Goal: Information Seeking & Learning: Learn about a topic

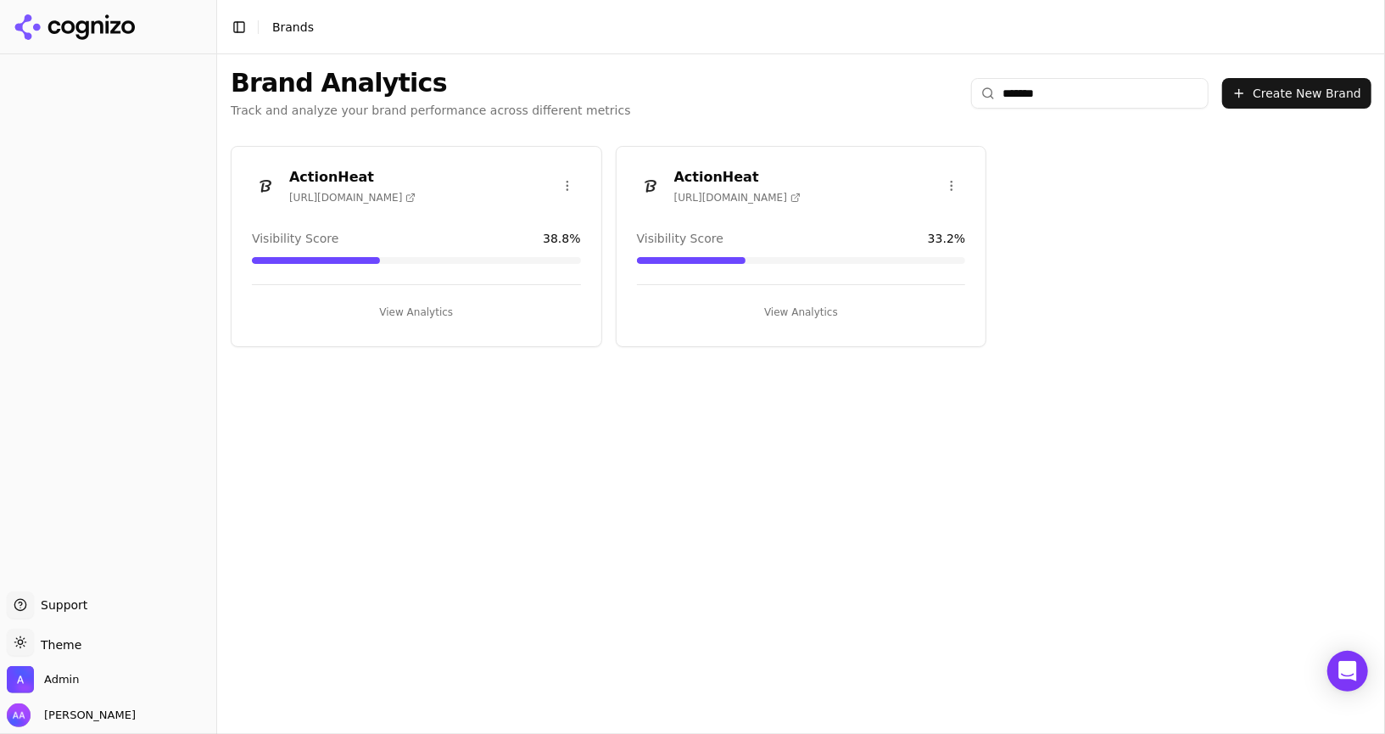
type input "********"
type input "*****"
click at [266, 188] on img at bounding box center [265, 185] width 27 height 27
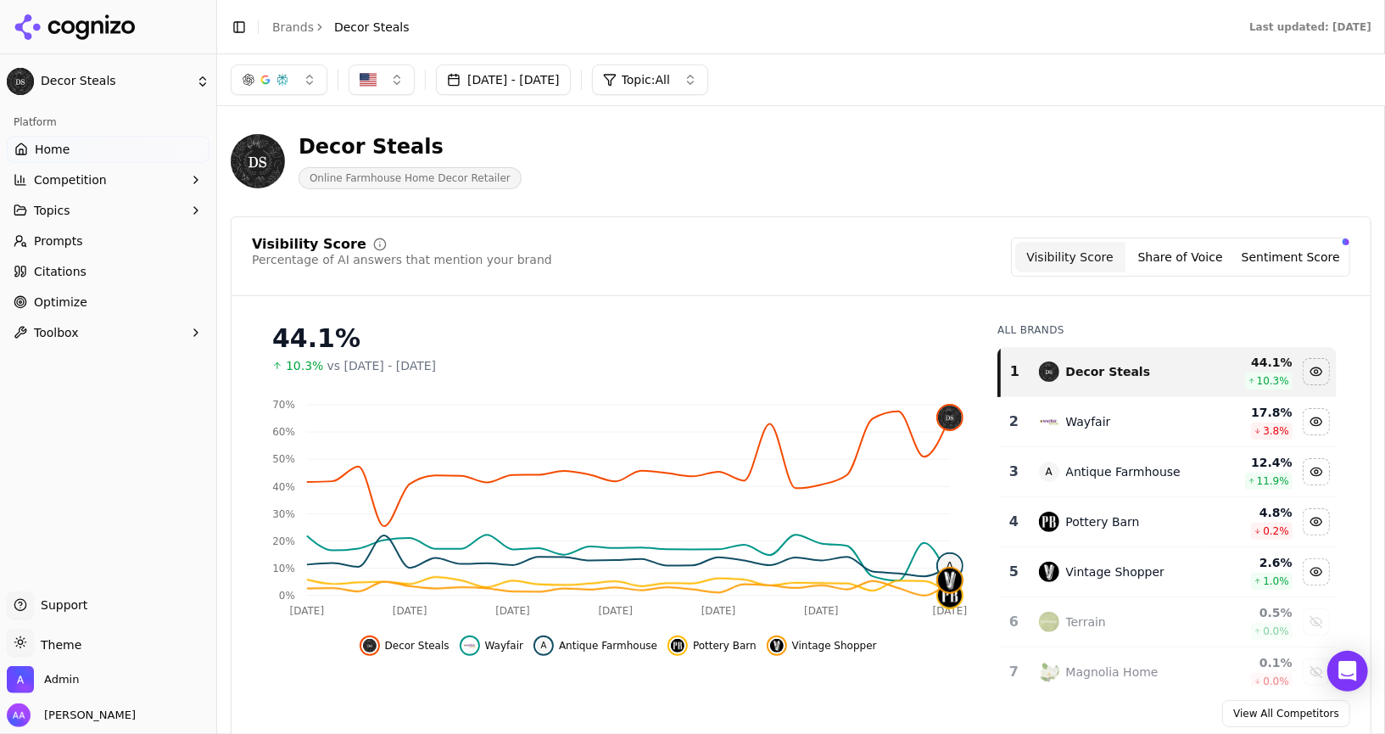
click at [526, 97] on div "[DATE] - [DATE] Topic: All" at bounding box center [801, 79] width 1168 height 51
click at [536, 85] on button "[DATE] - [DATE]" at bounding box center [503, 79] width 135 height 31
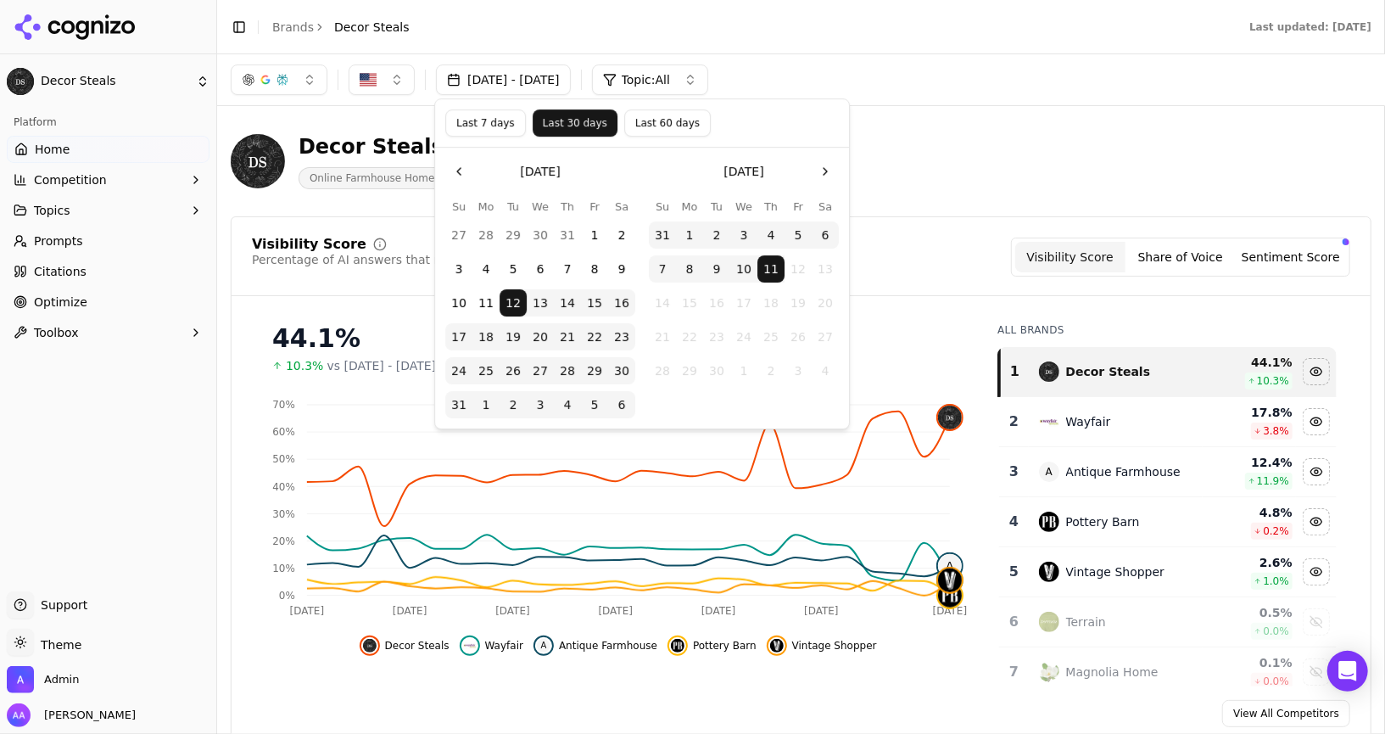
click at [658, 129] on button "Last 60 days" at bounding box center [667, 122] width 86 height 27
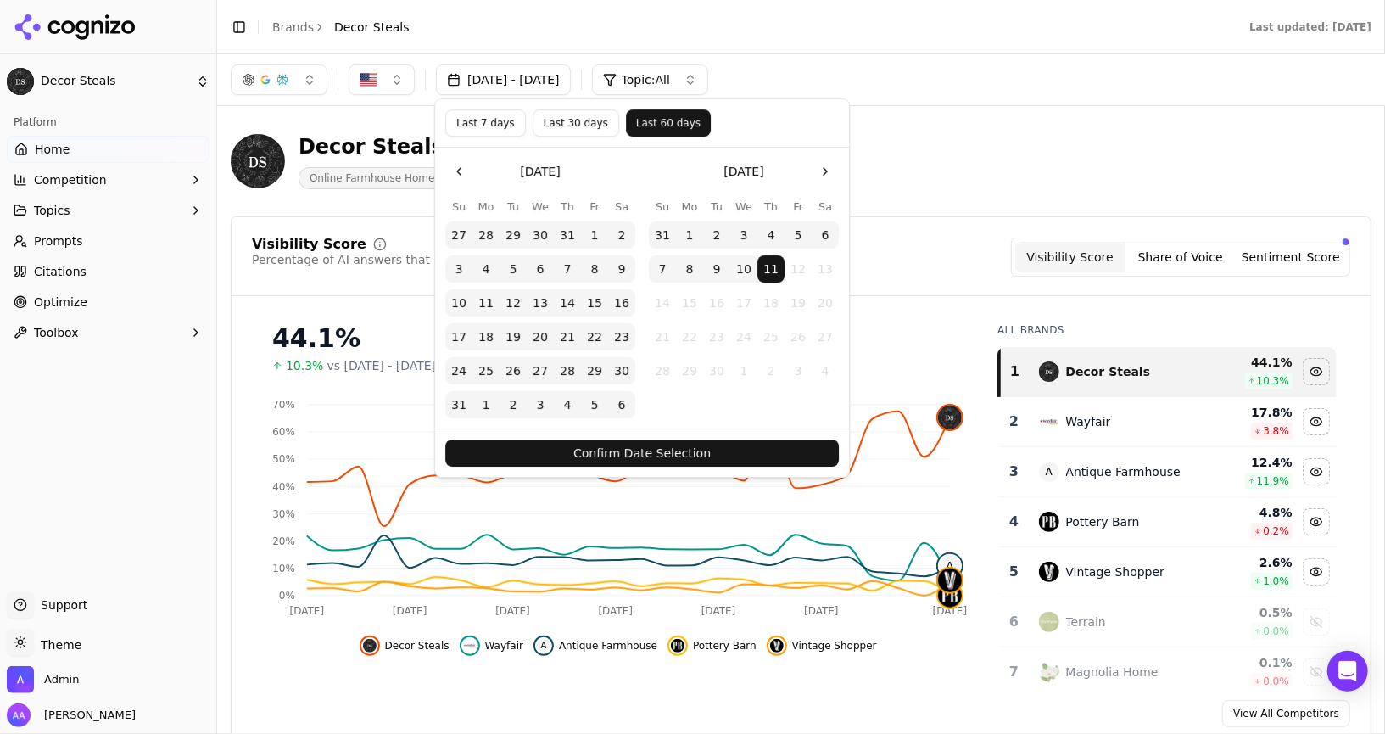
click at [673, 451] on button "Confirm Date Selection" at bounding box center [641, 452] width 393 height 27
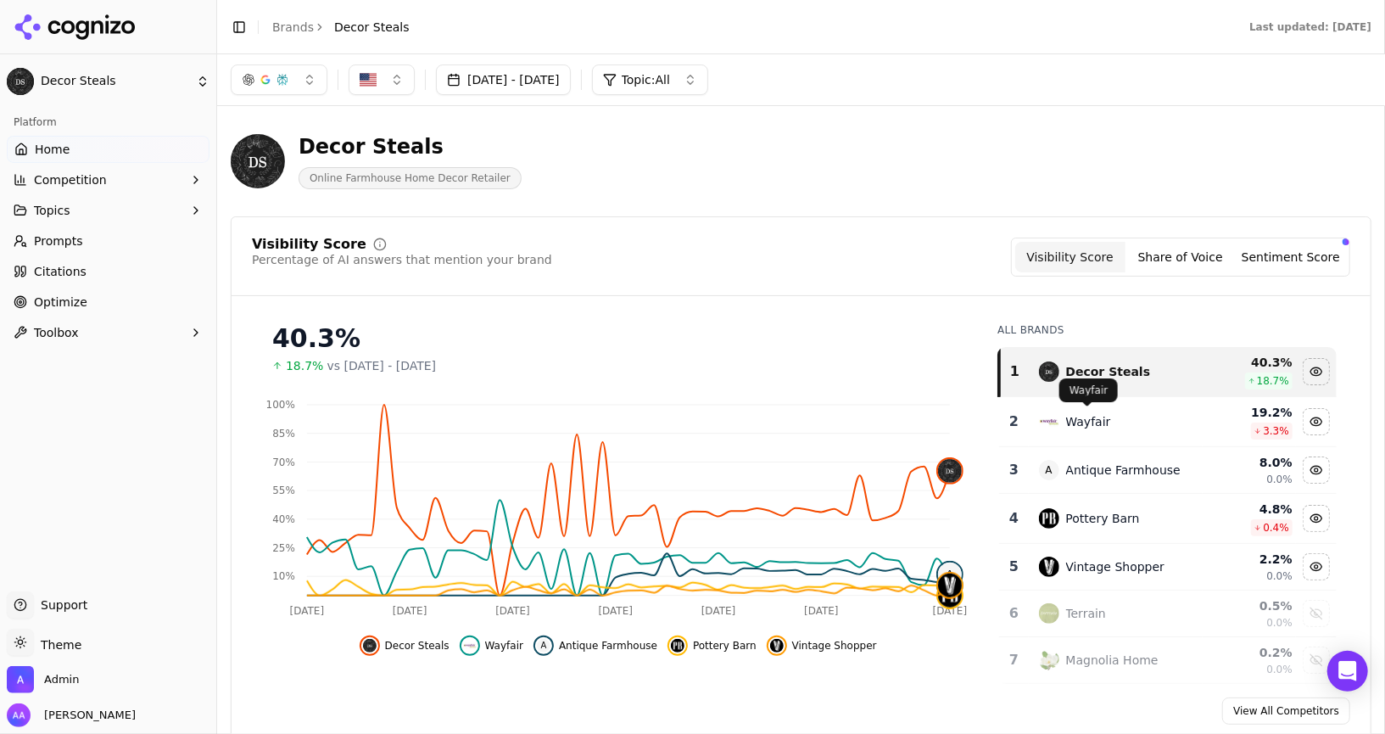
click at [1106, 424] on div "Wayfair" at bounding box center [1088, 421] width 45 height 17
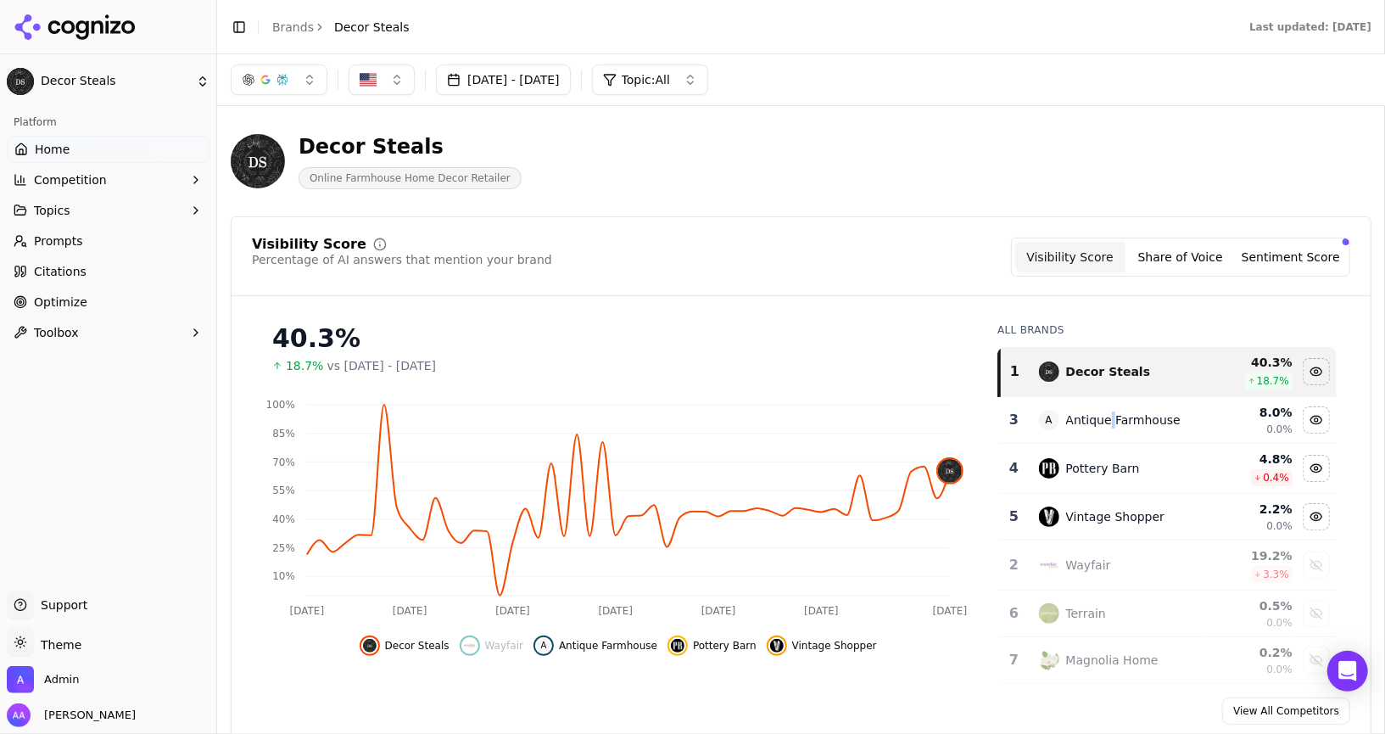
click at [1106, 424] on div "Antique Farmhouse" at bounding box center [1123, 419] width 114 height 17
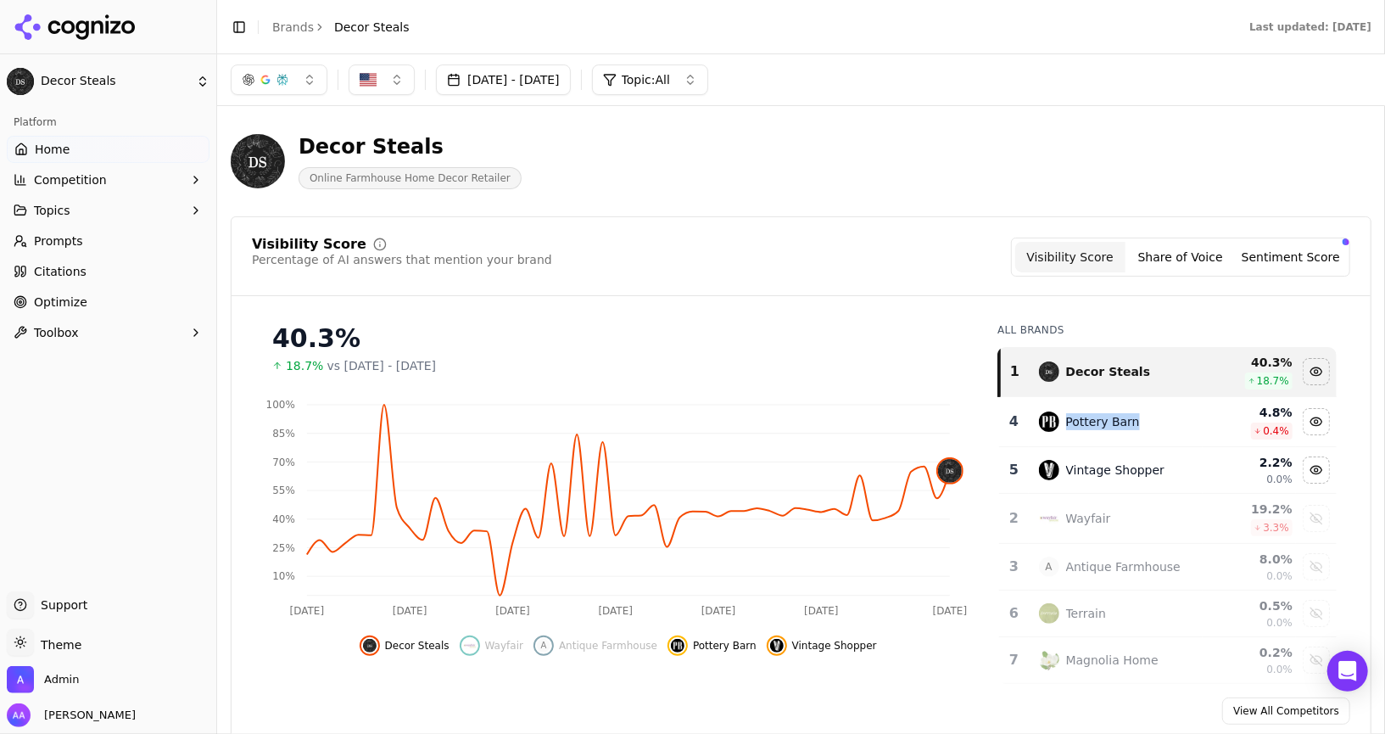
click at [1106, 424] on div "Pottery Barn" at bounding box center [1103, 421] width 74 height 17
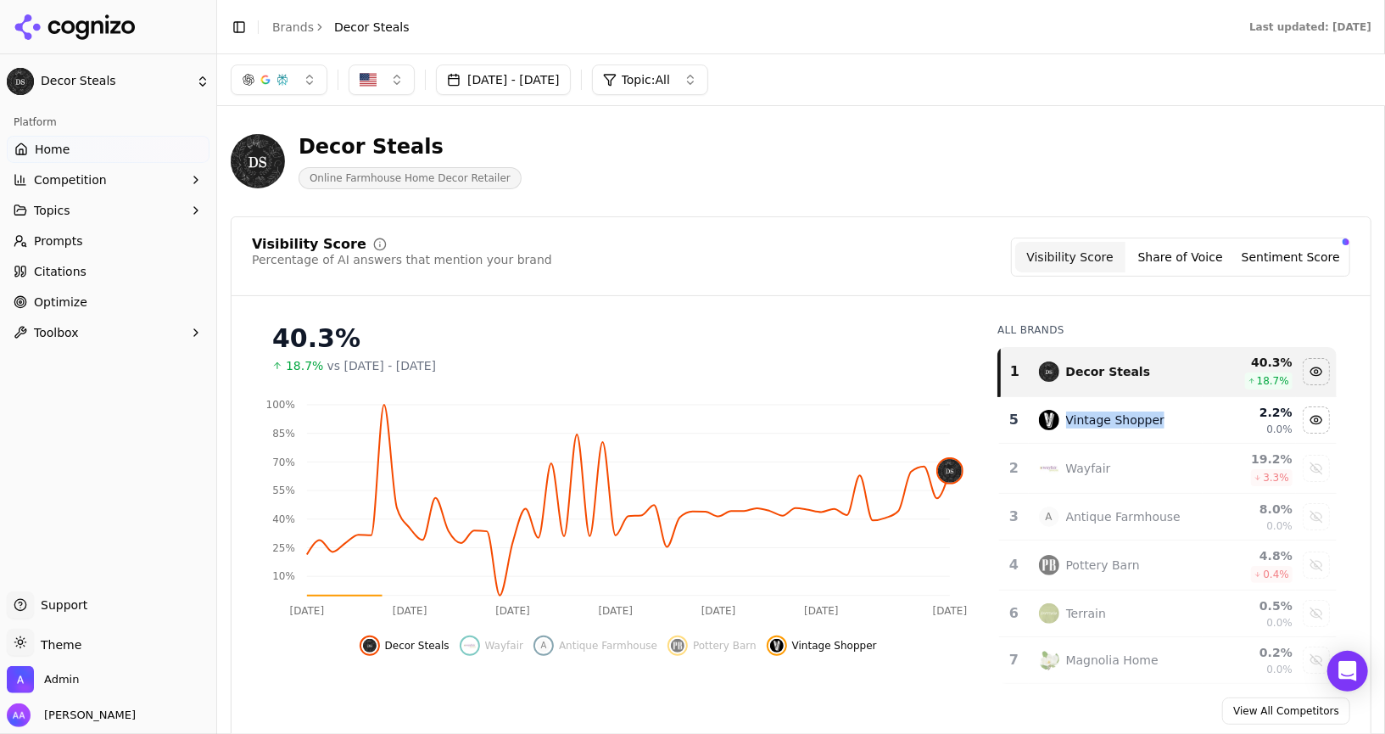
click at [1106, 424] on div "Vintage Shopper" at bounding box center [1115, 419] width 99 height 17
click at [692, 293] on div "Visibility Score Percentage of AI answers that mention your brand Visibility Sc…" at bounding box center [801, 266] width 1139 height 59
click at [66, 241] on span "Prompts" at bounding box center [58, 240] width 49 height 17
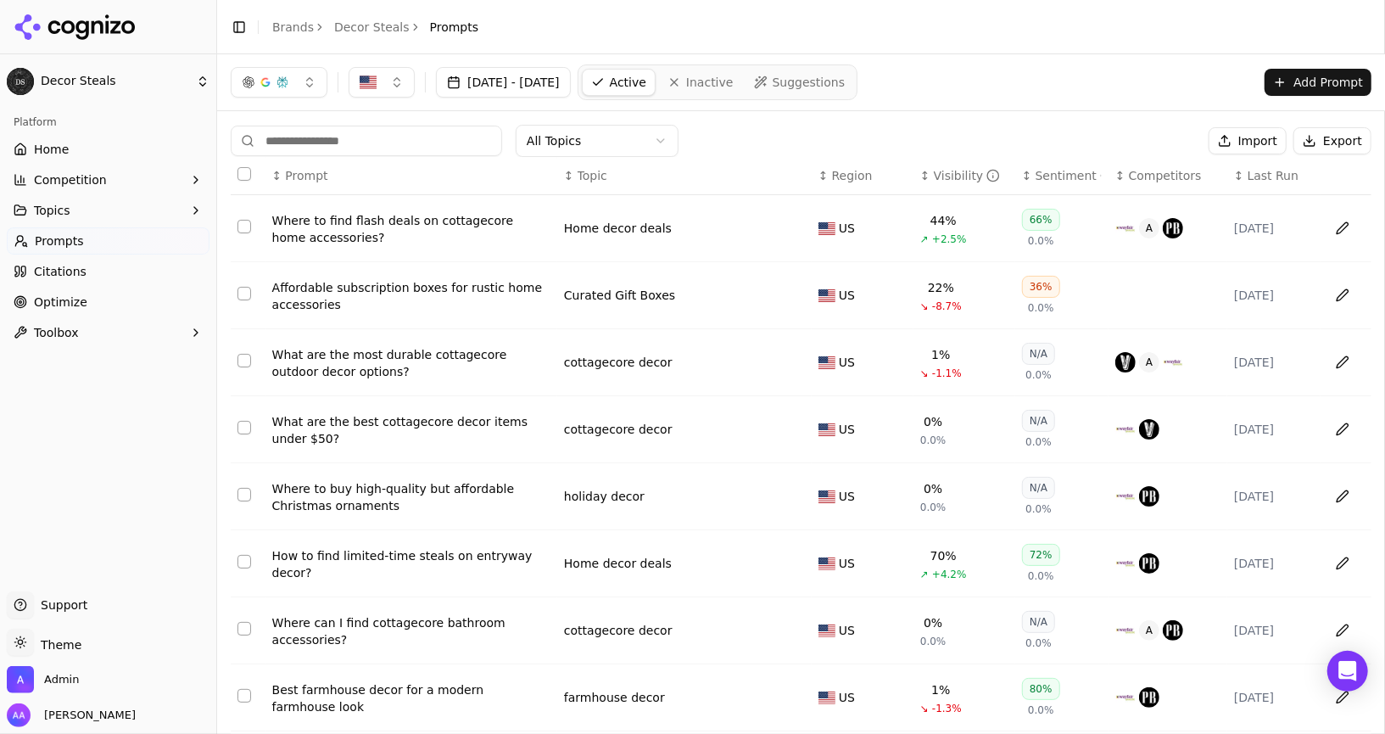
click at [371, 141] on input at bounding box center [366, 141] width 271 height 31
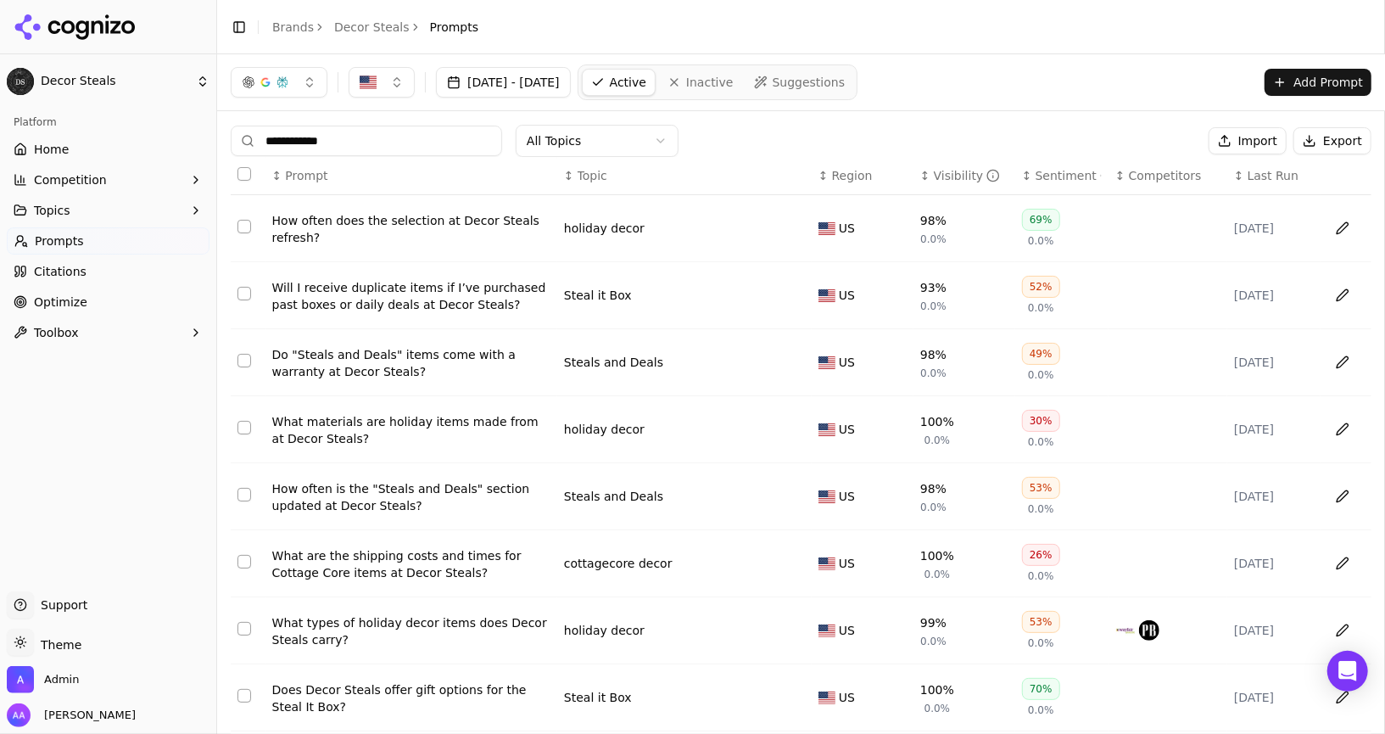
scroll to position [180, 0]
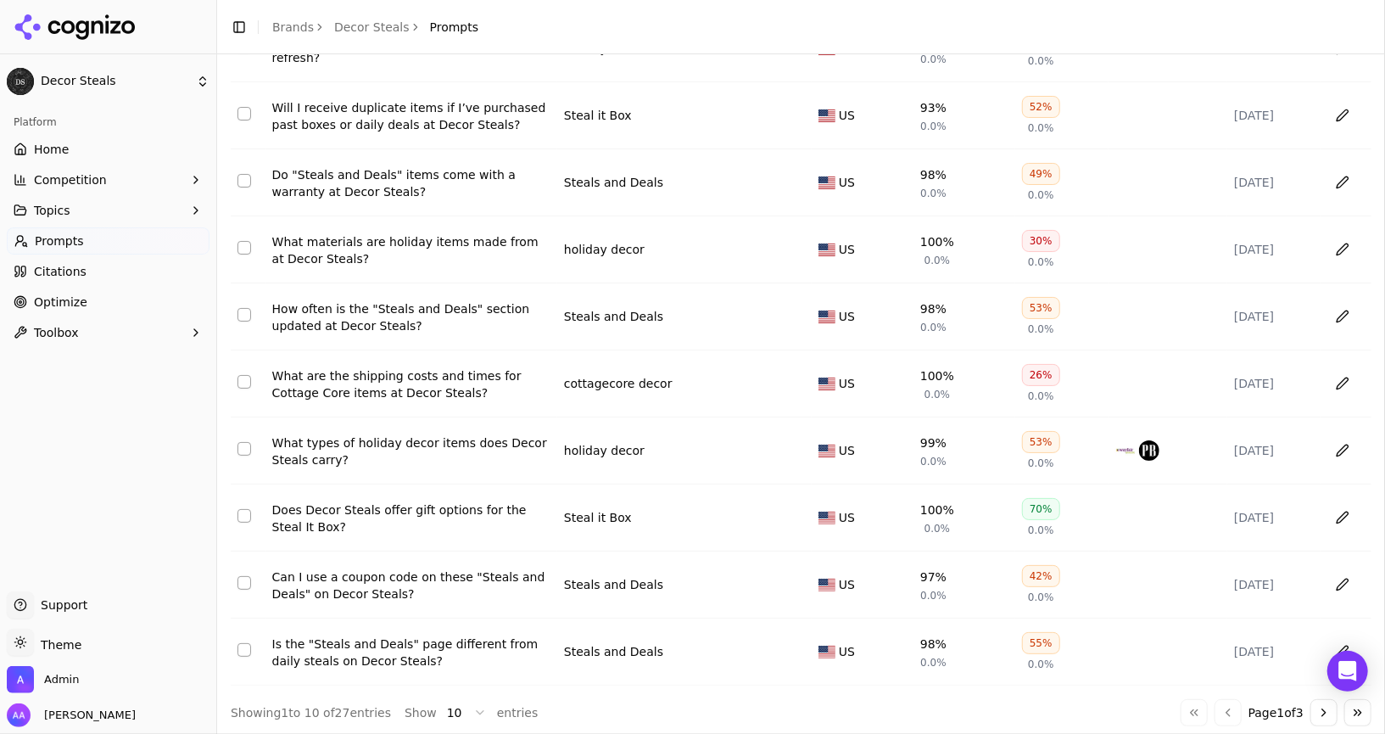
type input "**********"
click at [1313, 705] on button "Go to next page" at bounding box center [1323, 712] width 27 height 27
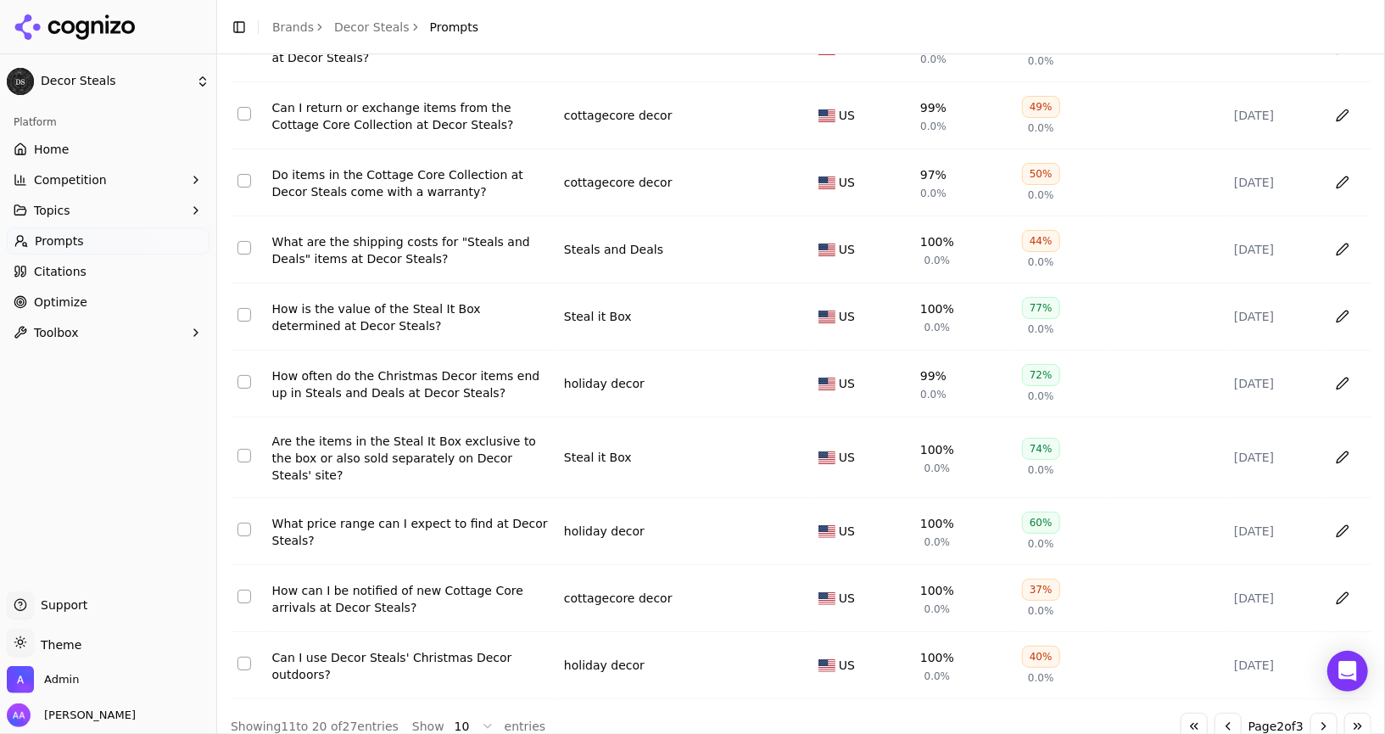
click at [1313, 712] on button "Go to next page" at bounding box center [1323, 725] width 27 height 27
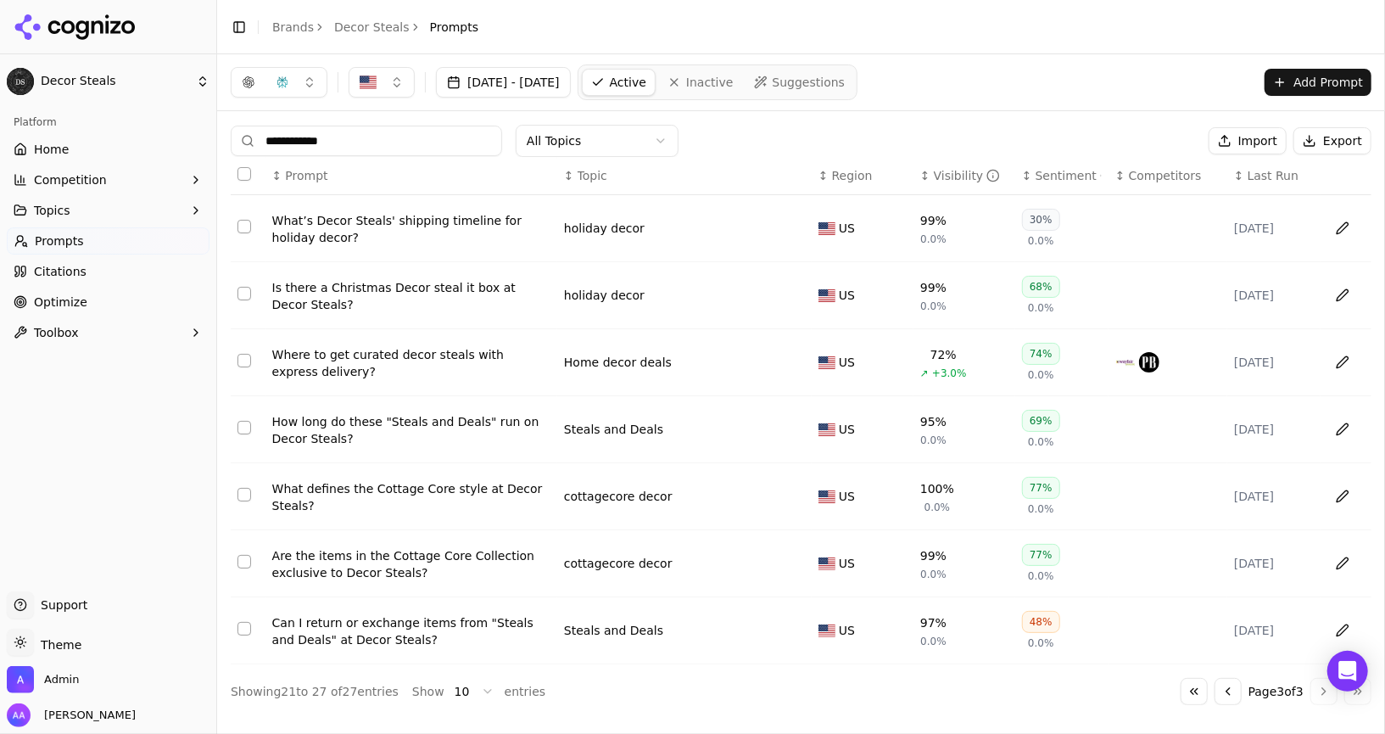
scroll to position [0, 0]
click at [1180, 683] on button "Go to first page" at bounding box center [1193, 691] width 27 height 27
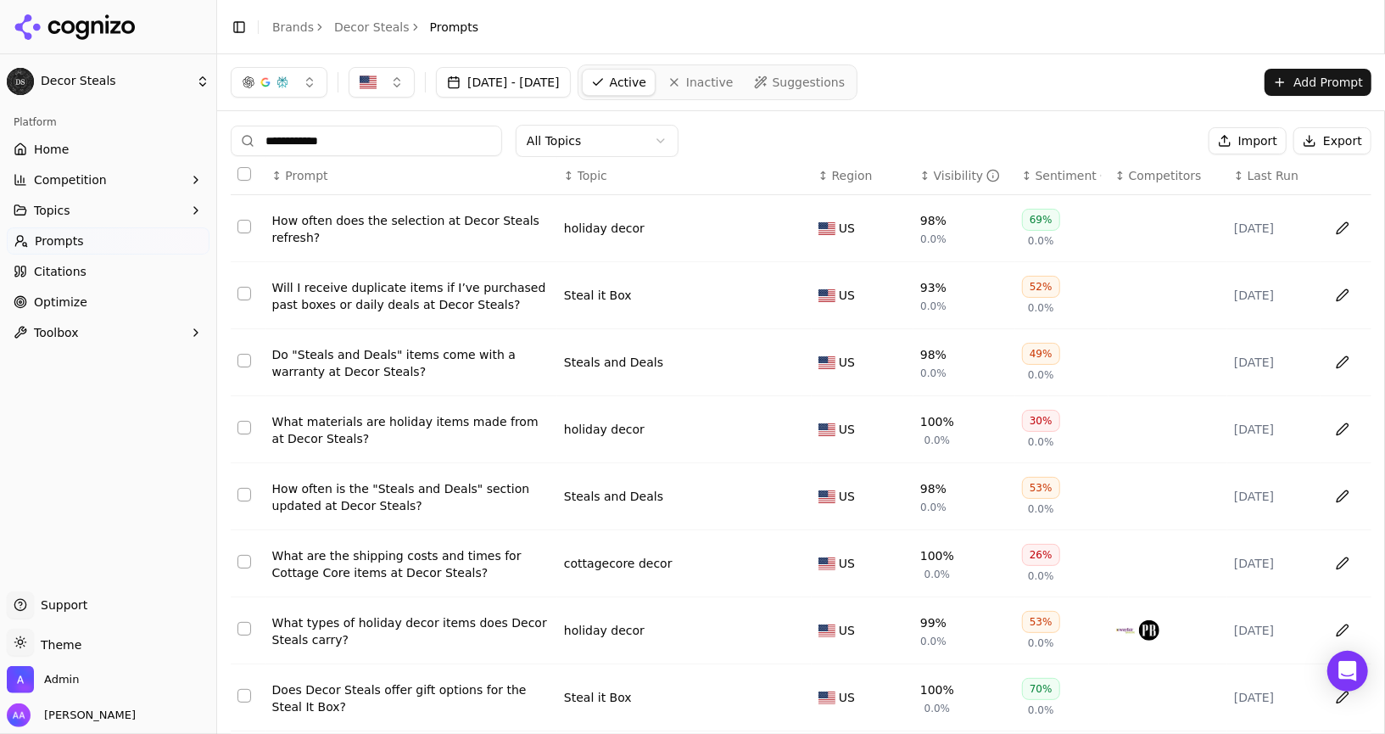
click at [286, 40] on header "Toggle Sidebar Brands Decor Steals Prompts" at bounding box center [801, 27] width 1168 height 54
click at [296, 25] on link "Brands" at bounding box center [293, 27] width 42 height 14
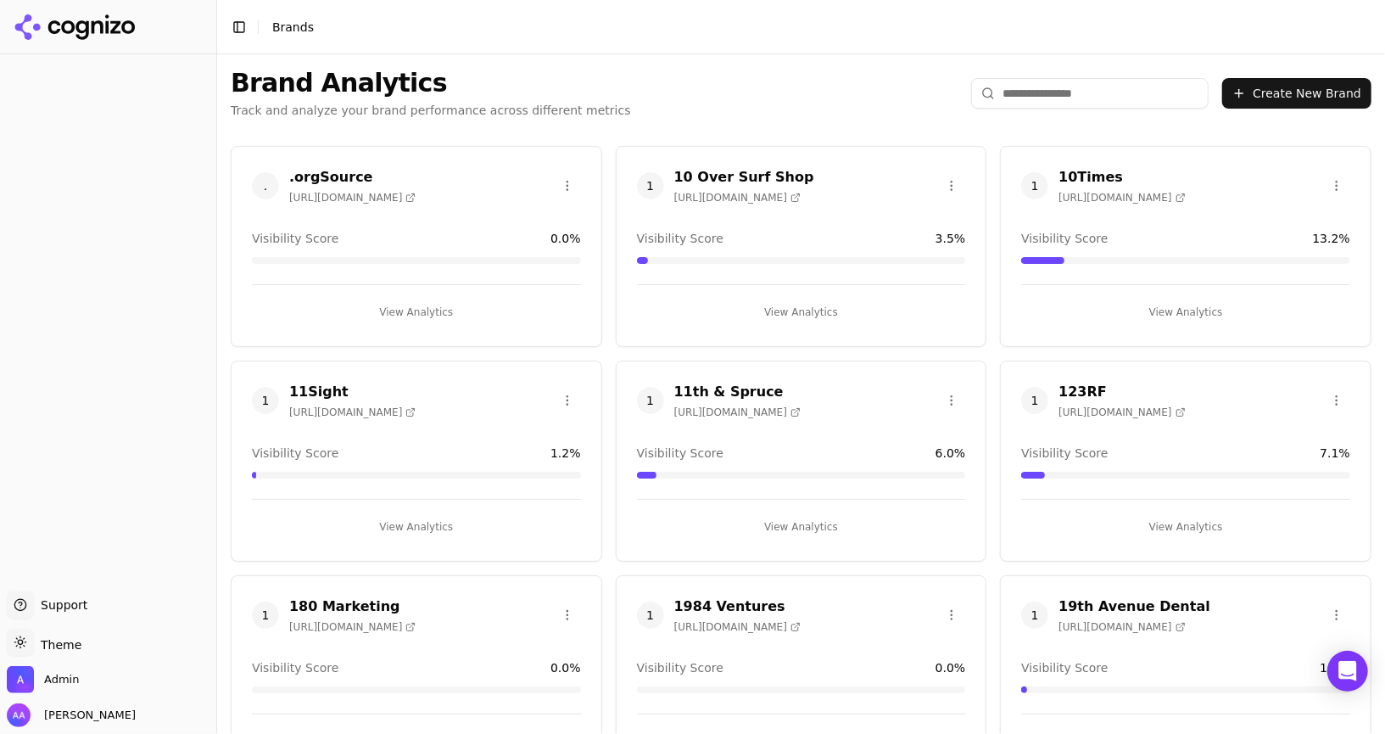
click at [1095, 84] on input "search" at bounding box center [1089, 93] width 237 height 31
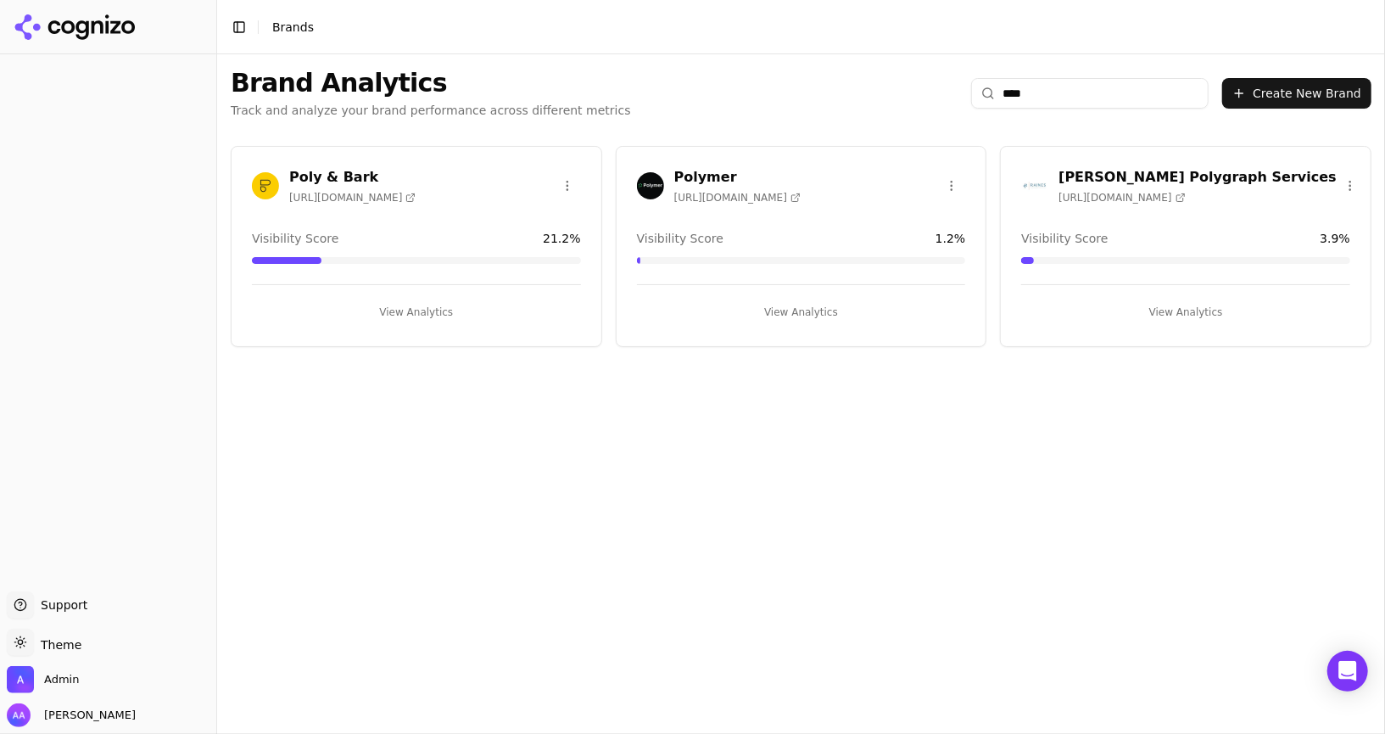
type input "****"
click at [264, 167] on div "Poly & Bark [URL][DOMAIN_NAME]" at bounding box center [334, 185] width 164 height 37
click at [264, 184] on img at bounding box center [265, 185] width 27 height 27
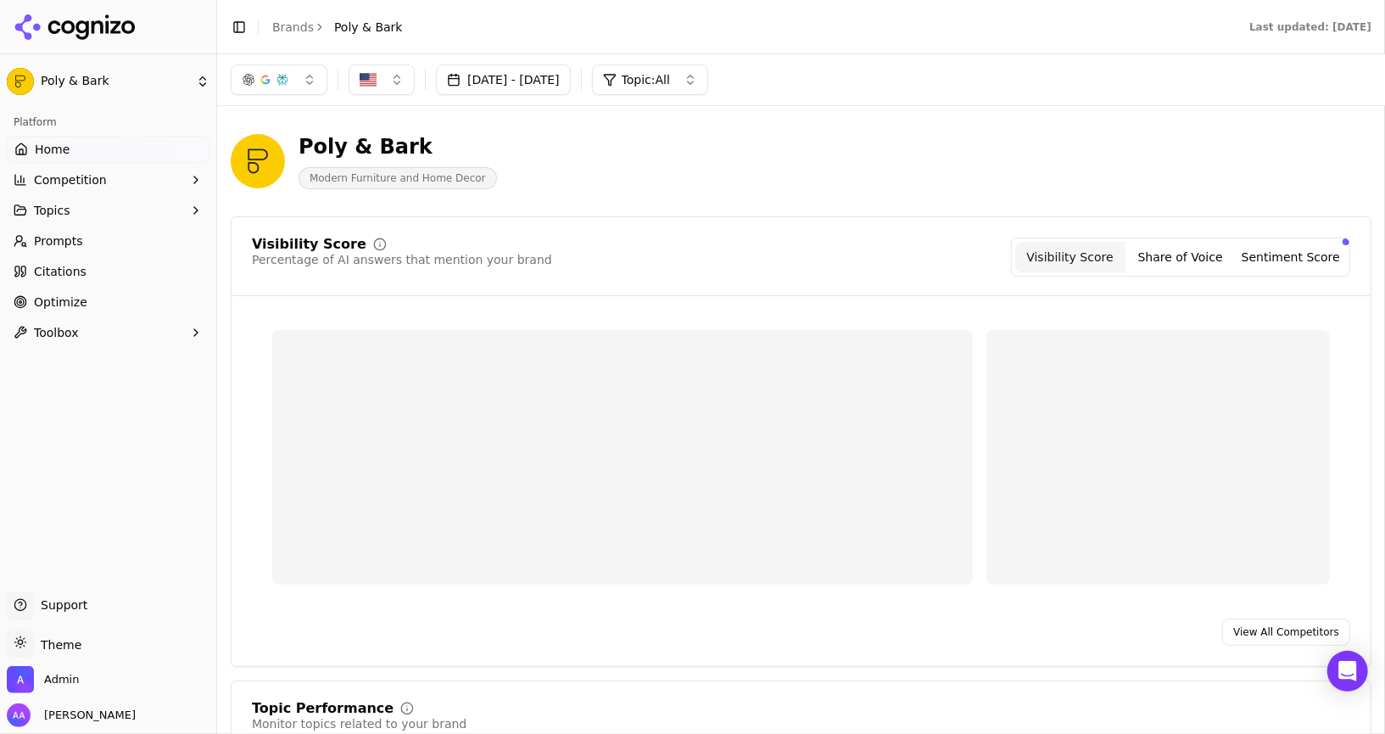
click at [100, 258] on link "Citations" at bounding box center [108, 271] width 203 height 27
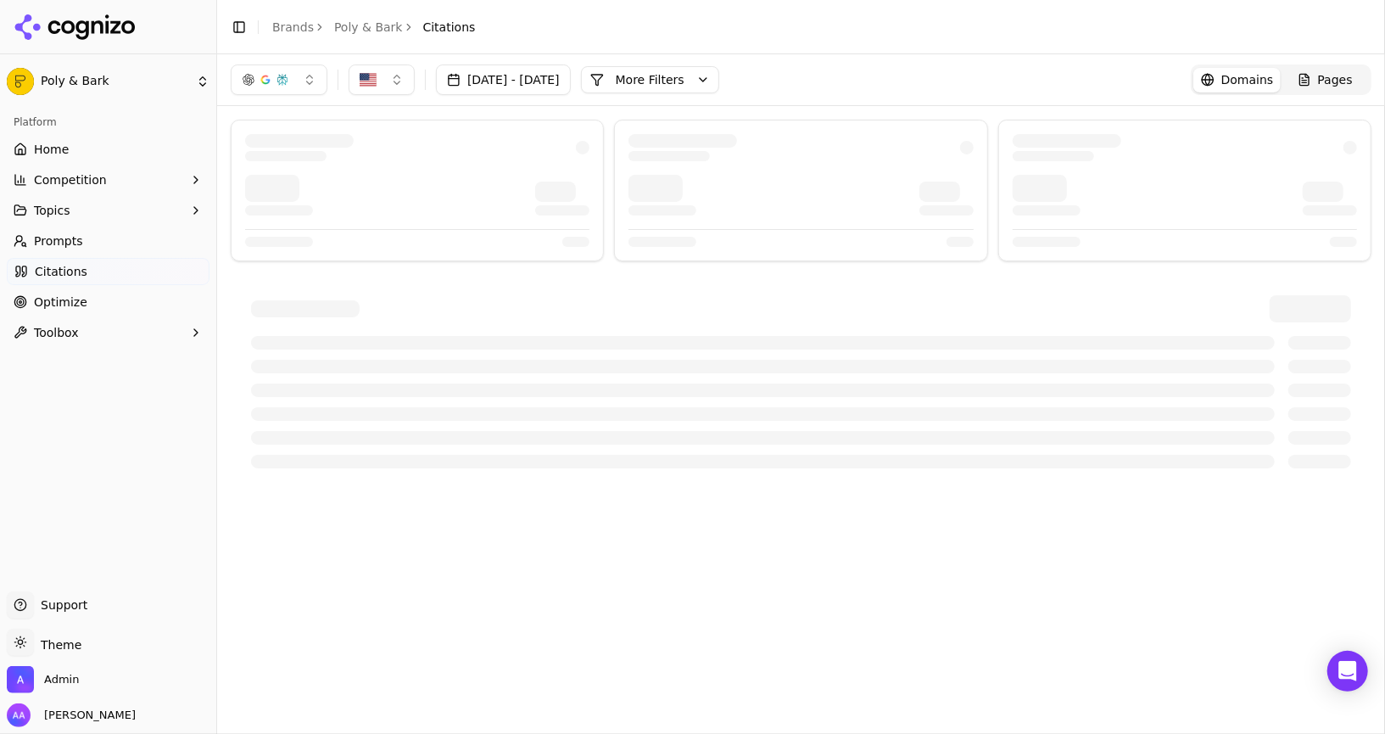
click at [109, 244] on html "Poly & Bark Platform Home Competition Topics Prompts Citations Optimize Toolbox…" at bounding box center [692, 367] width 1385 height 734
click at [109, 244] on link "Prompts" at bounding box center [108, 240] width 203 height 27
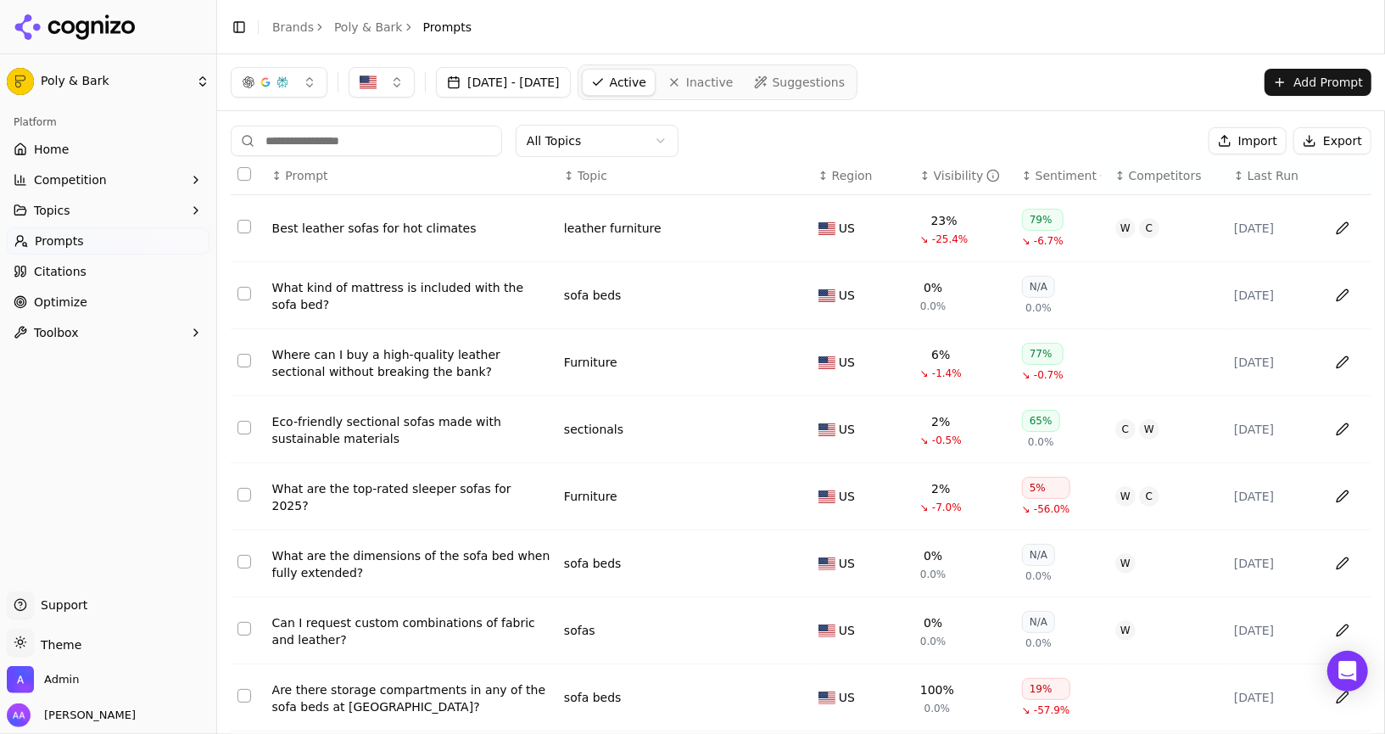
click at [116, 20] on icon at bounding box center [75, 26] width 123 height 25
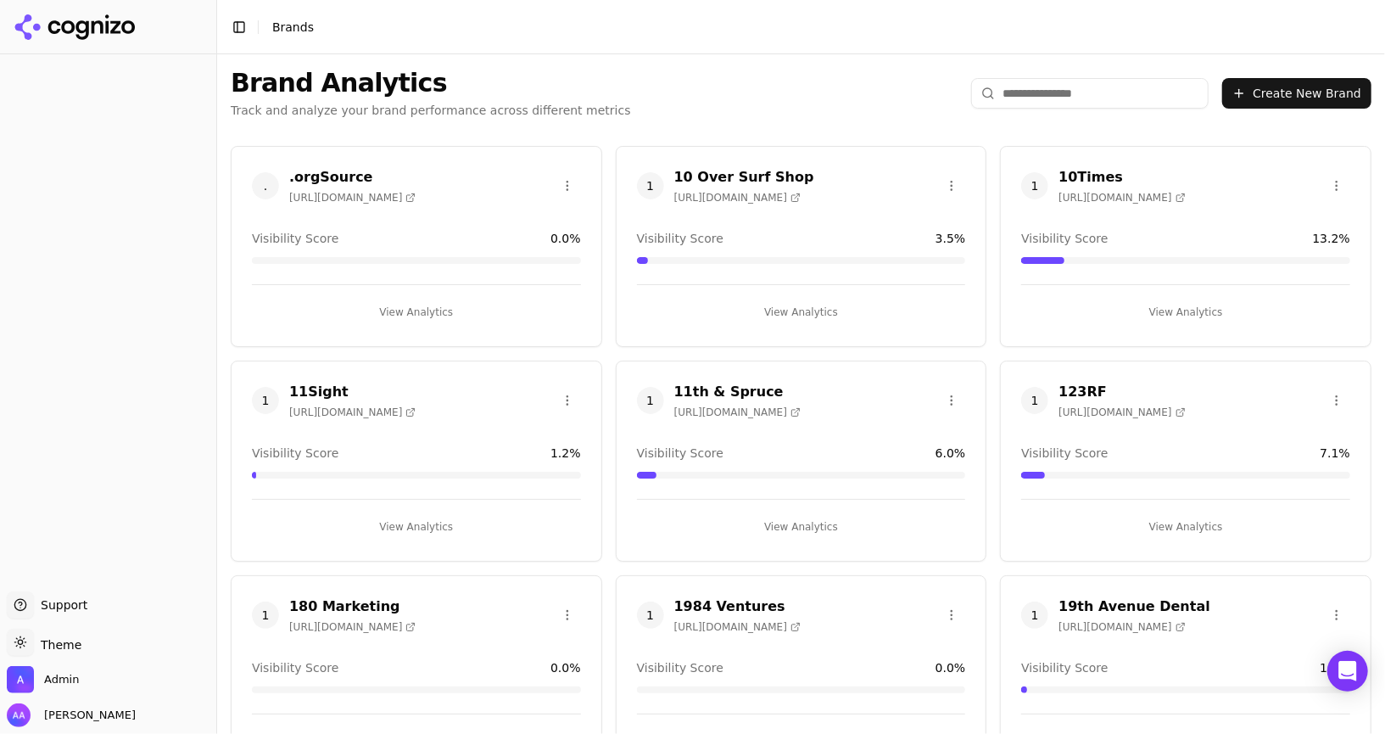
click at [1031, 86] on input "search" at bounding box center [1089, 93] width 237 height 31
click at [1046, 93] on input "search" at bounding box center [1089, 93] width 237 height 31
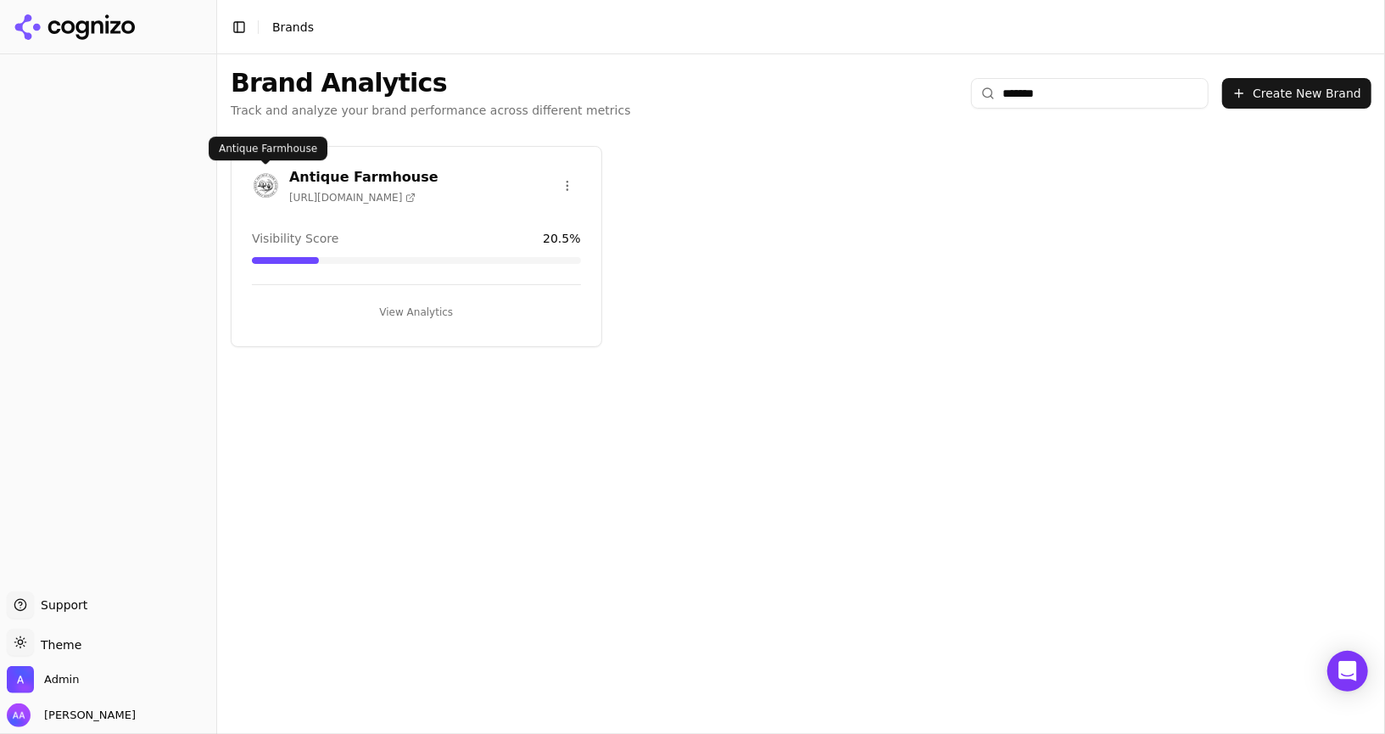
type input "*******"
click at [276, 181] on img at bounding box center [265, 185] width 27 height 27
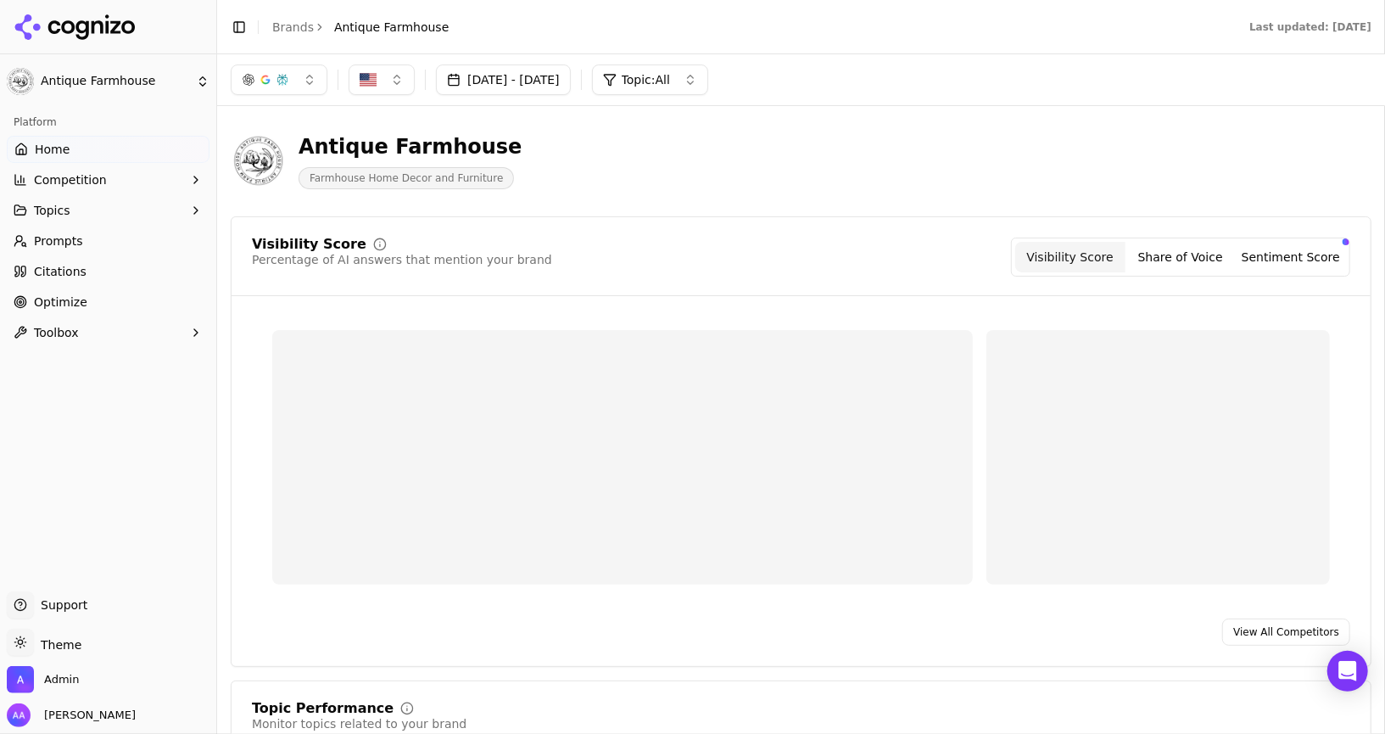
click at [131, 233] on link "Prompts" at bounding box center [108, 240] width 203 height 27
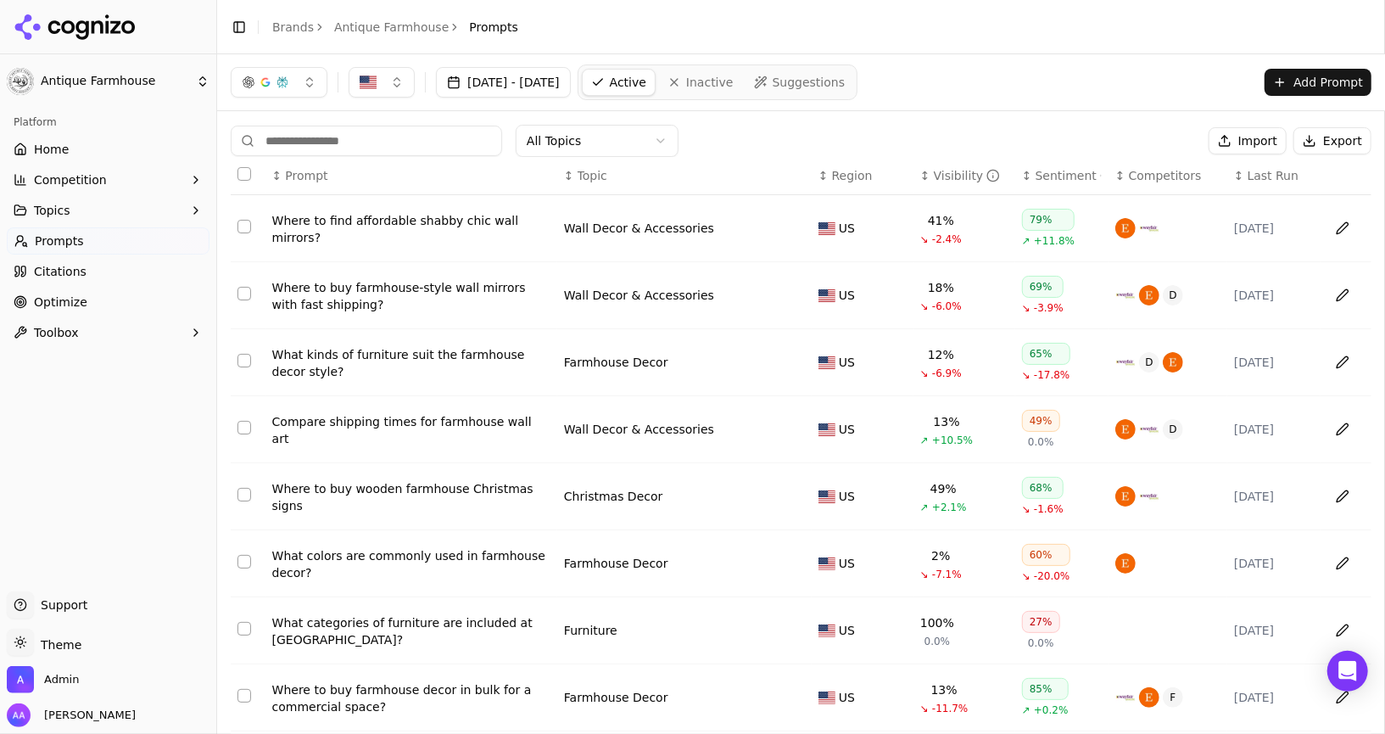
click at [379, 145] on input at bounding box center [366, 141] width 271 height 31
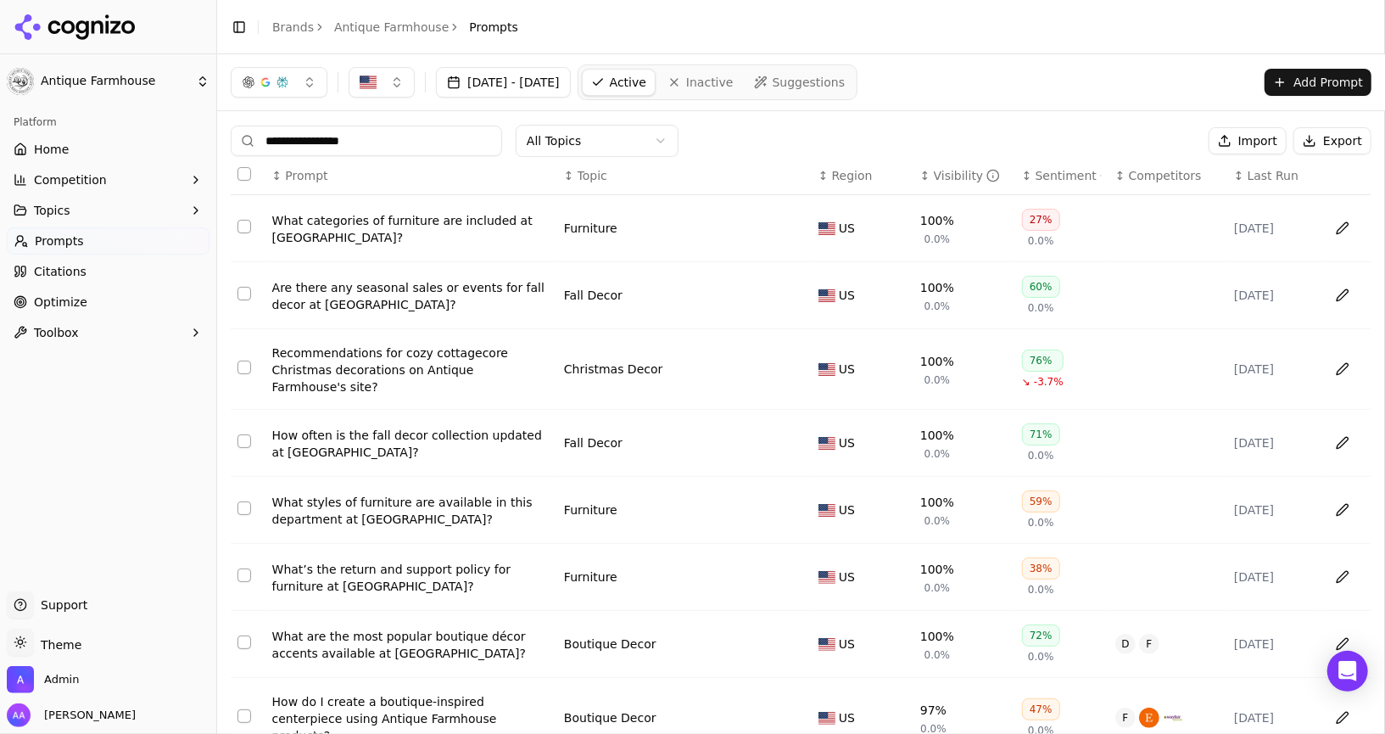
type input "**********"
click at [69, 137] on link "Home" at bounding box center [108, 149] width 203 height 27
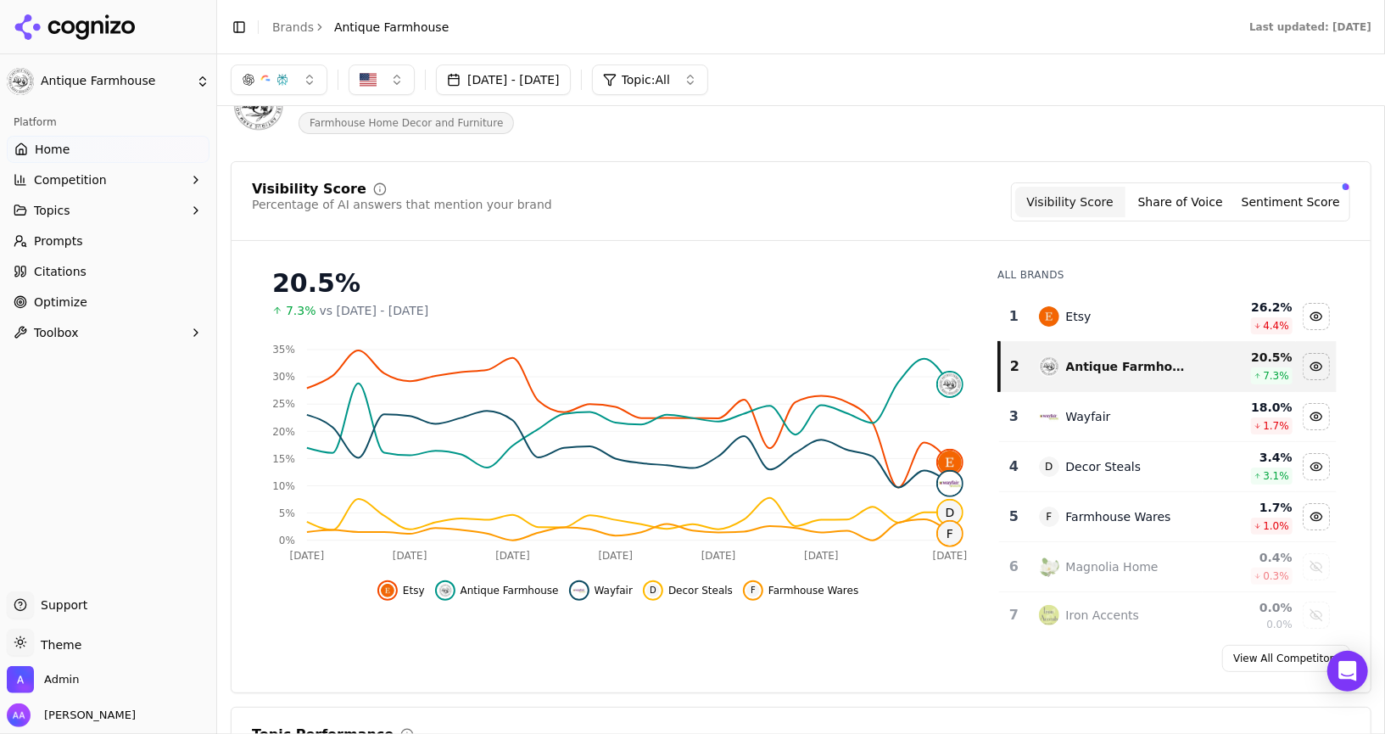
scroll to position [54, 0]
click at [289, 22] on link "Brands" at bounding box center [293, 27] width 42 height 14
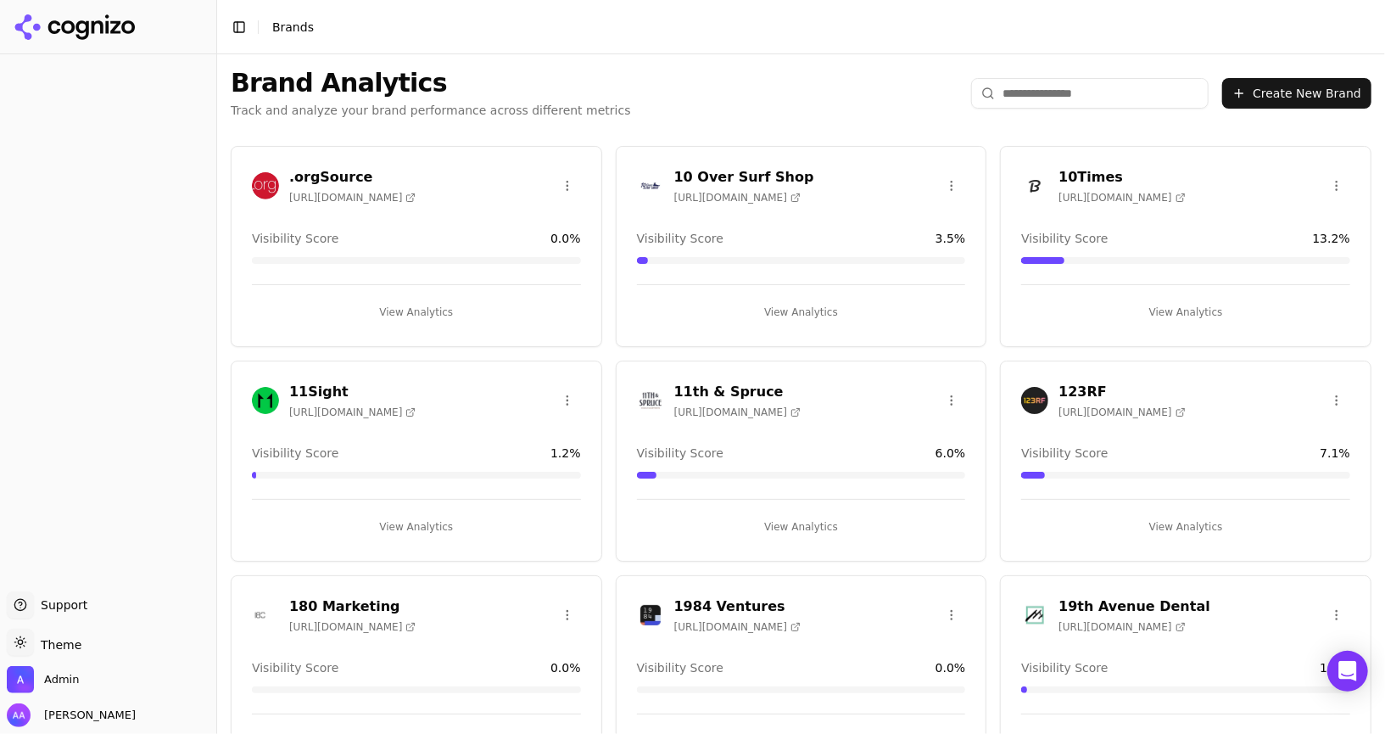
click at [1063, 92] on input "search" at bounding box center [1089, 93] width 237 height 31
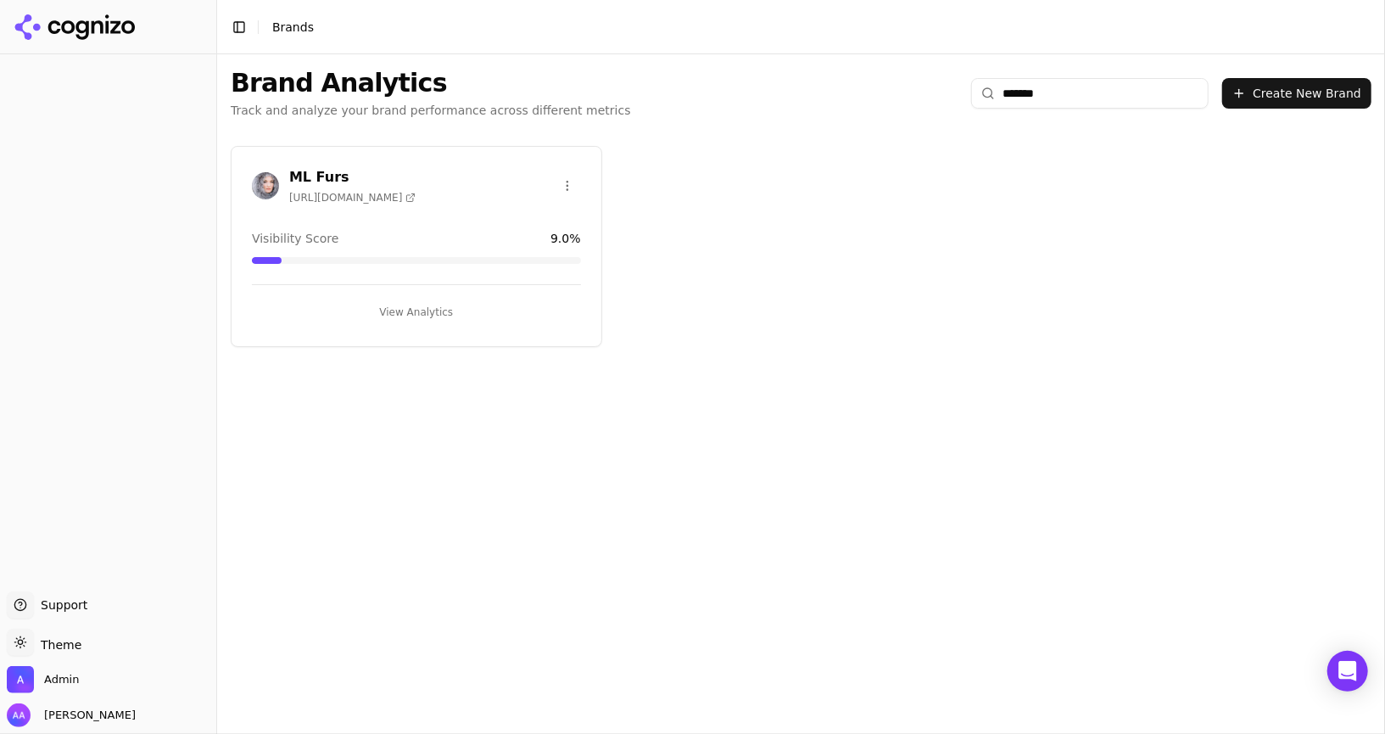
type input "*******"
click at [254, 182] on img at bounding box center [265, 185] width 27 height 27
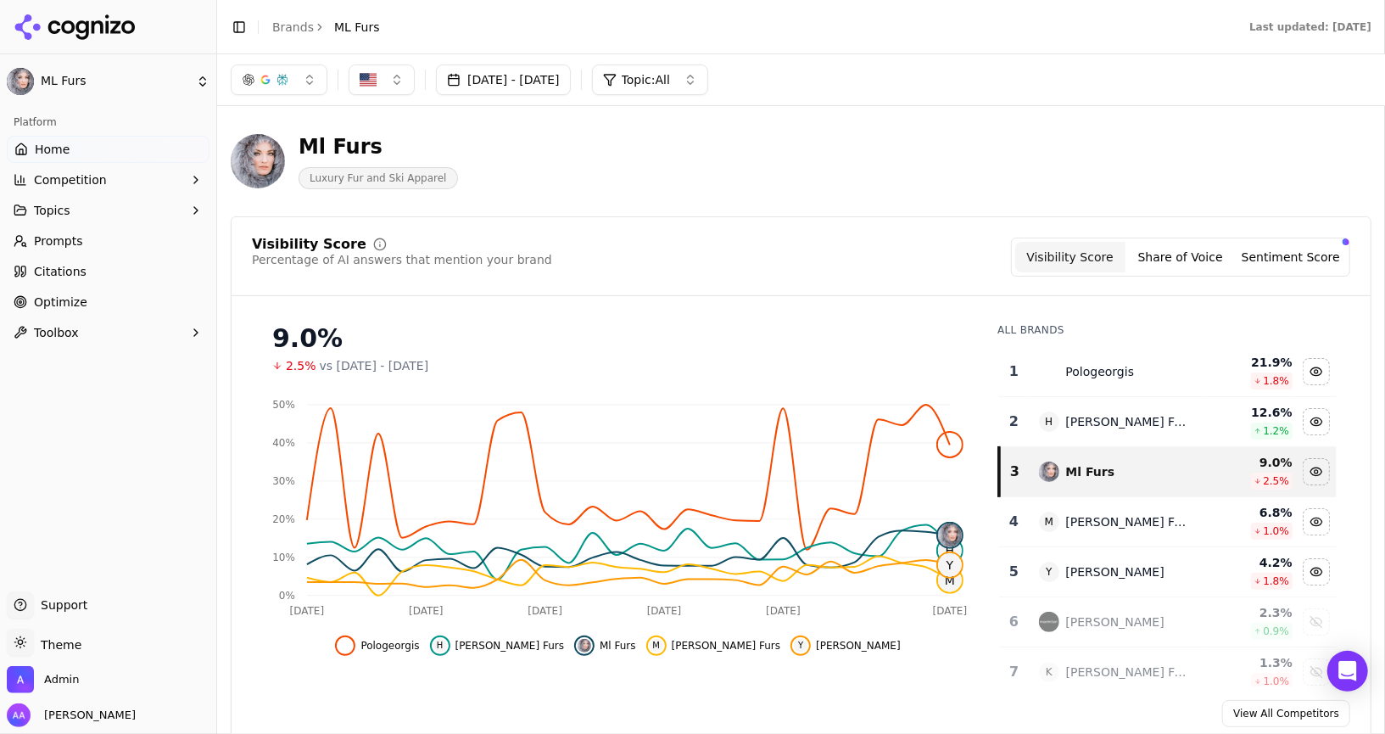
click at [525, 75] on button "[DATE] - [DATE]" at bounding box center [503, 79] width 135 height 31
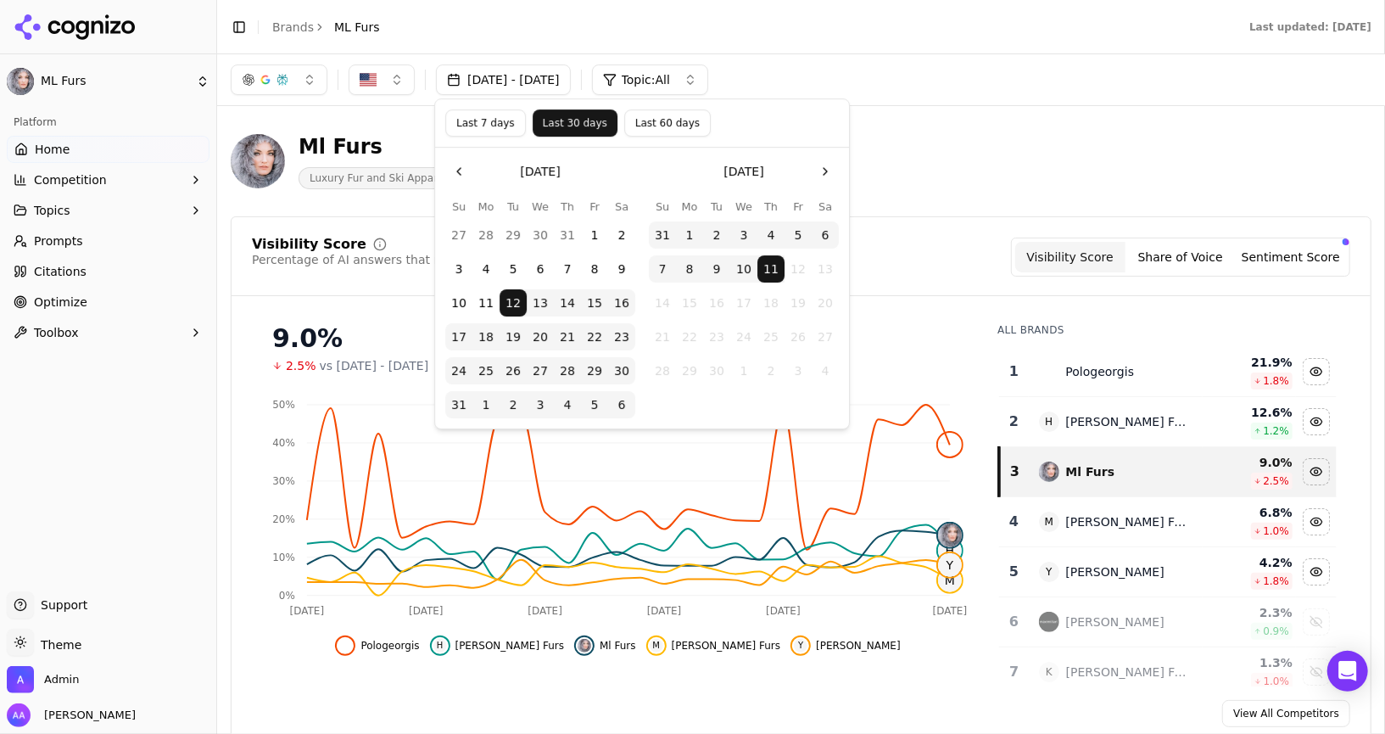
click at [629, 116] on button "Last 60 days" at bounding box center [667, 122] width 86 height 27
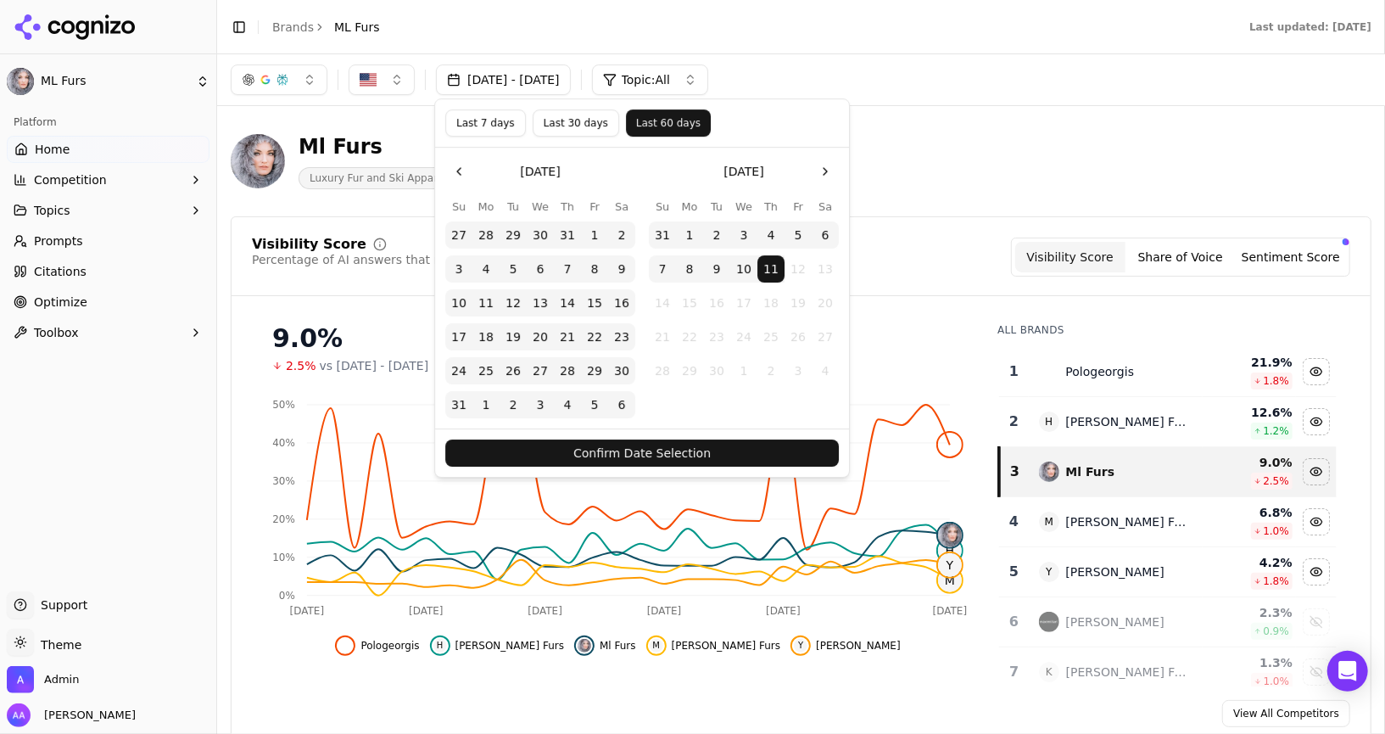
click at [715, 445] on button "Confirm Date Selection" at bounding box center [641, 452] width 393 height 27
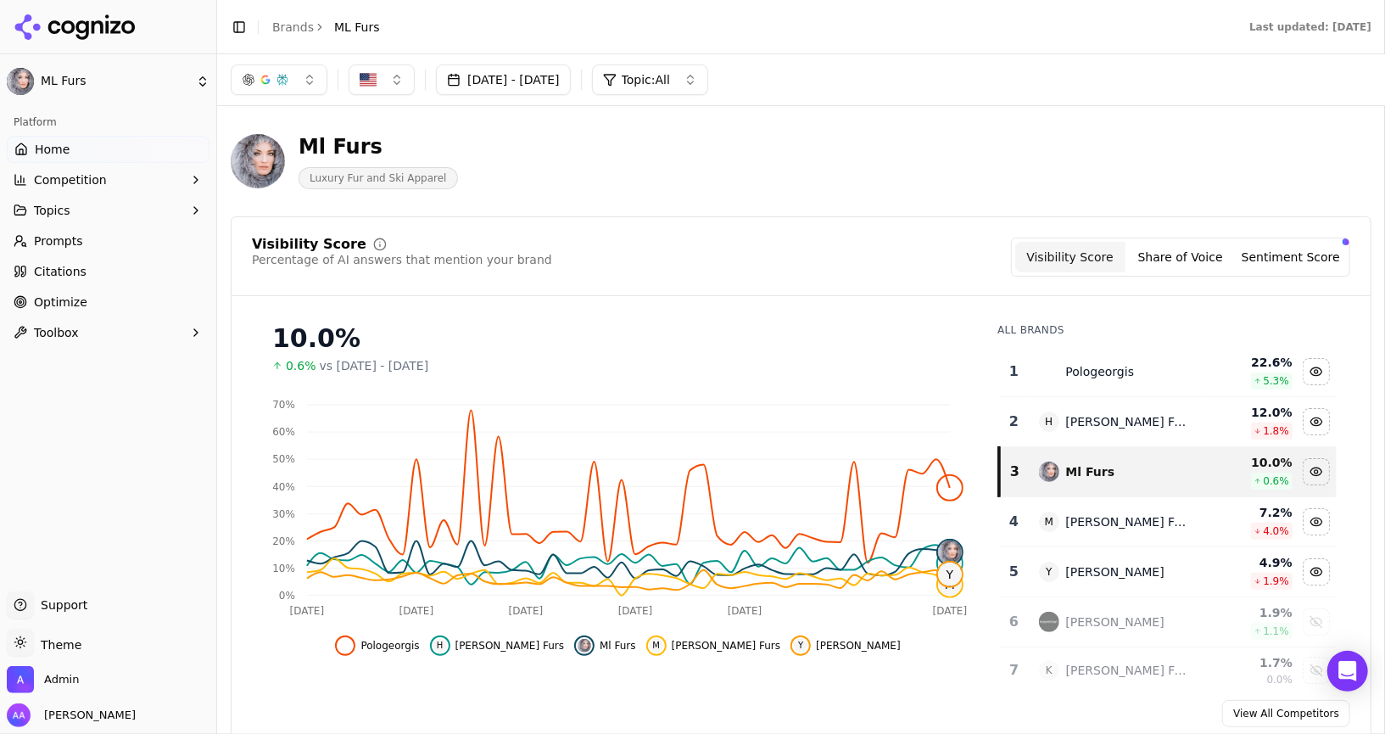
click at [69, 237] on span "Prompts" at bounding box center [58, 240] width 49 height 17
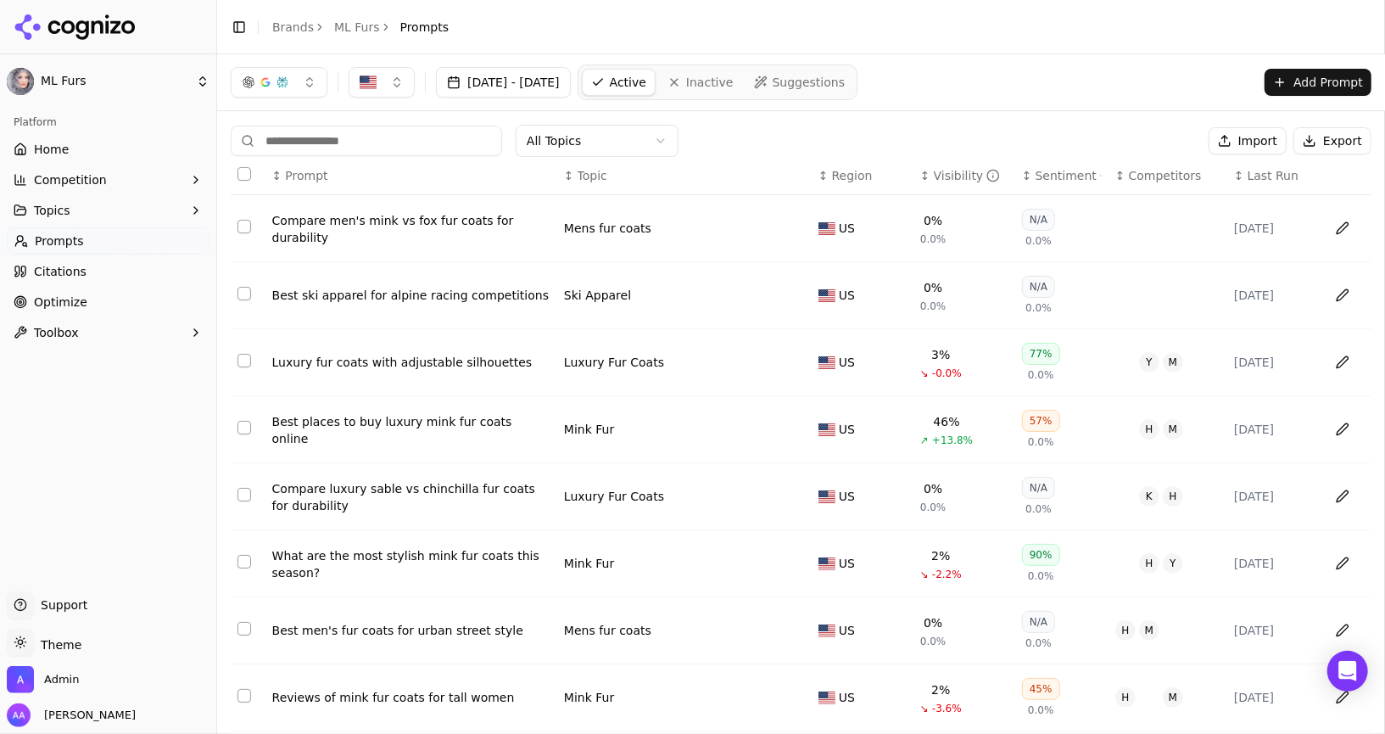
click at [431, 148] on input at bounding box center [366, 141] width 271 height 31
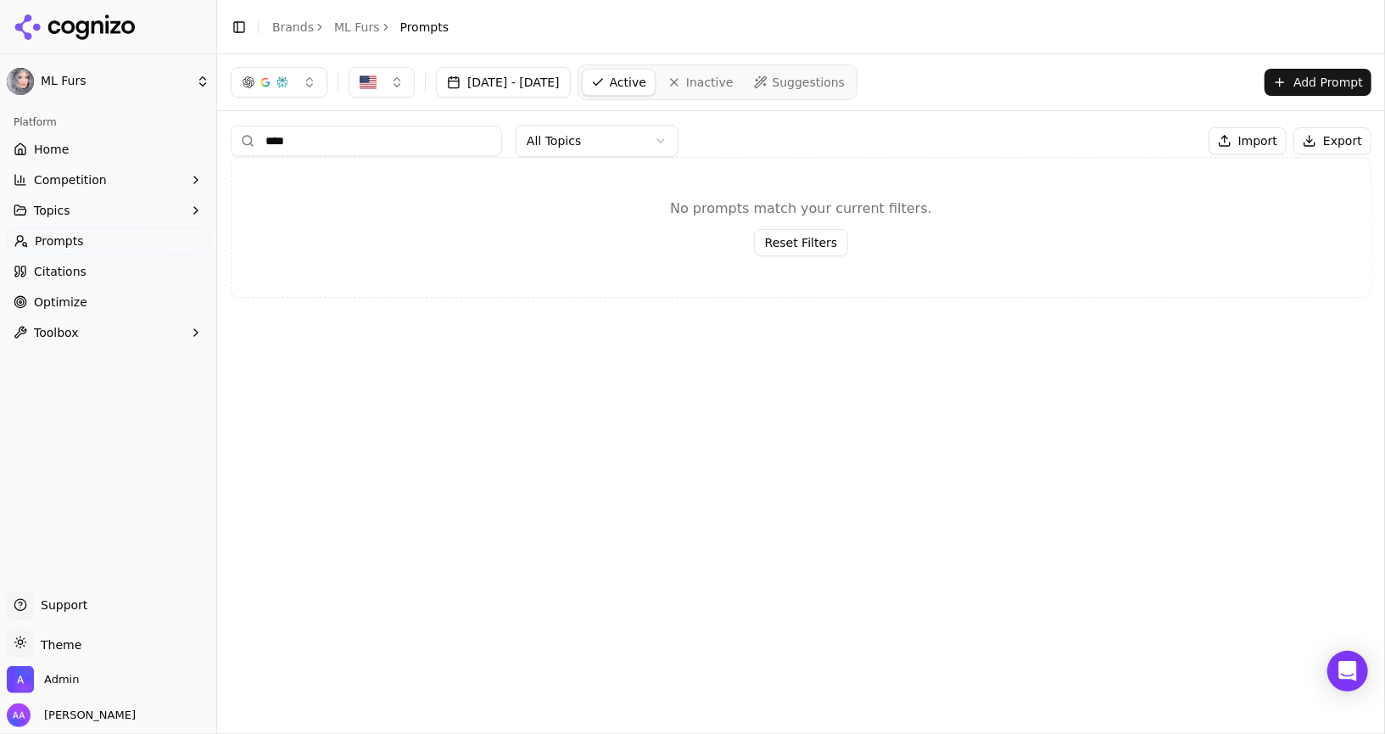
type input "*****"
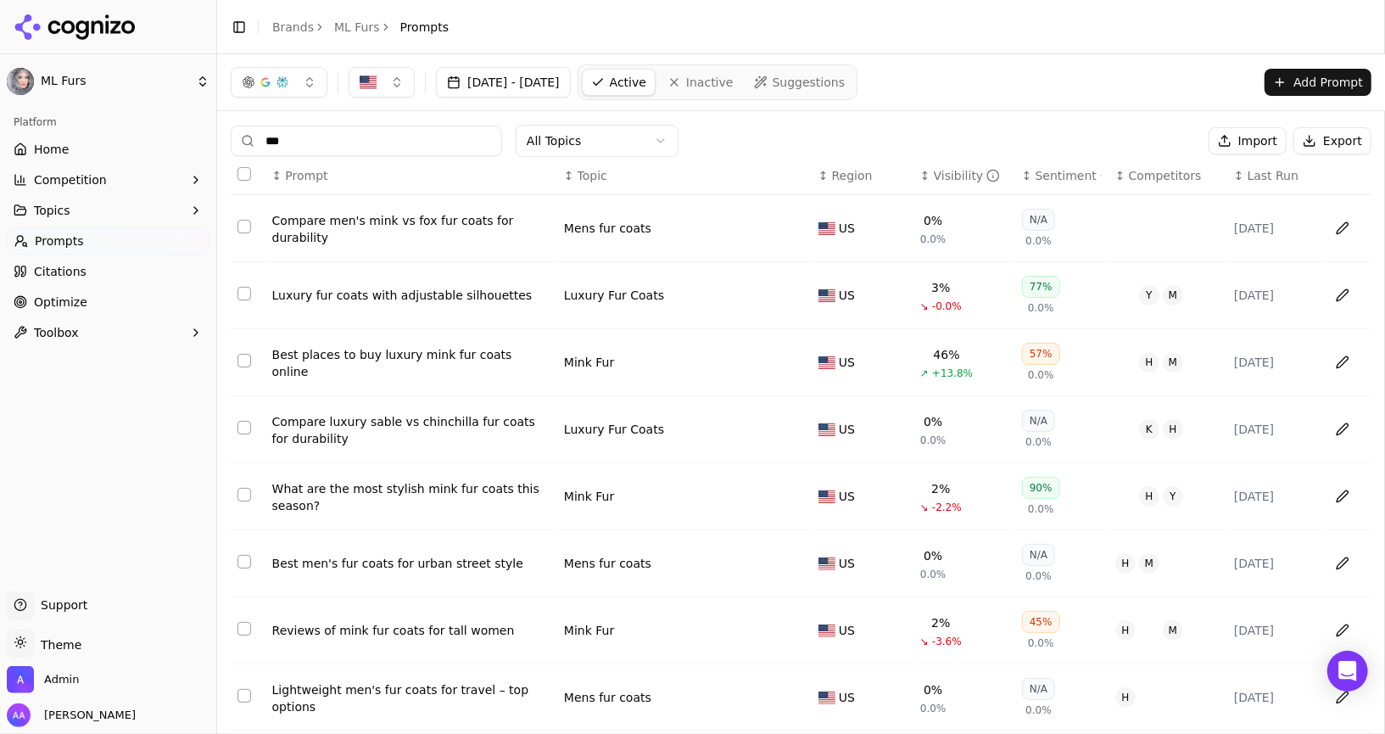
type input "****"
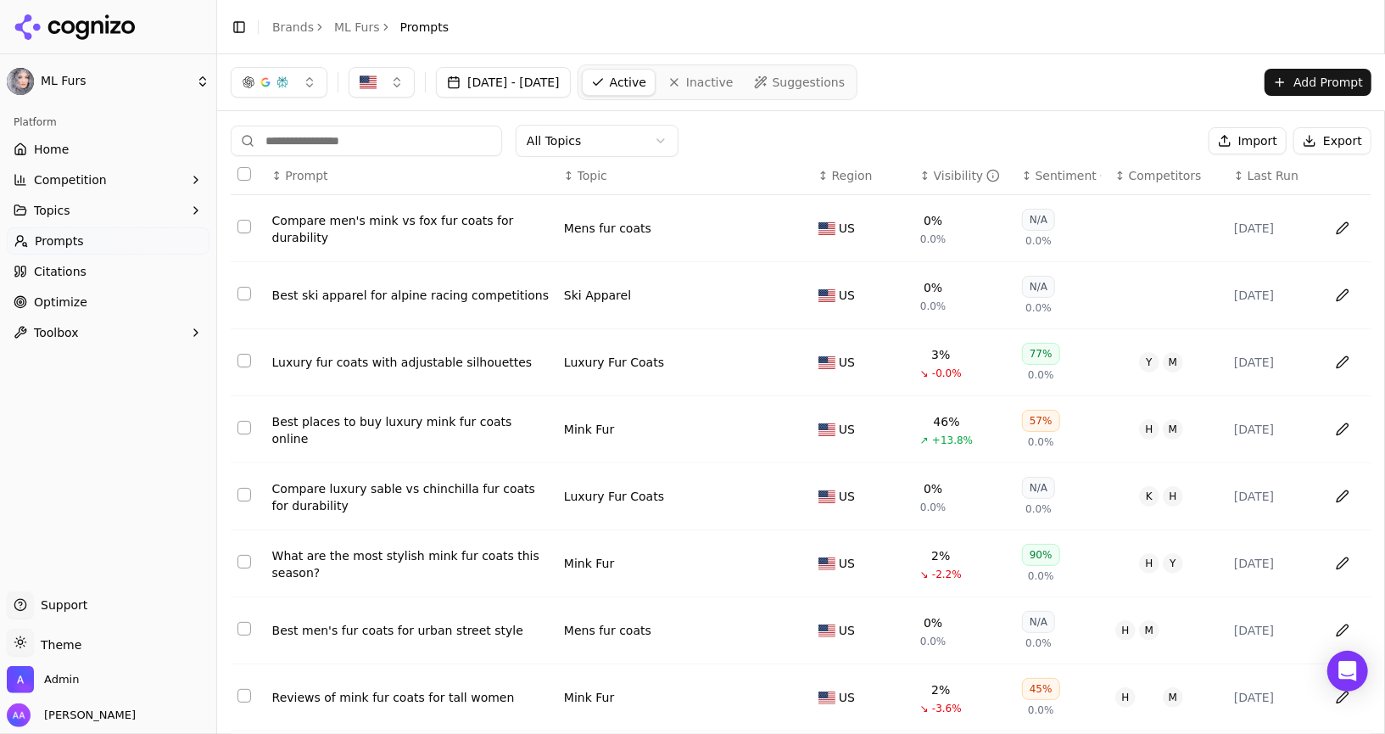
click at [126, 146] on link "Home" at bounding box center [108, 149] width 203 height 27
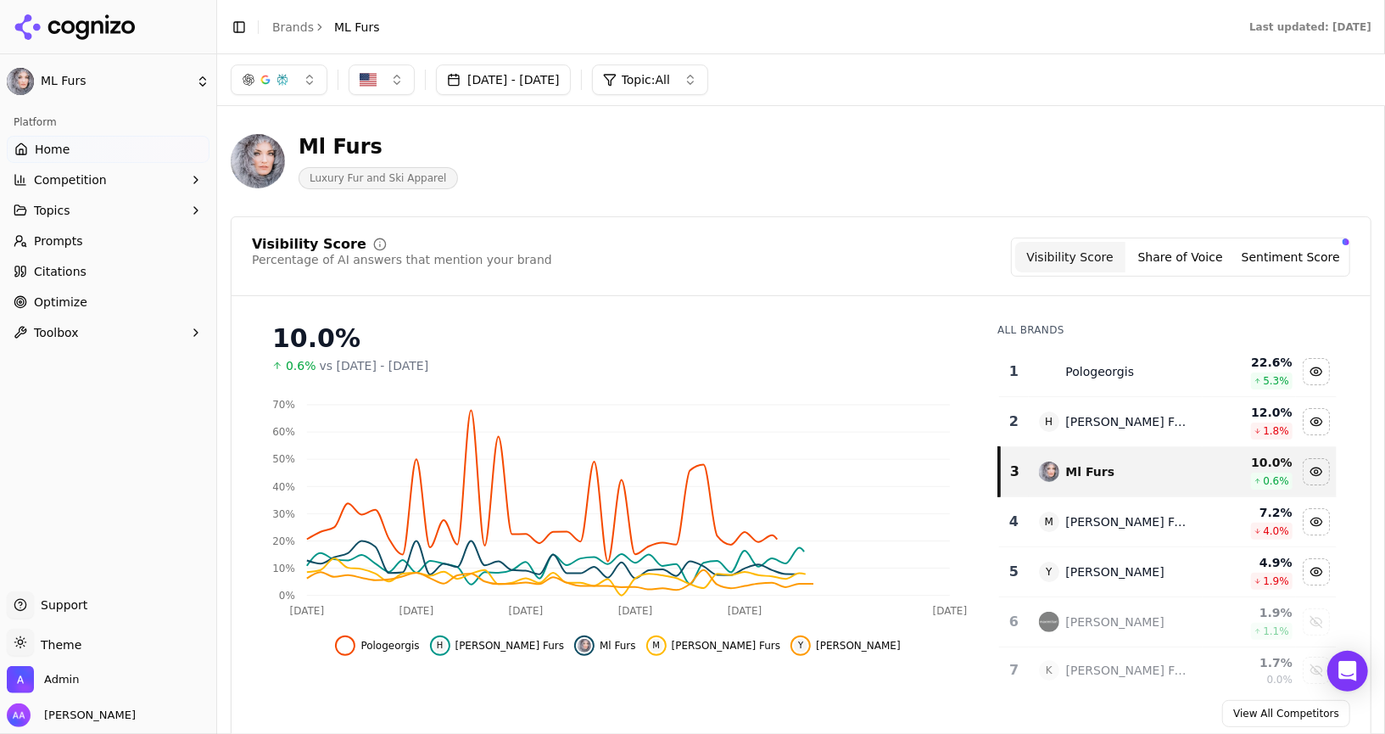
click at [1153, 351] on td "Pologeorgis" at bounding box center [1116, 372] width 175 height 50
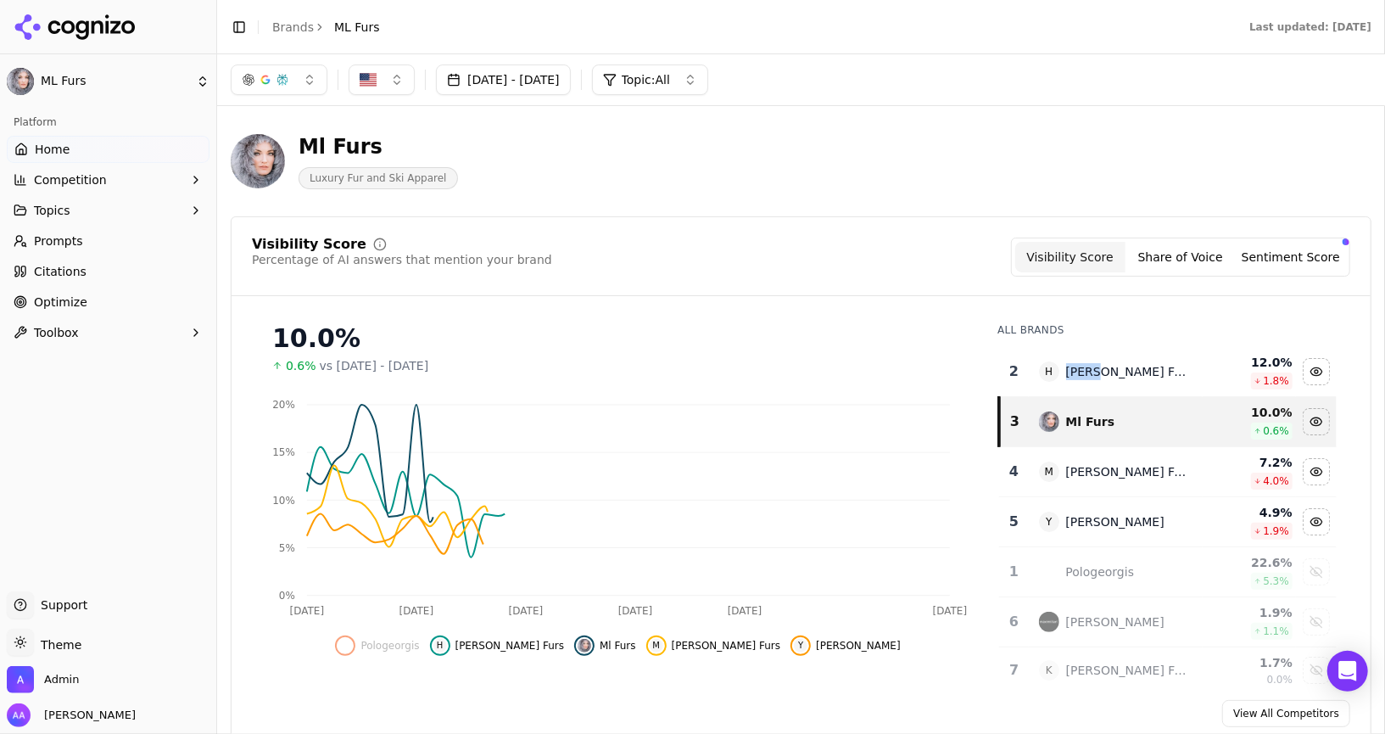
click at [1153, 351] on td "H [PERSON_NAME] Furs" at bounding box center [1116, 372] width 175 height 50
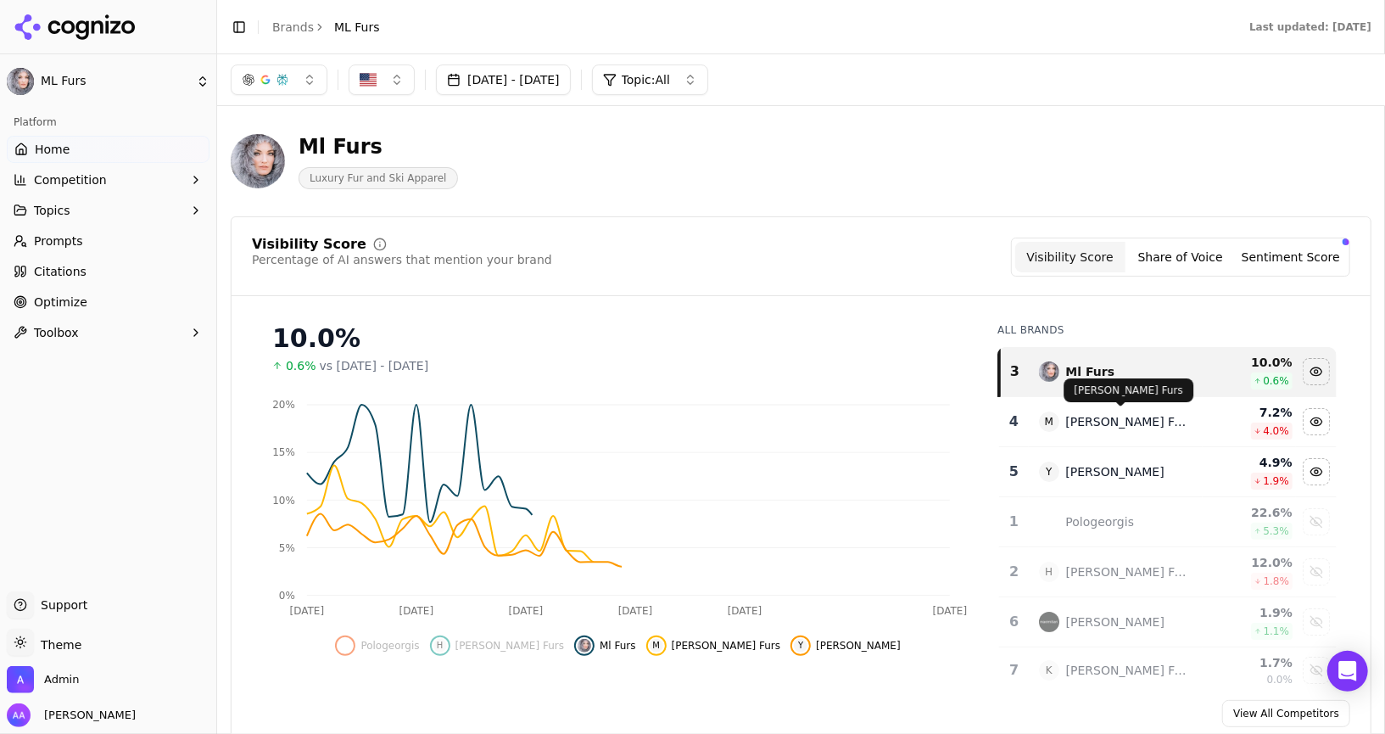
click at [1119, 413] on div "[PERSON_NAME] Furs" at bounding box center [1129, 421] width 127 height 17
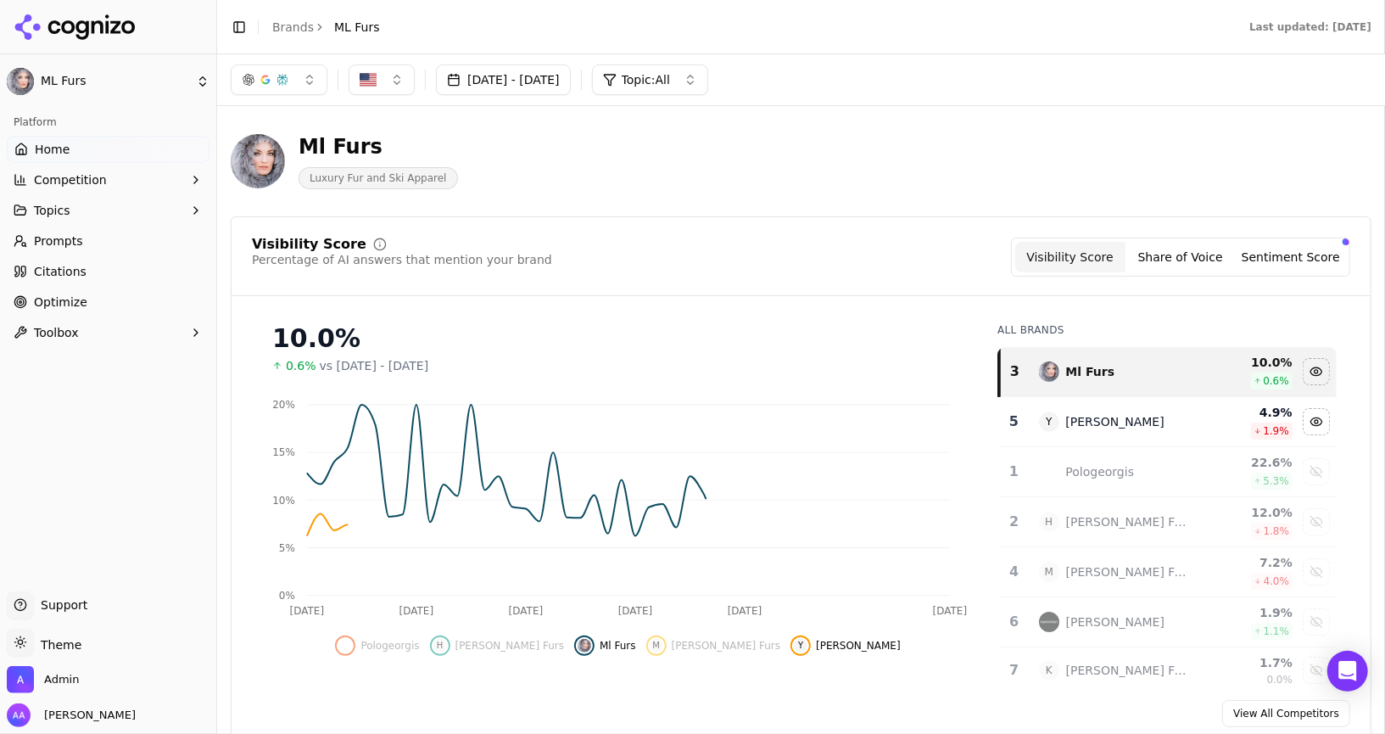
click at [1111, 430] on td "Y [PERSON_NAME]" at bounding box center [1116, 422] width 175 height 50
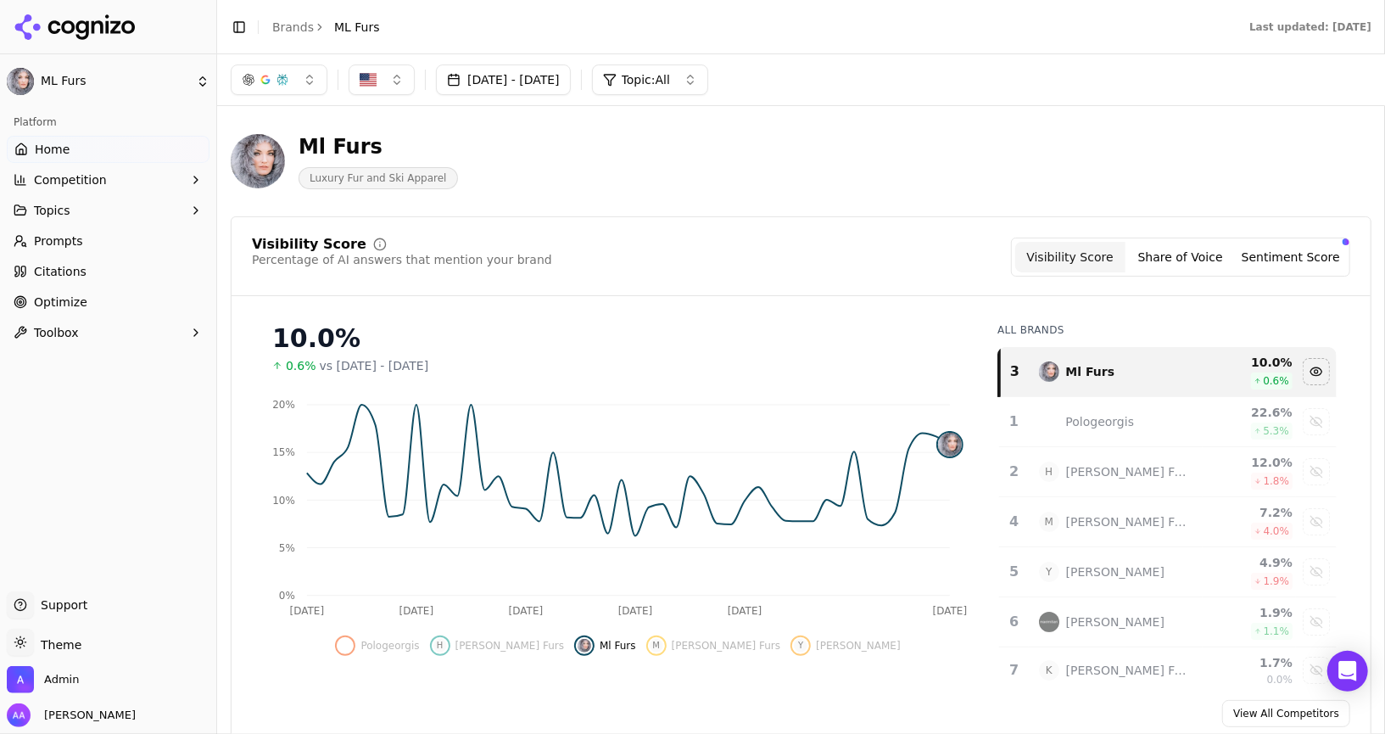
click at [517, 75] on button "[DATE] - [DATE]" at bounding box center [503, 79] width 135 height 31
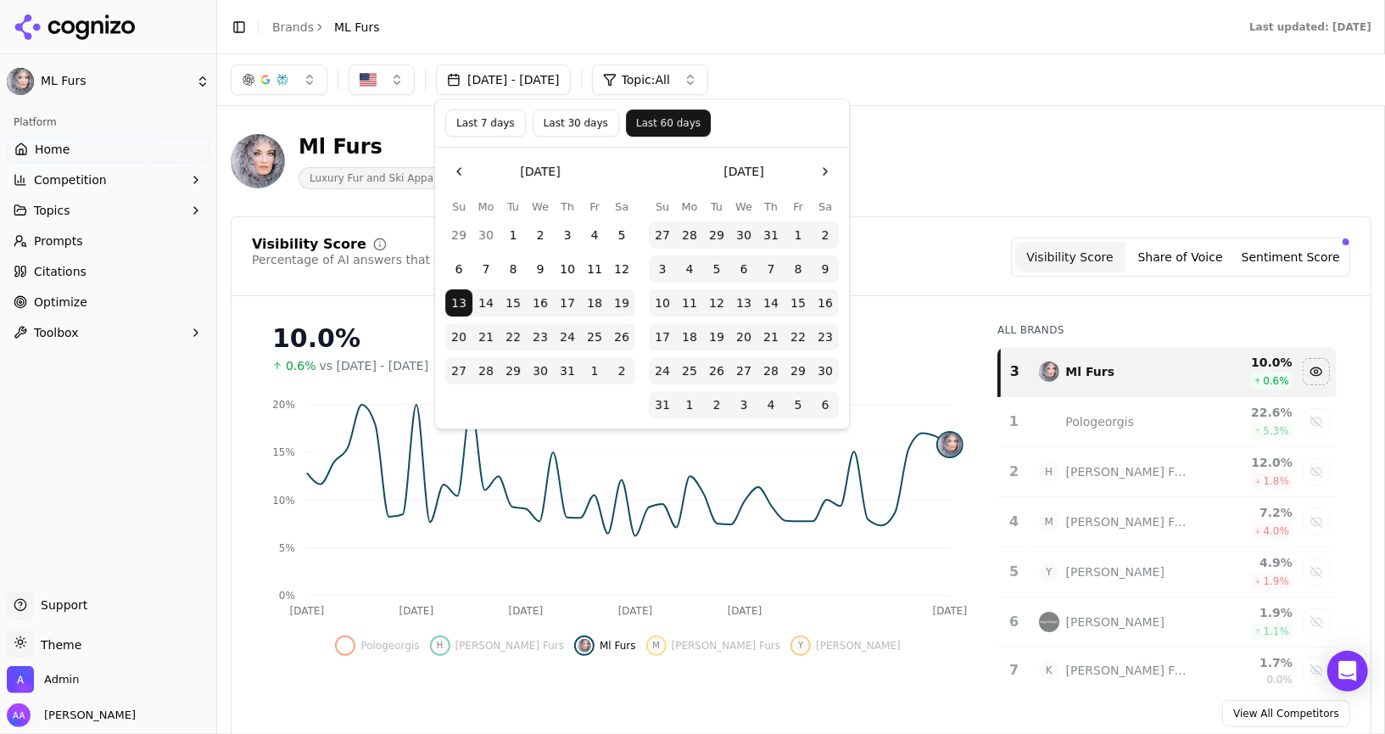
click at [320, 455] on icon "[DATE] [DATE] [DATE] [DATE] Aug [DATE] 0% 5% 10% 15% 20%" at bounding box center [618, 506] width 732 height 237
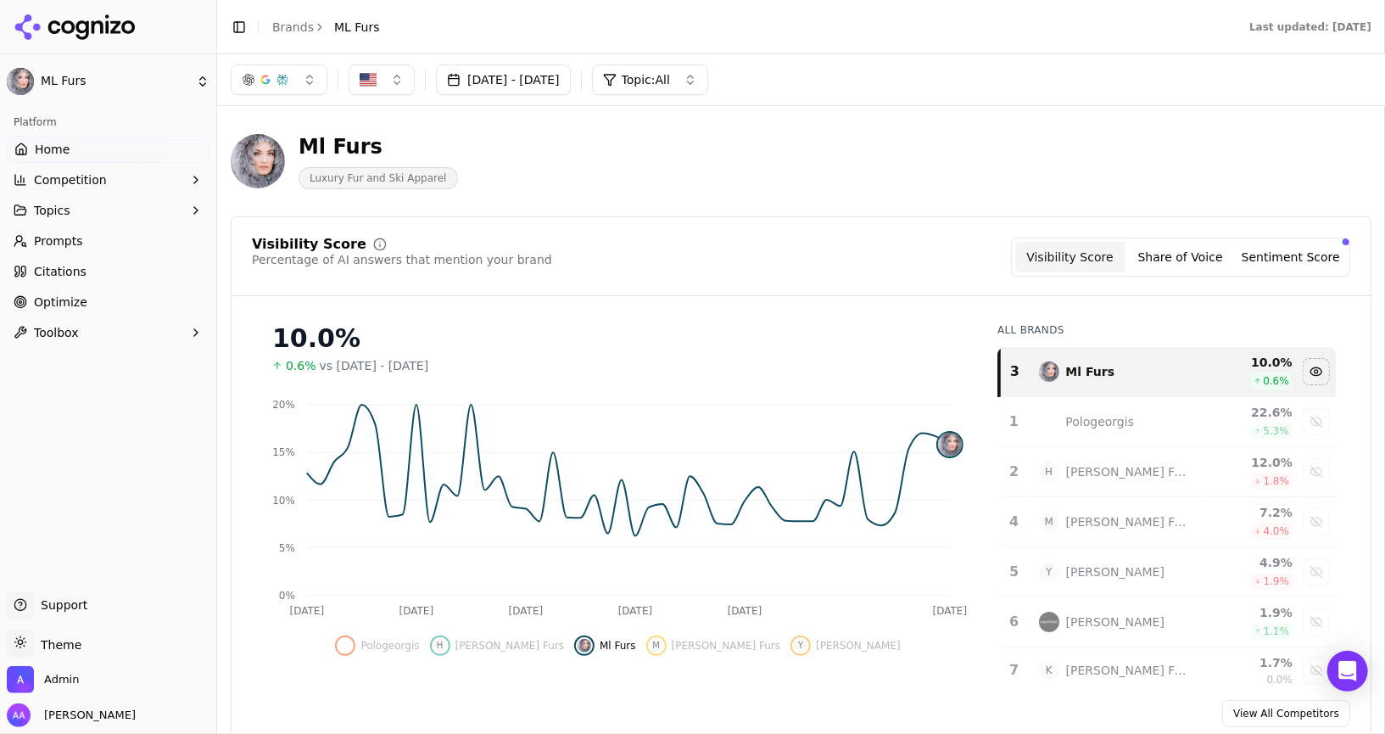
click at [79, 304] on span "Optimize" at bounding box center [60, 301] width 53 height 17
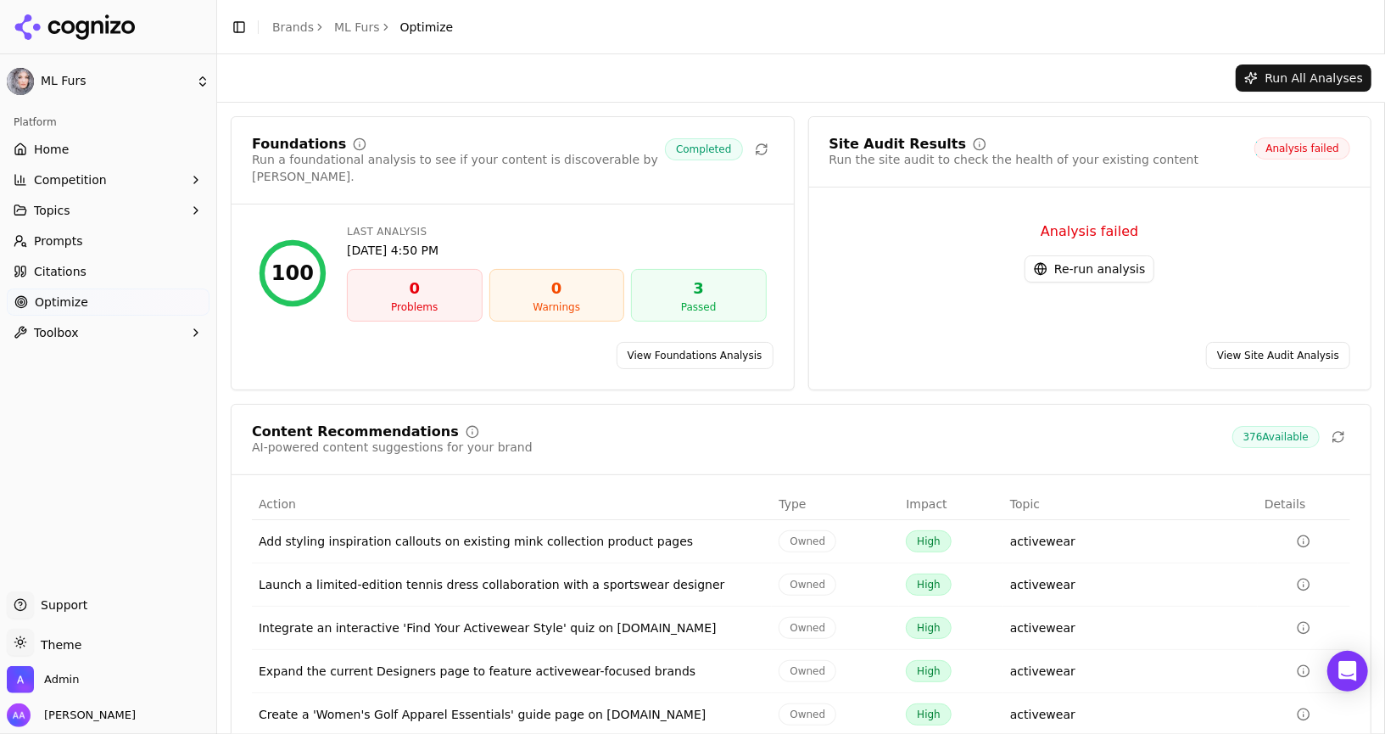
scroll to position [55, 0]
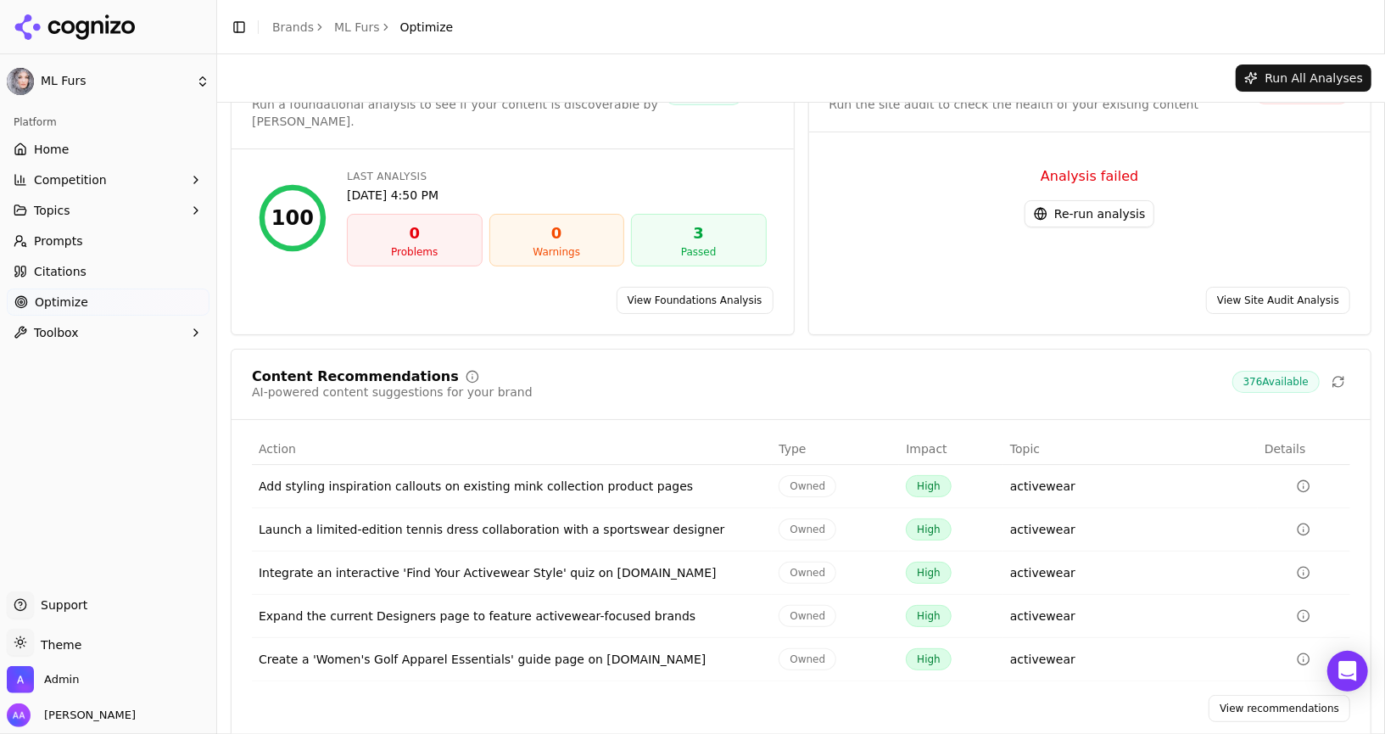
click at [1274, 696] on link "View recommendations" at bounding box center [1279, 708] width 142 height 27
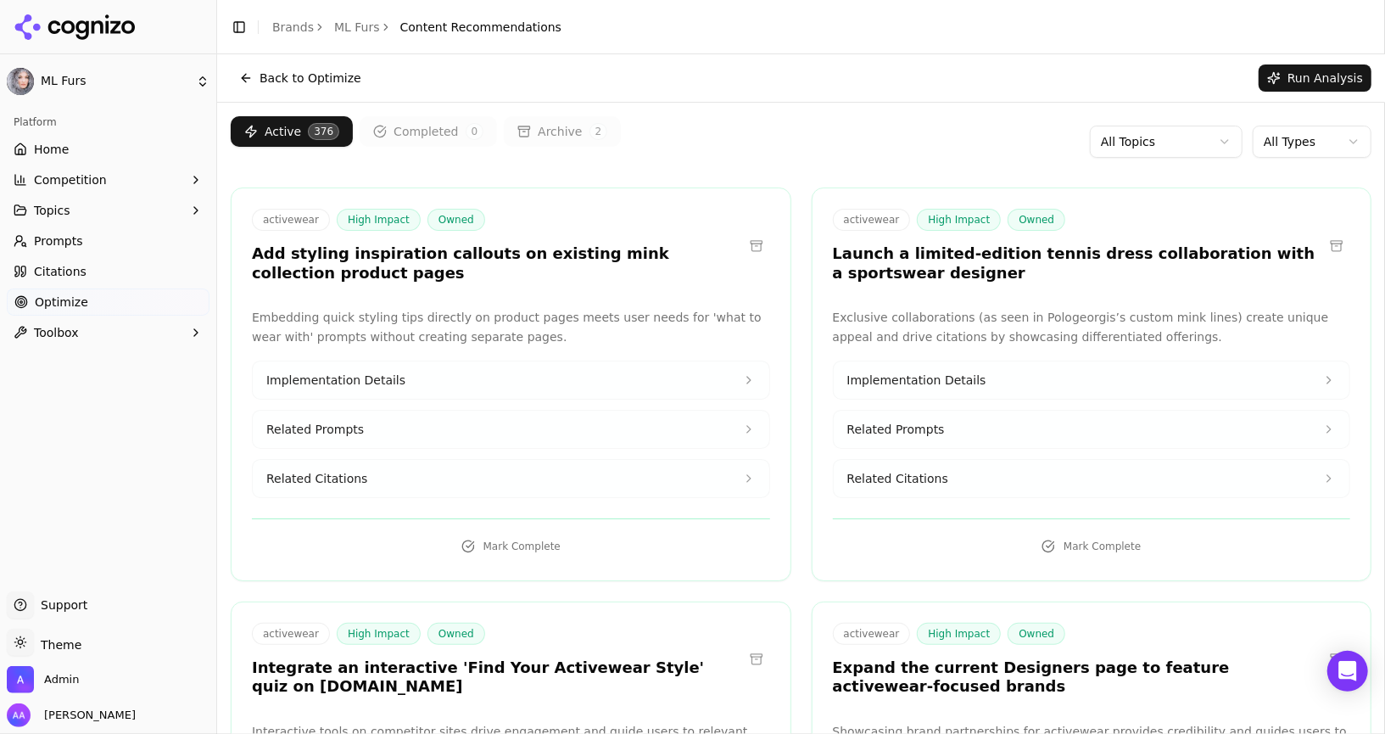
click at [79, 146] on link "Home" at bounding box center [108, 149] width 203 height 27
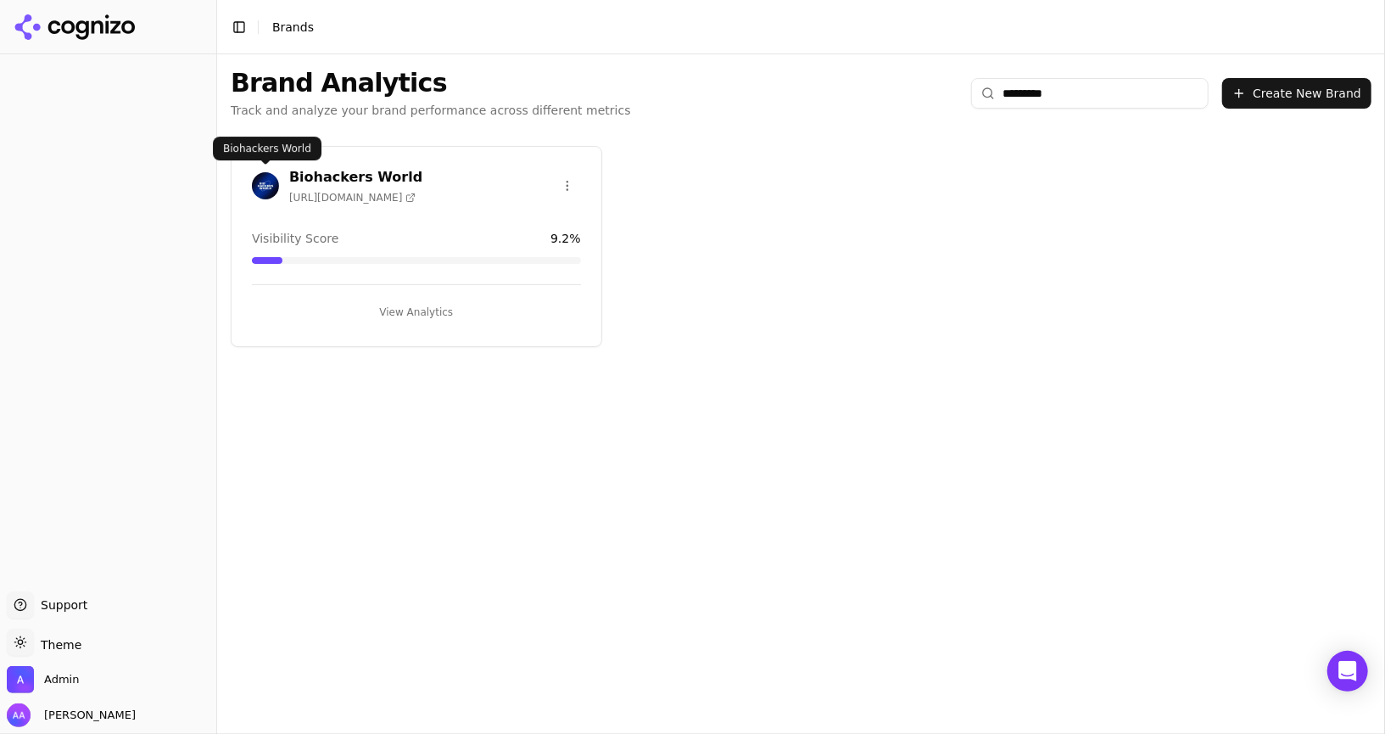
type input "*********"
click at [265, 182] on img at bounding box center [265, 185] width 27 height 27
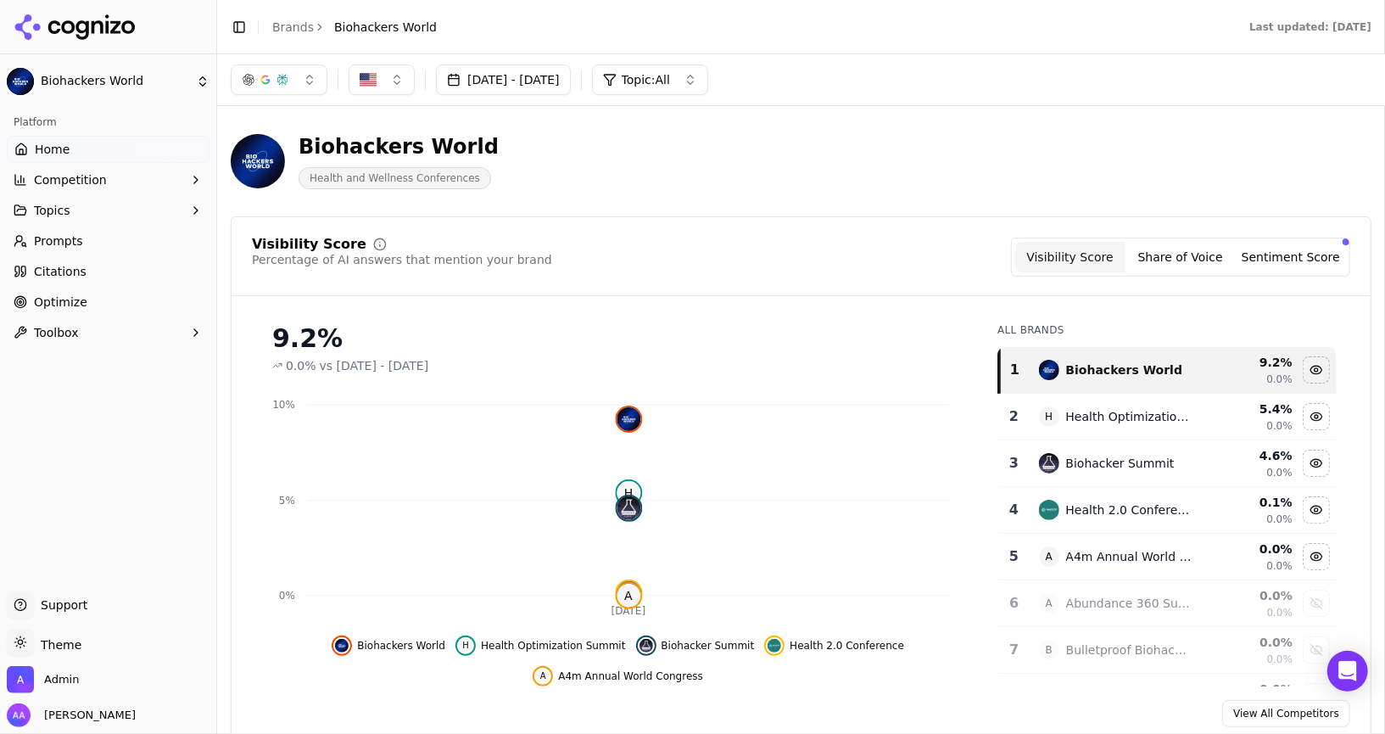
click at [99, 233] on link "Prompts" at bounding box center [108, 240] width 203 height 27
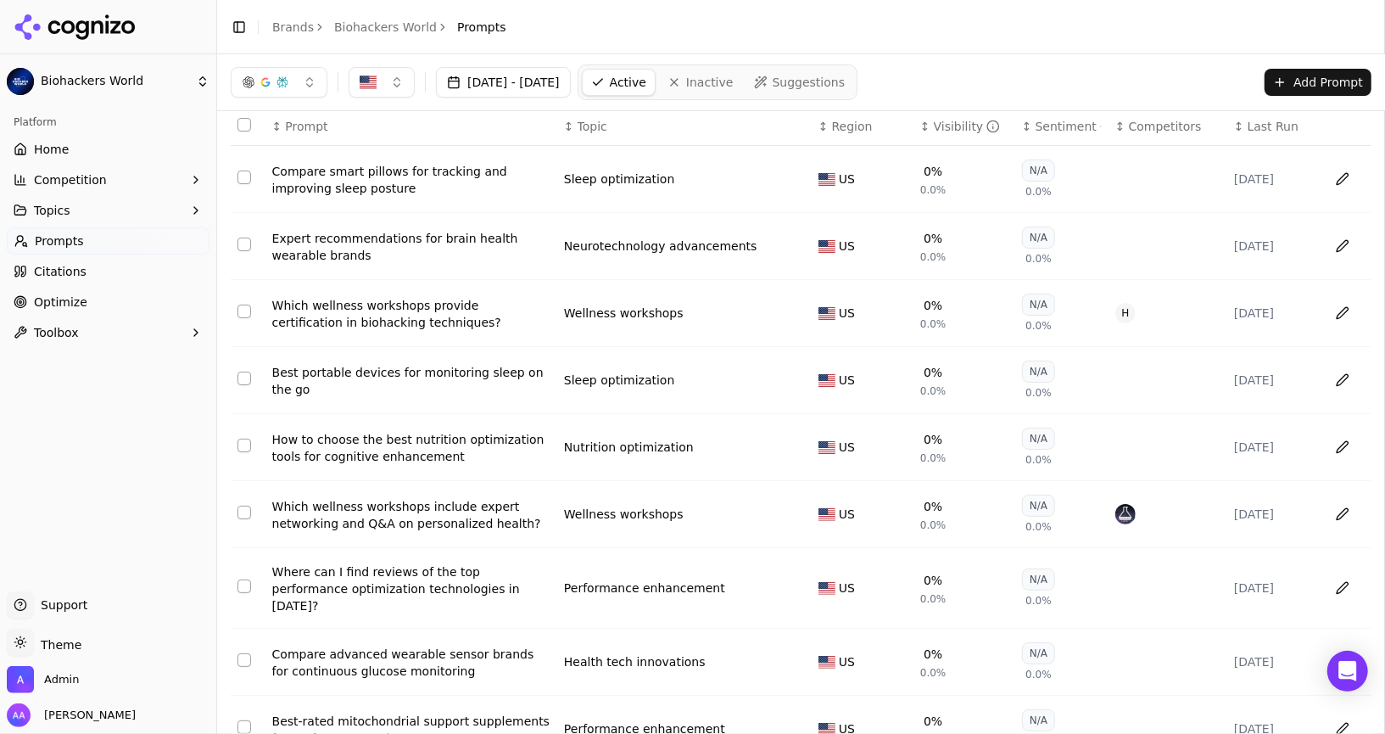
scroll to position [55, 0]
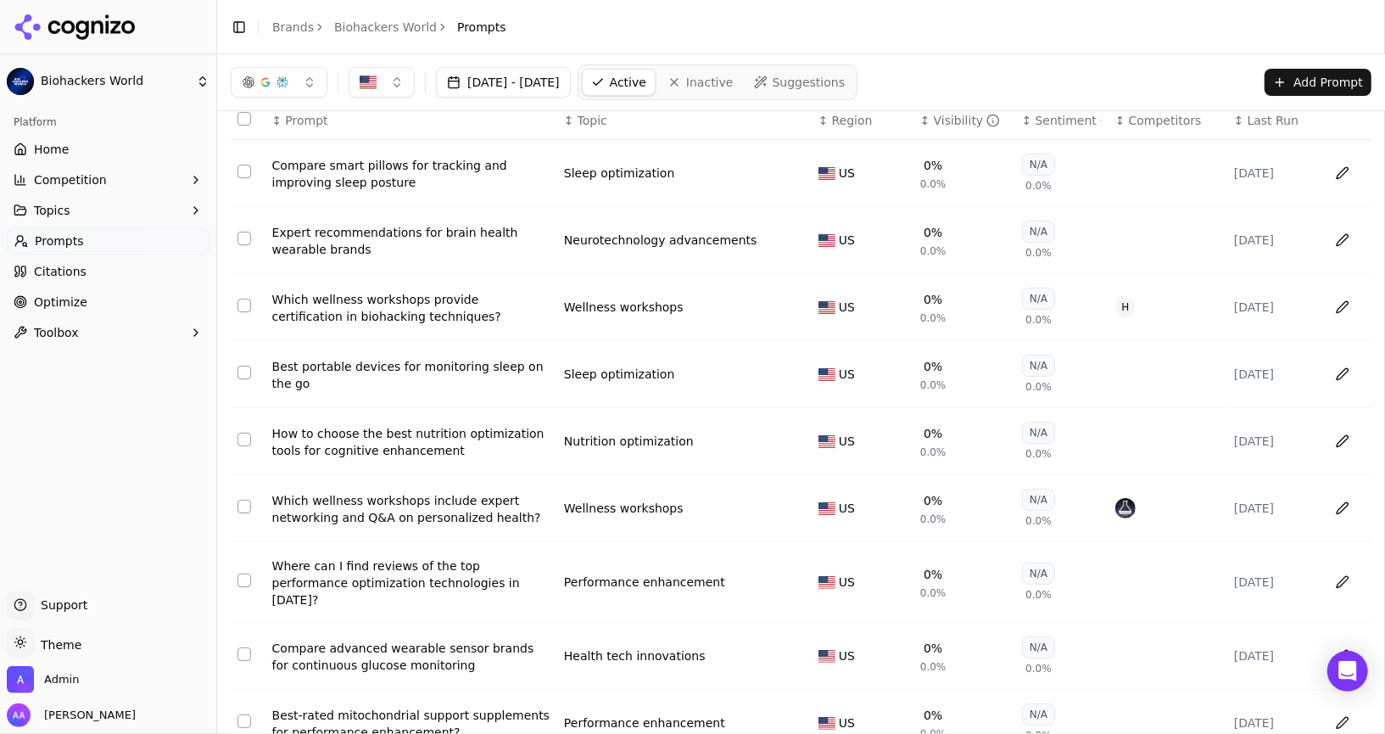
click at [943, 122] on div "Visibility" at bounding box center [967, 120] width 67 height 17
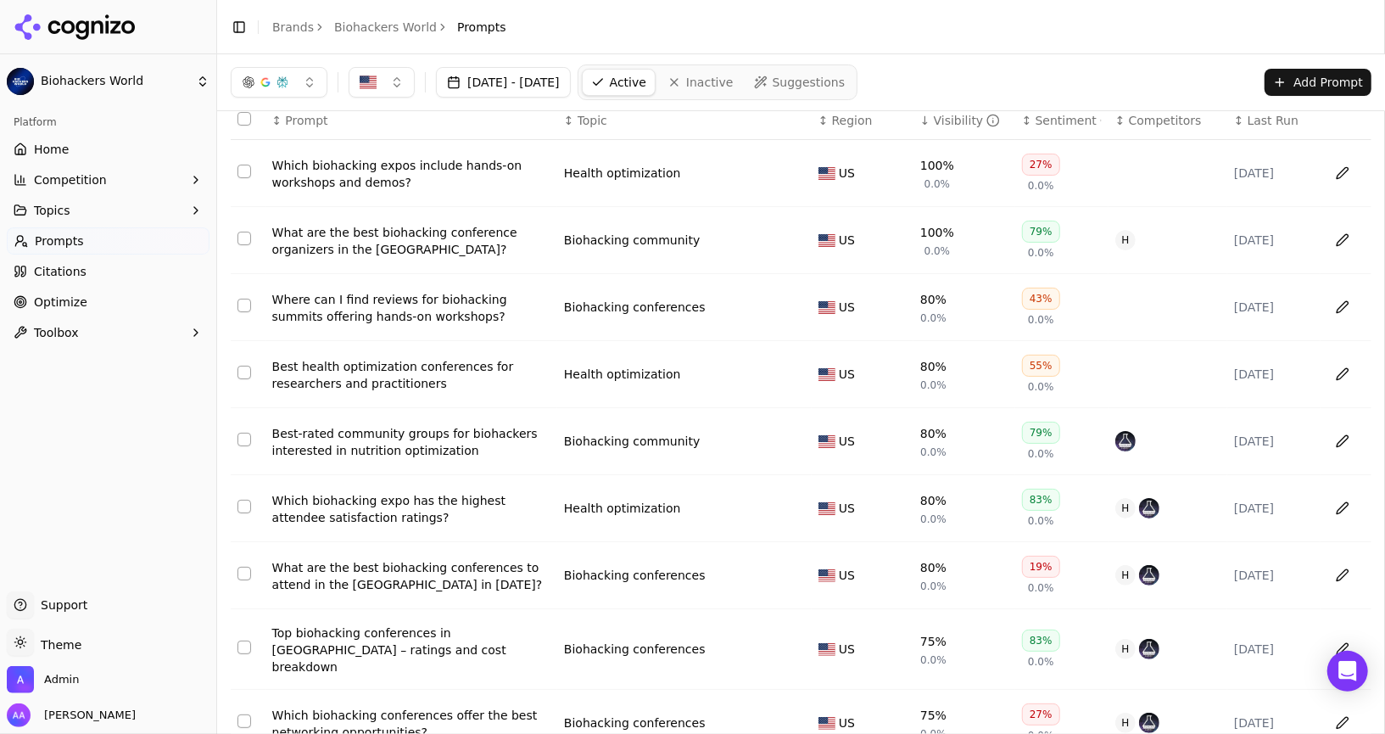
scroll to position [180, 0]
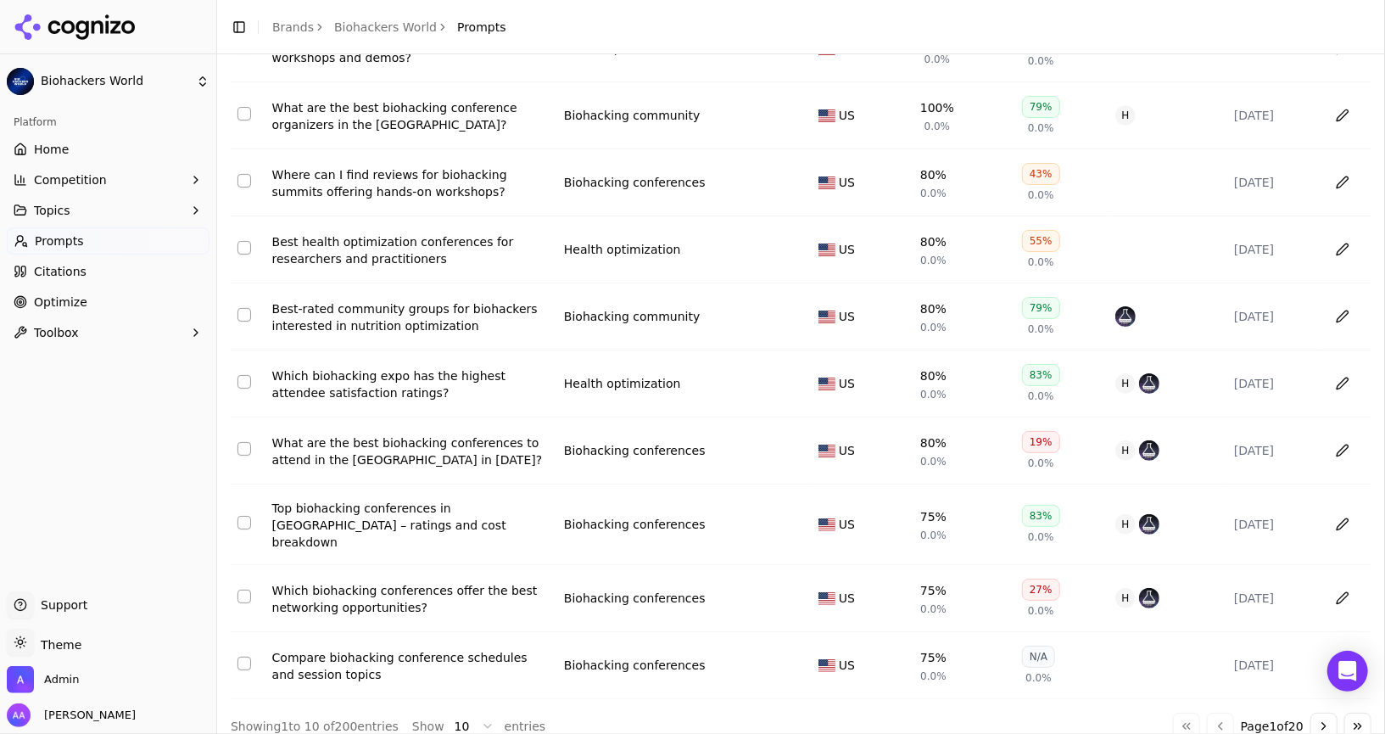
click at [1326, 713] on button "Go to next page" at bounding box center [1323, 725] width 27 height 27
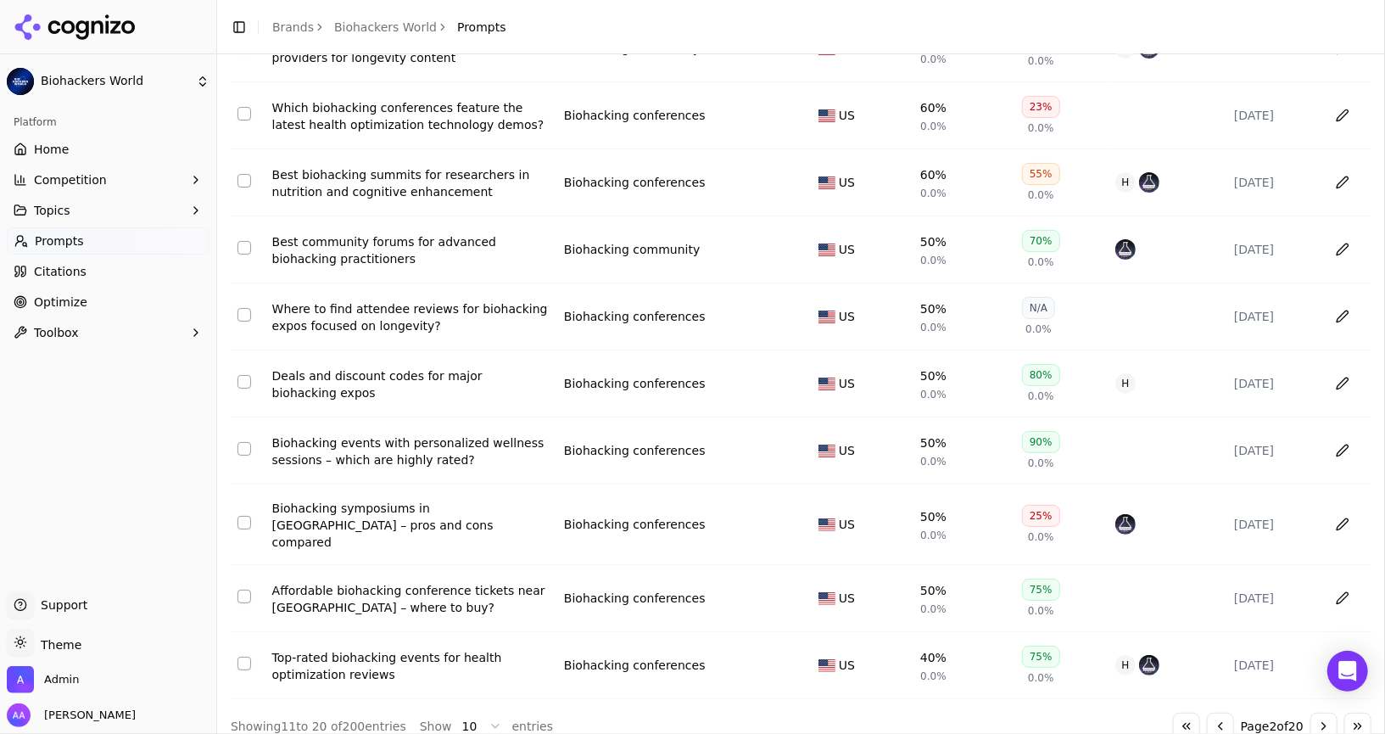
click at [1326, 713] on button "Go to next page" at bounding box center [1323, 725] width 27 height 27
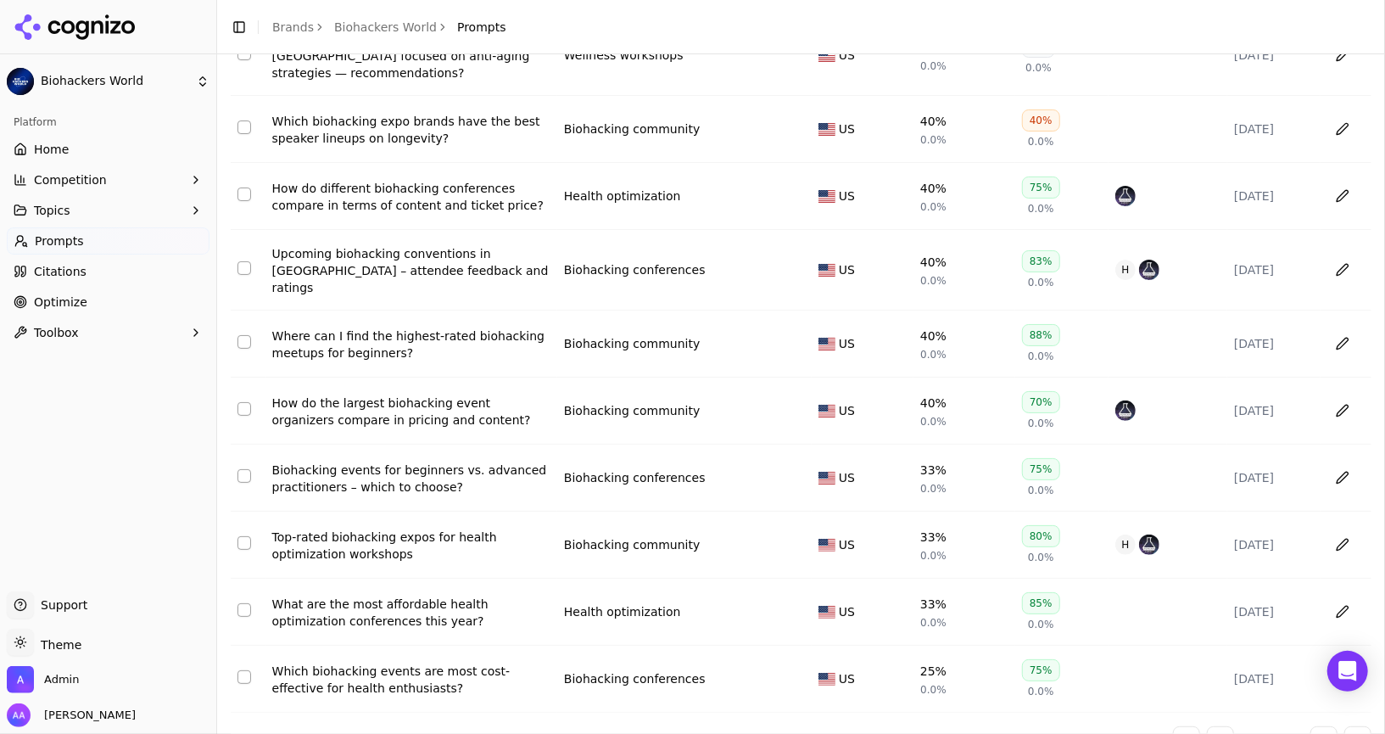
click at [1326, 726] on button "Go to next page" at bounding box center [1323, 739] width 27 height 27
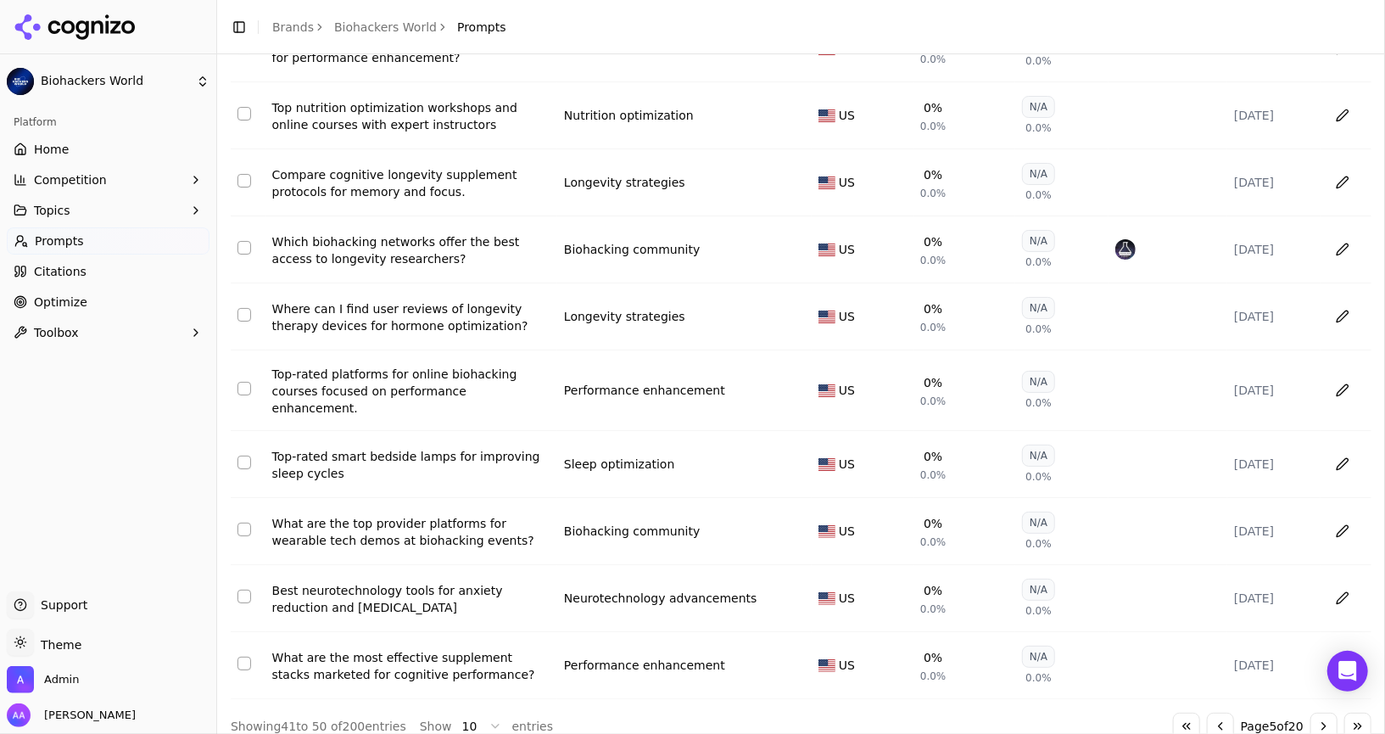
click at [1326, 713] on button "Go to next page" at bounding box center [1323, 725] width 27 height 27
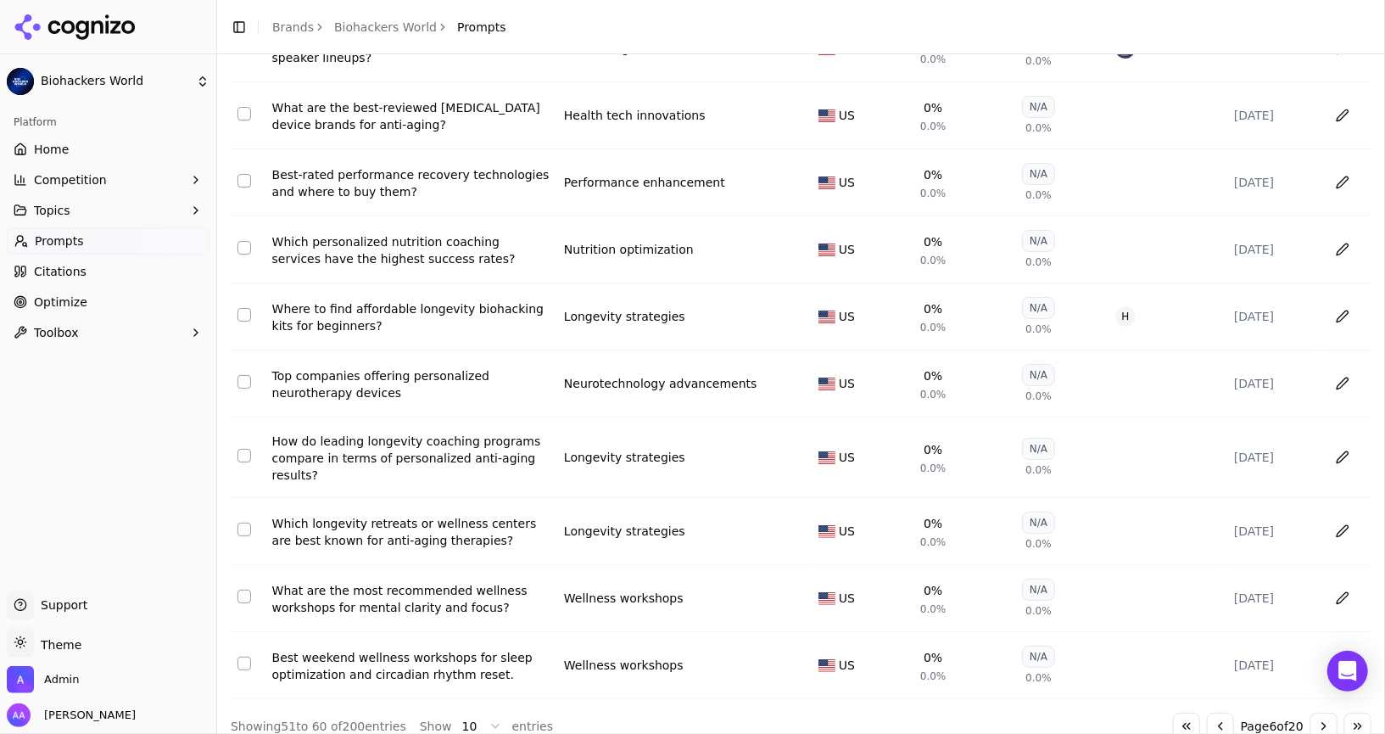
click at [1326, 713] on button "Go to next page" at bounding box center [1323, 725] width 27 height 27
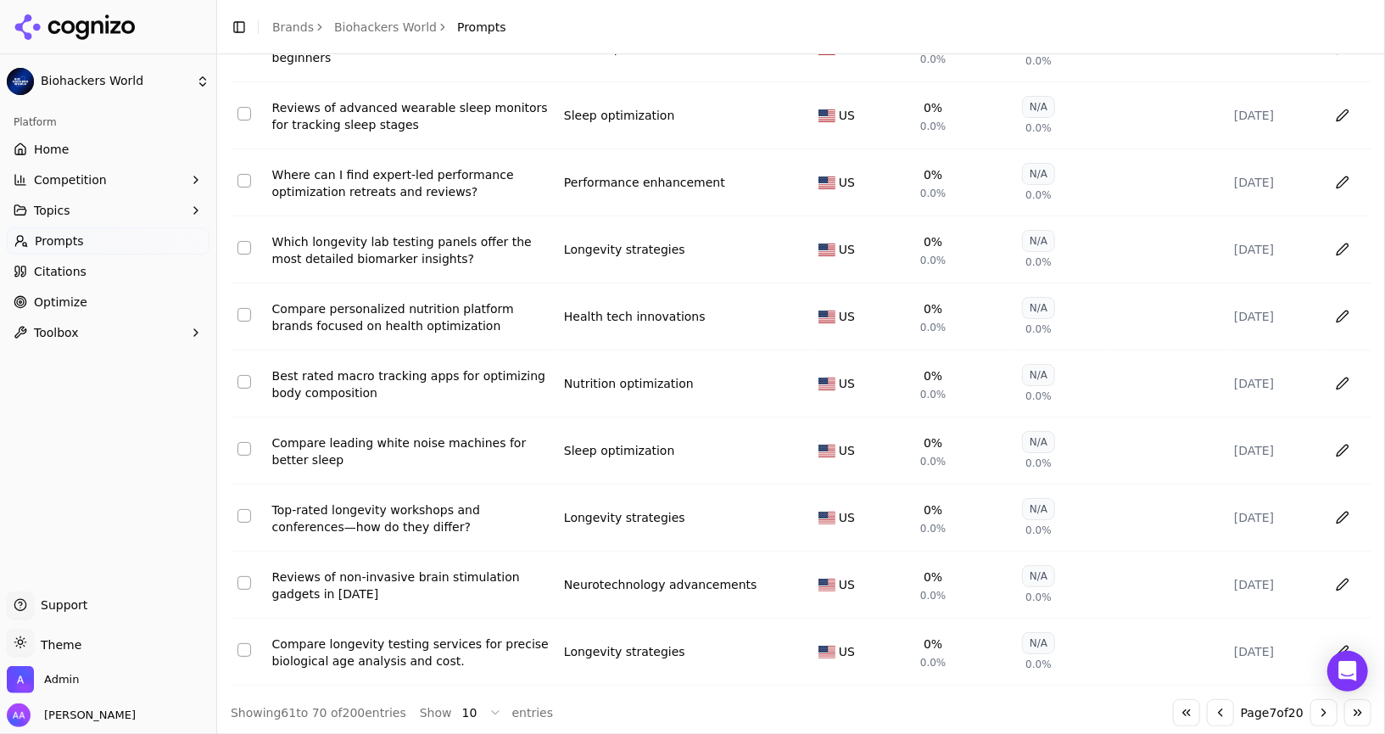
click at [1326, 713] on button "Go to next page" at bounding box center [1323, 712] width 27 height 27
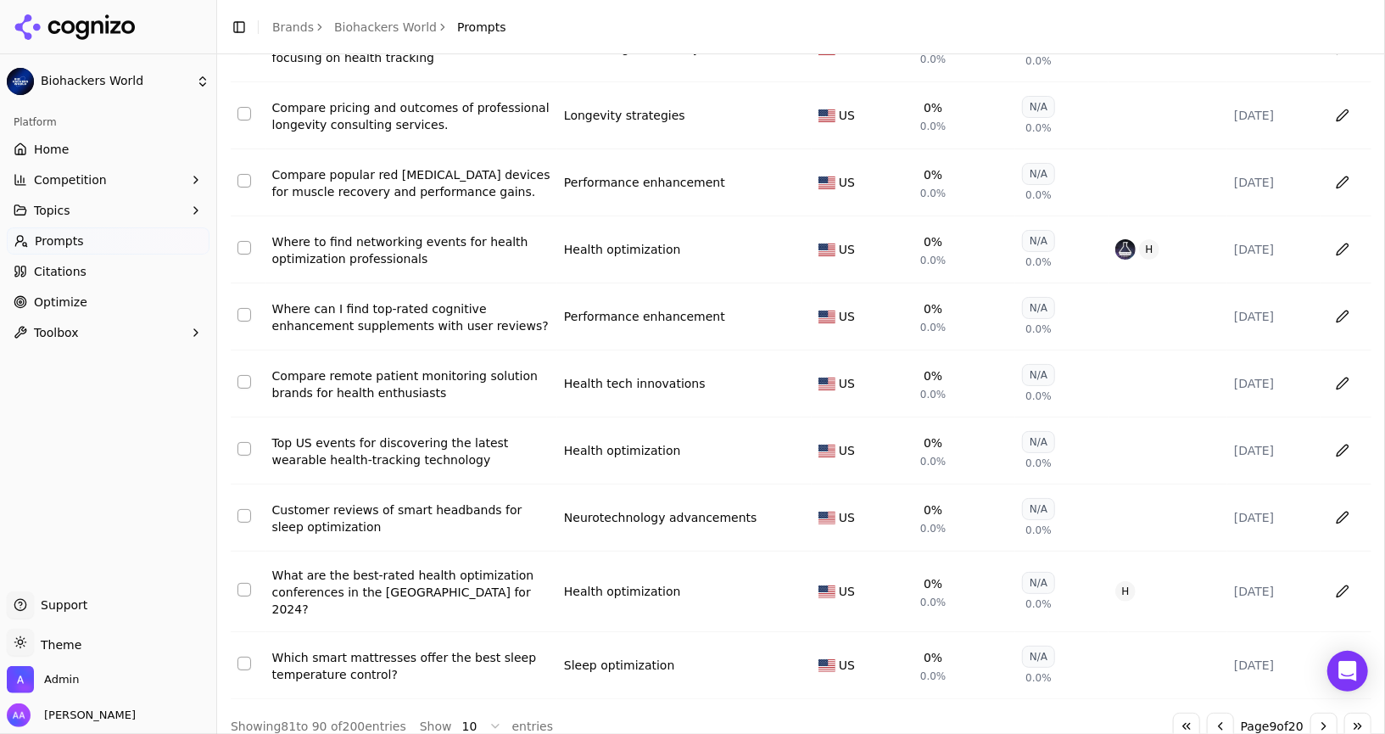
click at [1326, 713] on button "Go to next page" at bounding box center [1323, 725] width 27 height 27
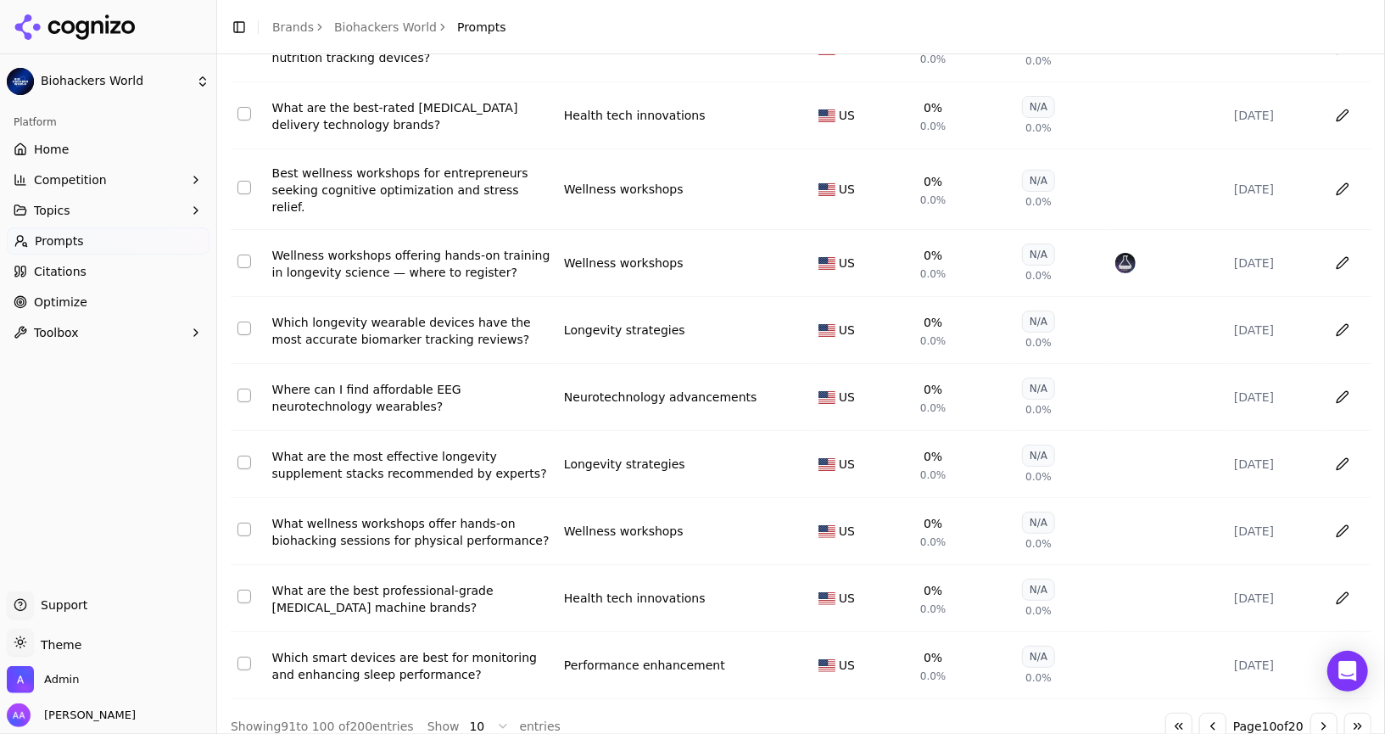
click at [1326, 713] on button "Go to next page" at bounding box center [1323, 725] width 27 height 27
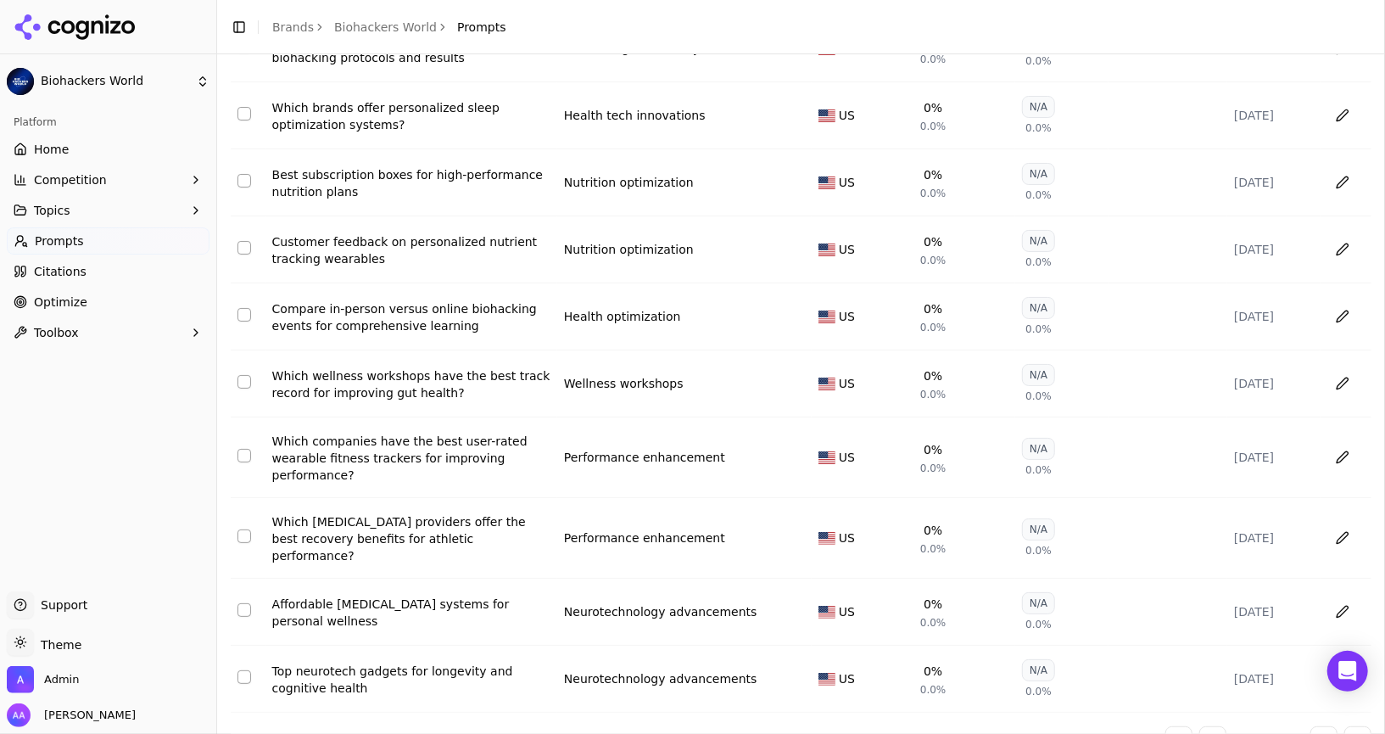
click at [1326, 726] on button "Go to next page" at bounding box center [1323, 739] width 27 height 27
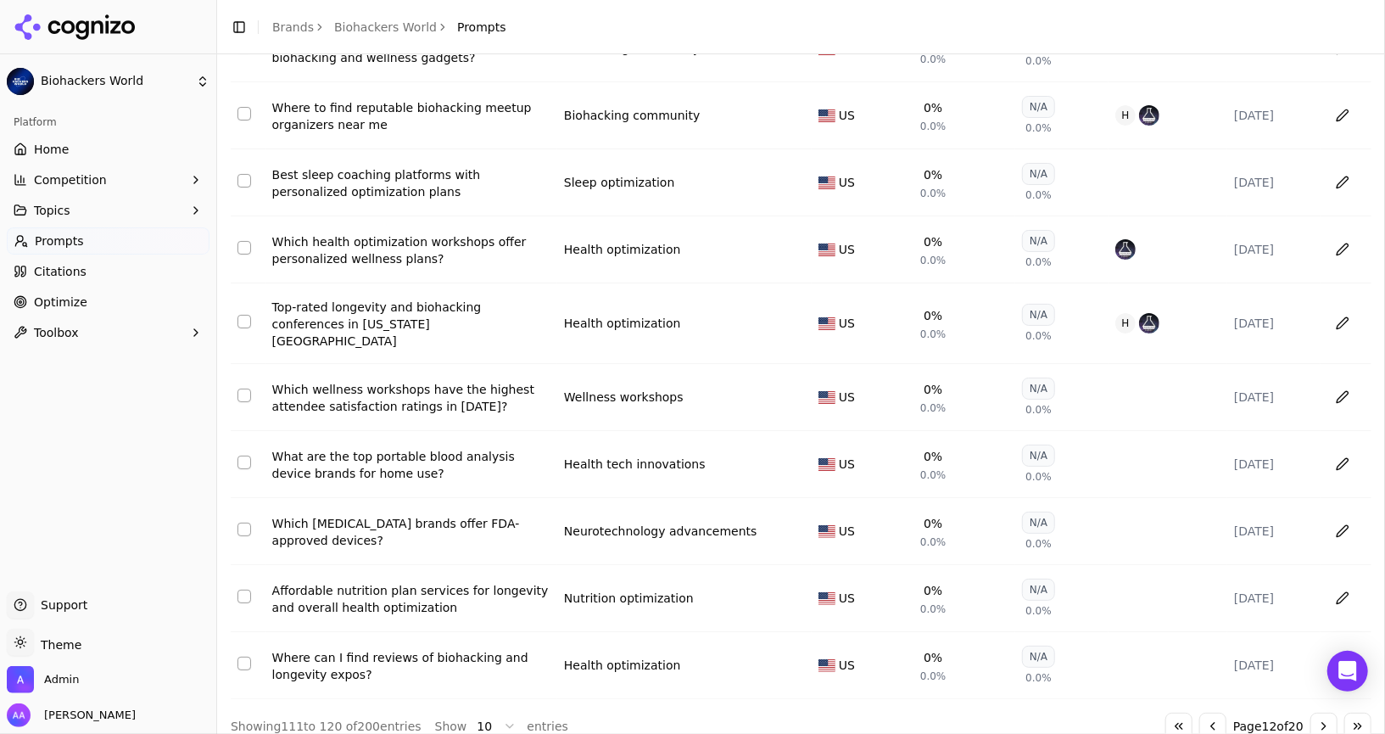
click at [1326, 713] on button "Go to next page" at bounding box center [1323, 725] width 27 height 27
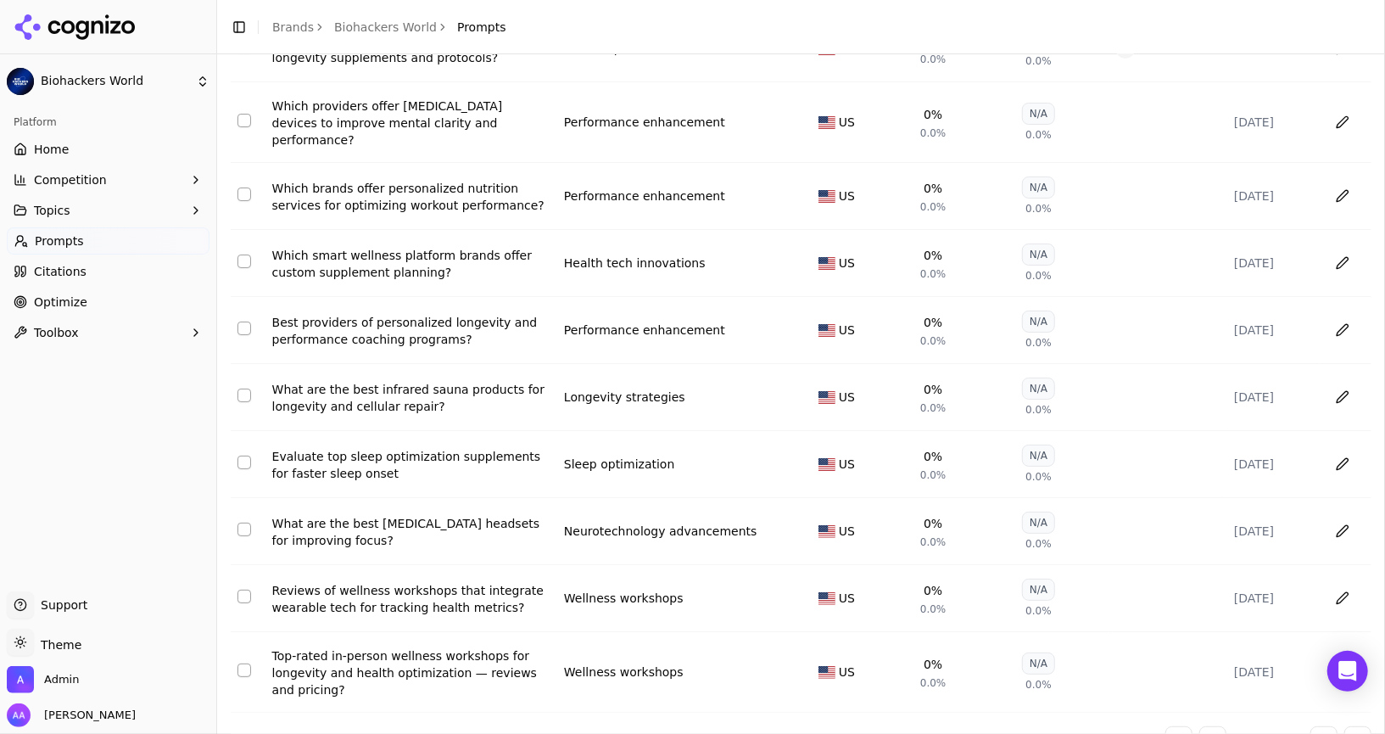
click at [1326, 726] on button "Go to next page" at bounding box center [1323, 739] width 27 height 27
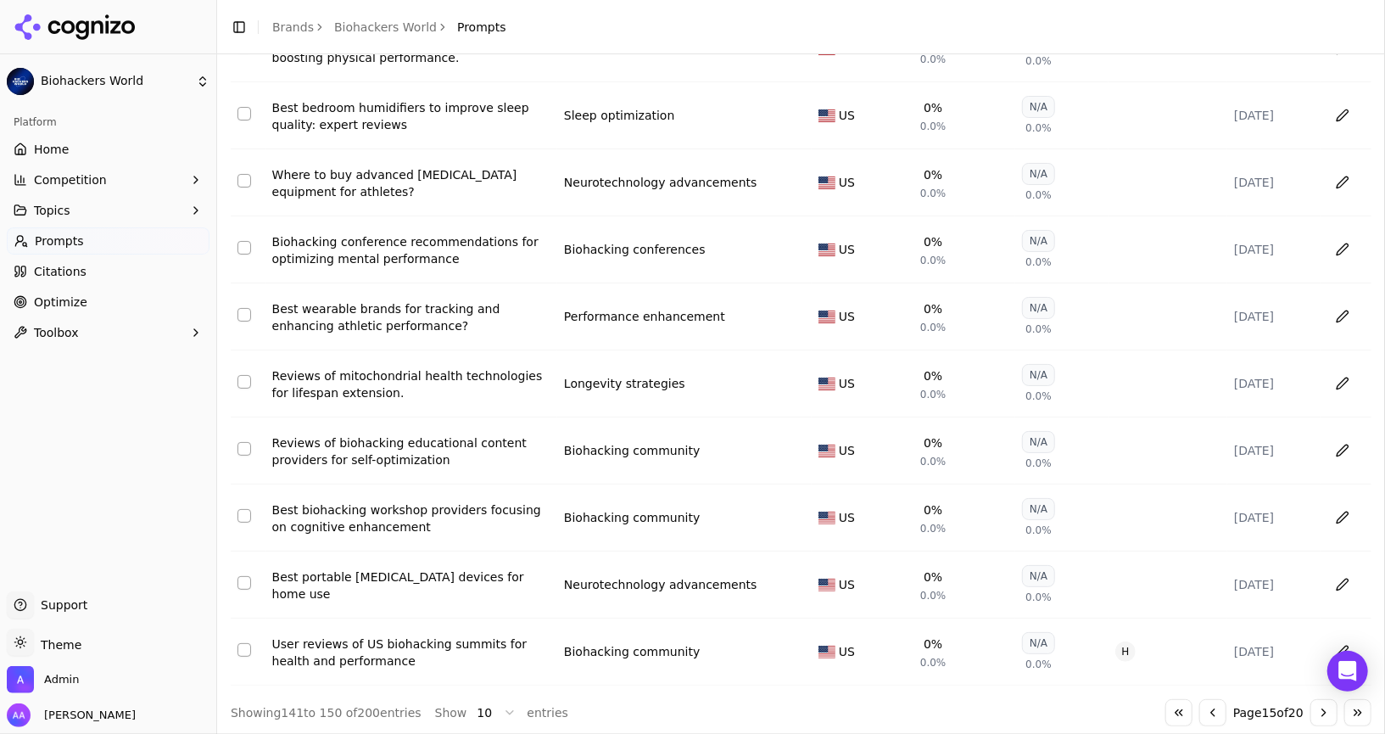
click at [1326, 713] on button "Go to next page" at bounding box center [1323, 712] width 27 height 27
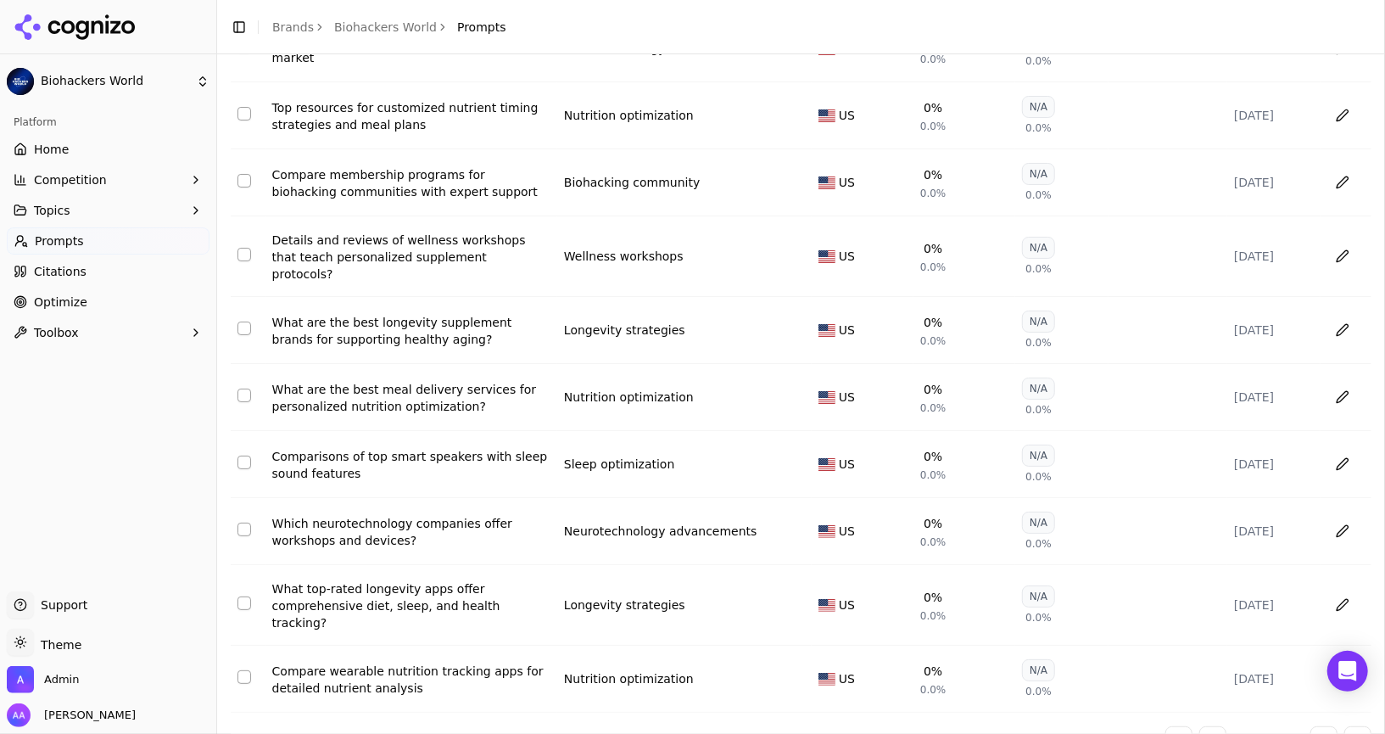
click at [1326, 726] on button "Go to next page" at bounding box center [1323, 739] width 27 height 27
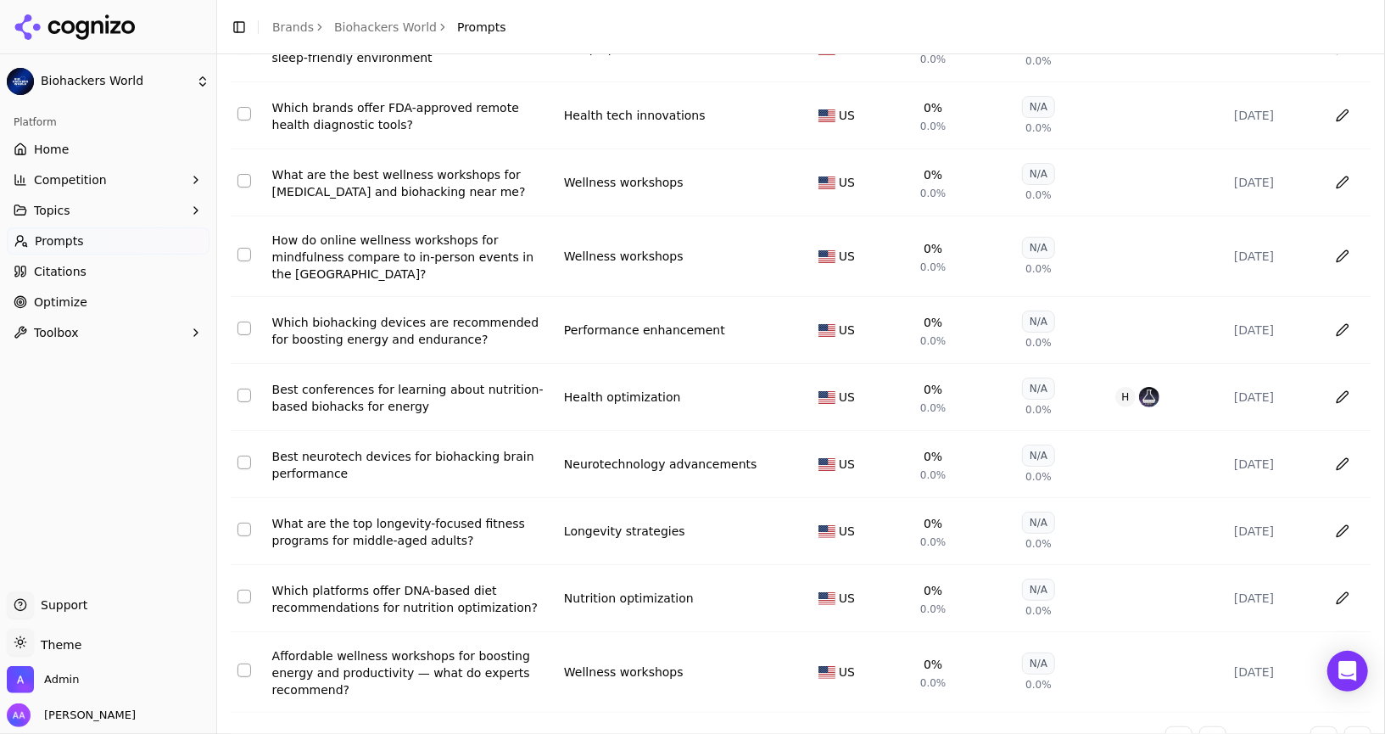
click at [1326, 713] on div "↕ Prompt ↕ Topic ↕ Region ↓ Visibility ↕ Sentiment ↕ Competitors ↕ Last Run Bes…" at bounding box center [801, 365] width 1141 height 776
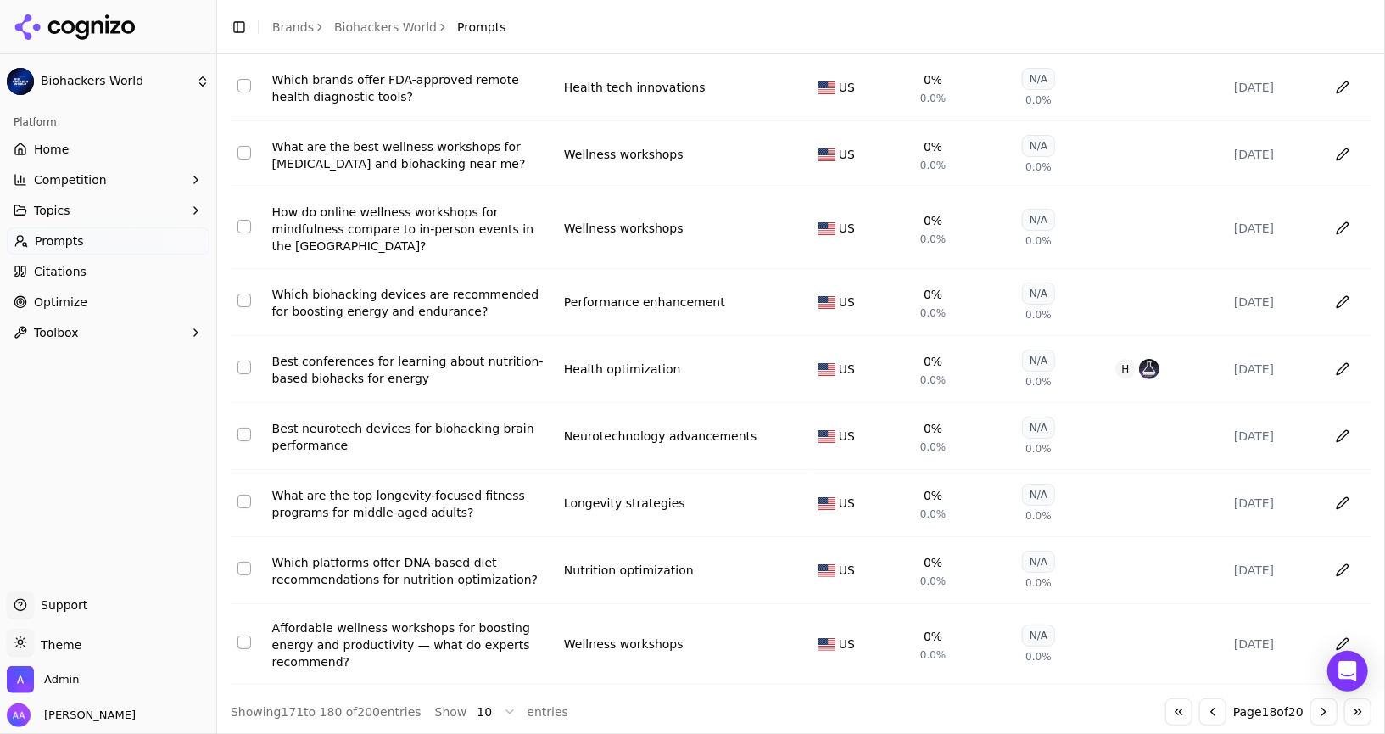
click at [1350, 713] on button "Go to last page" at bounding box center [1357, 711] width 27 height 27
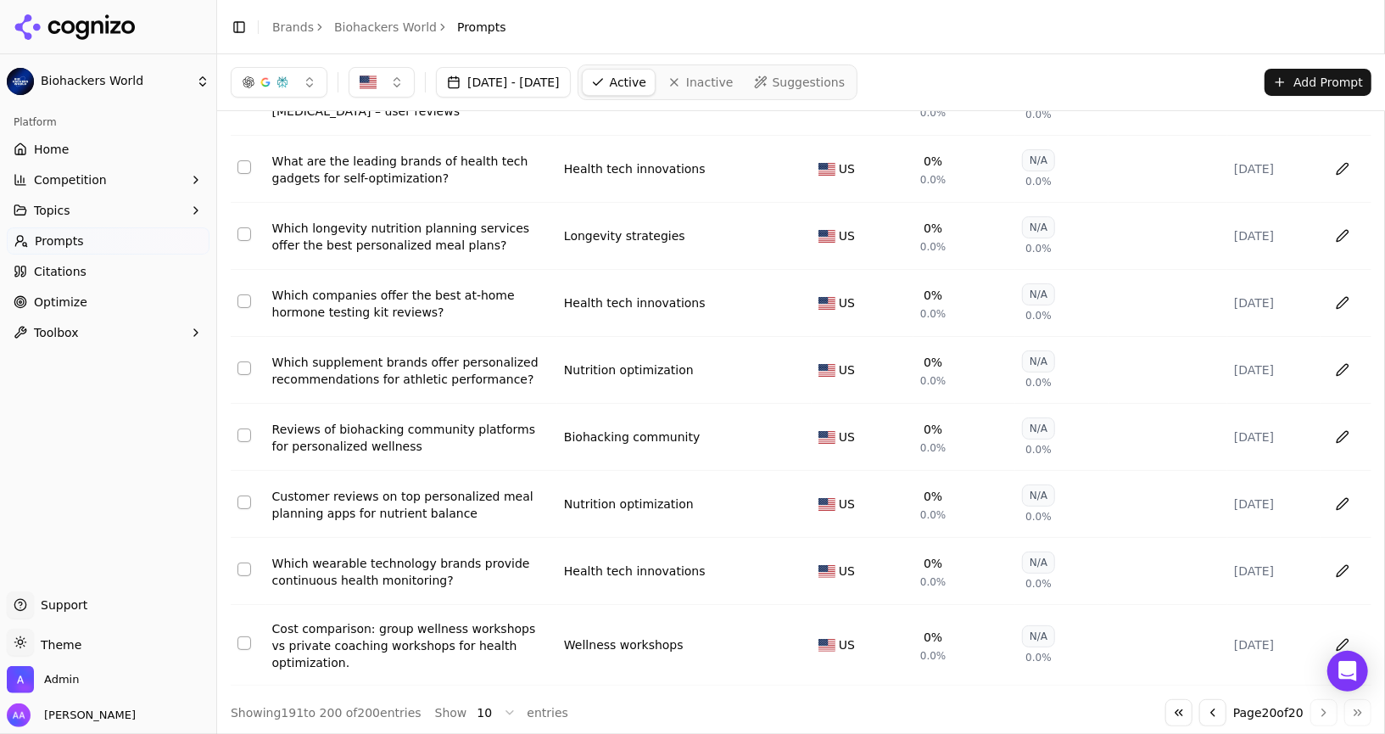
click at [1167, 705] on button "Go to first page" at bounding box center [1178, 712] width 27 height 27
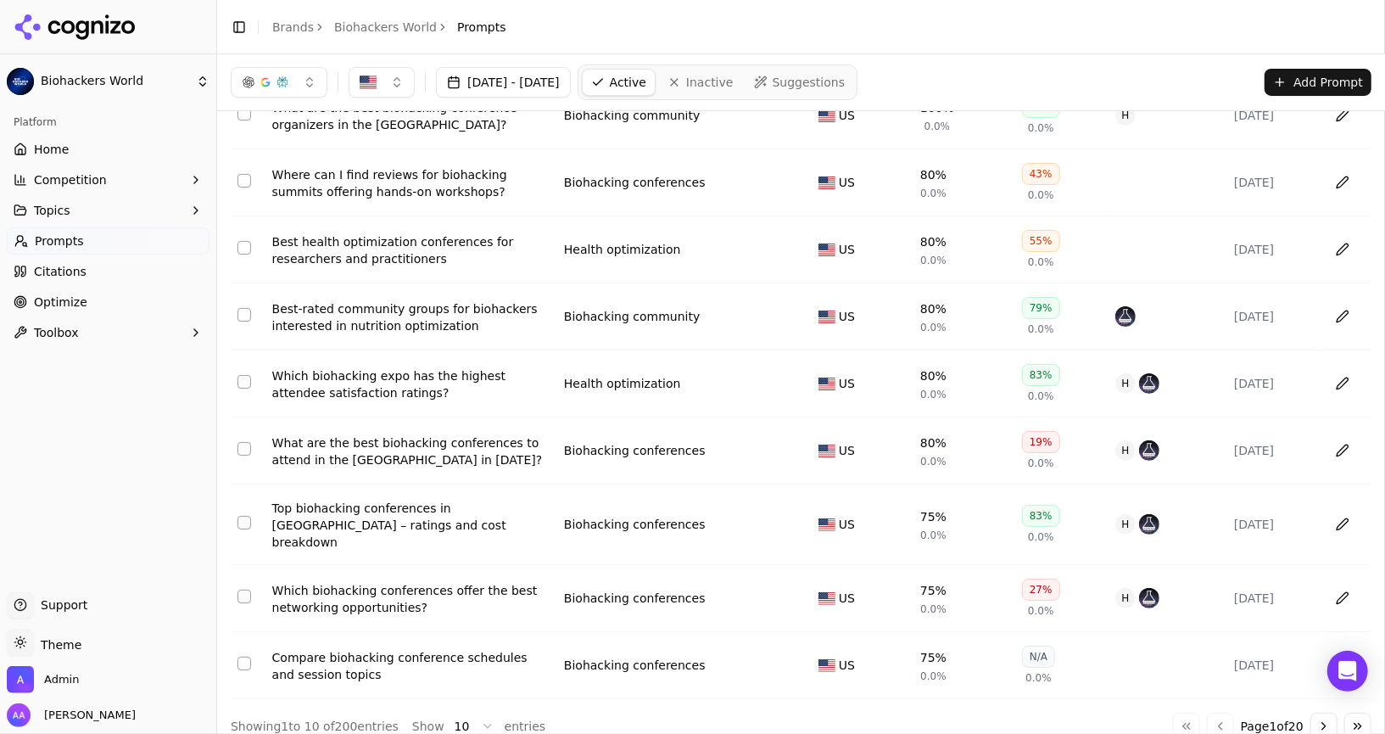
click at [1325, 712] on button "Go to next page" at bounding box center [1323, 725] width 27 height 27
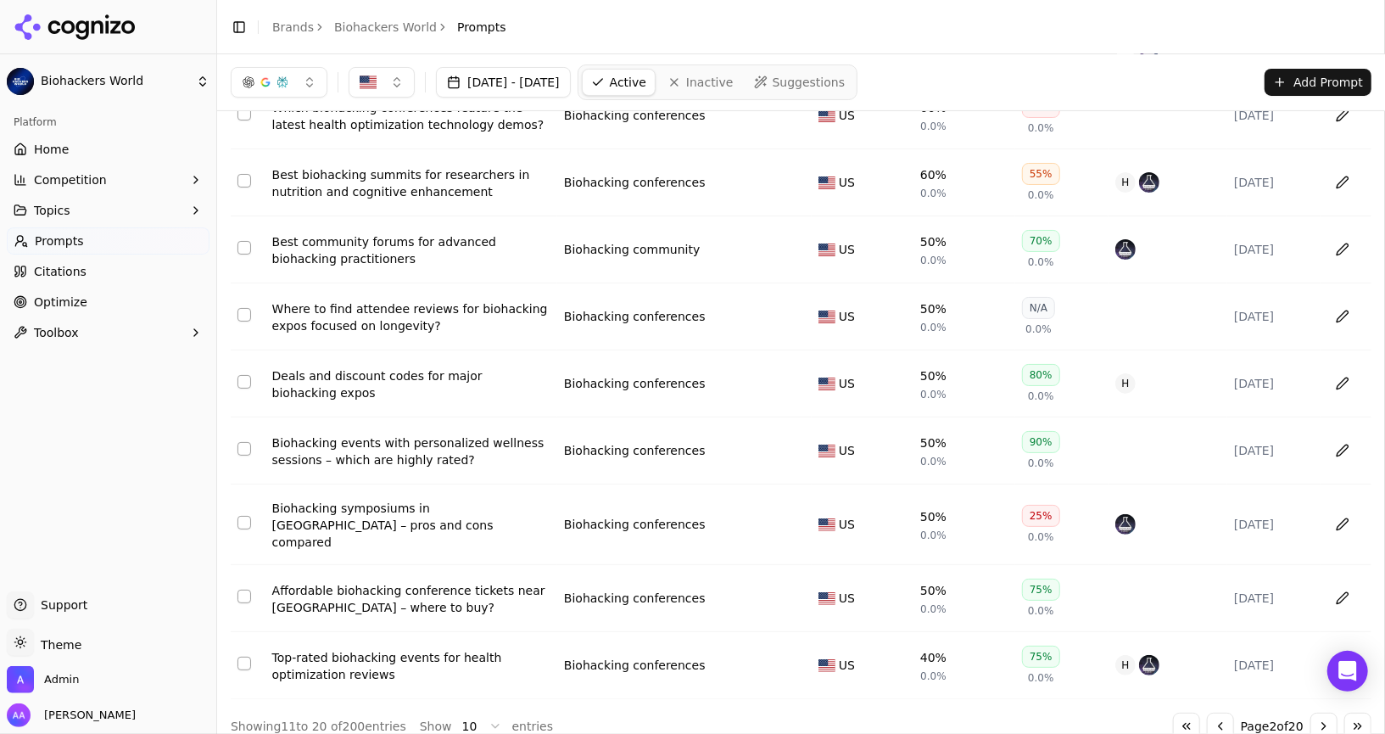
click at [1325, 712] on button "Go to next page" at bounding box center [1323, 725] width 27 height 27
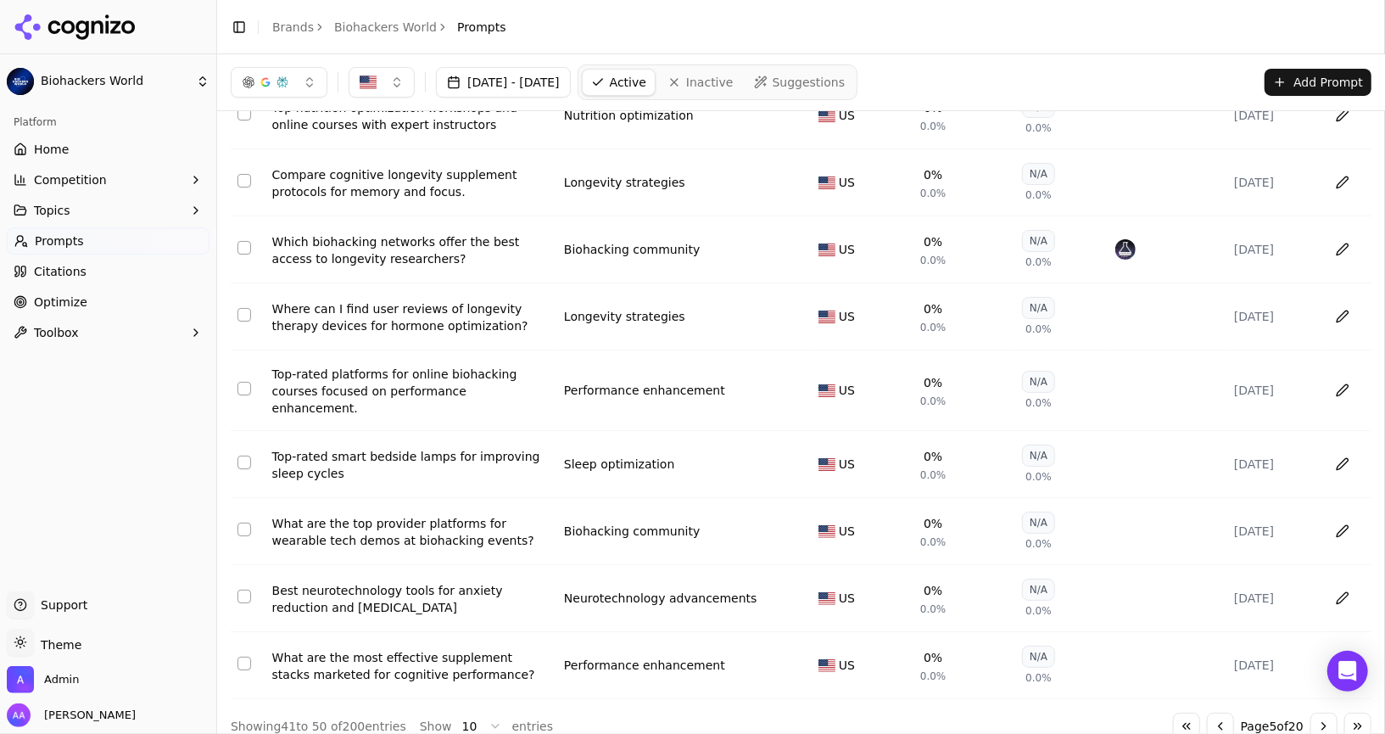
click at [1325, 712] on button "Go to next page" at bounding box center [1323, 725] width 27 height 27
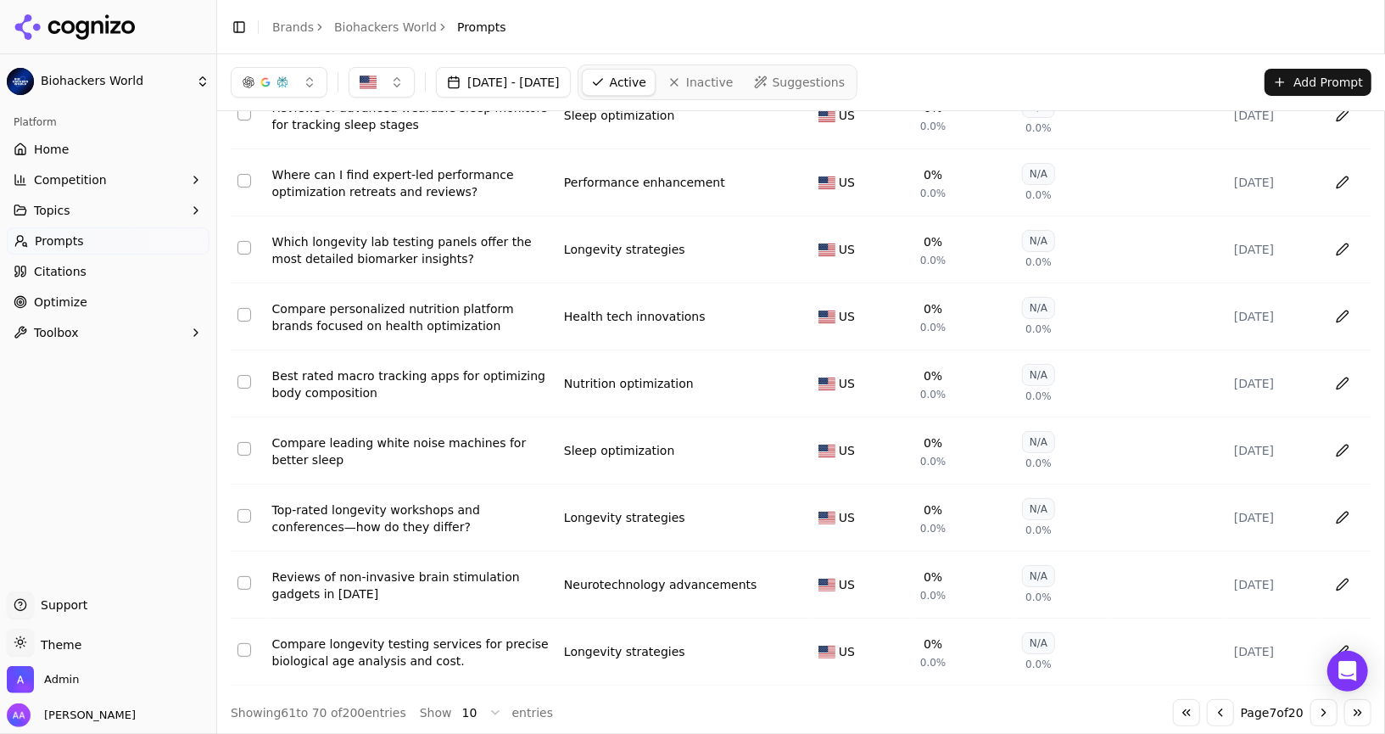
click at [1325, 711] on button "Go to next page" at bounding box center [1323, 712] width 27 height 27
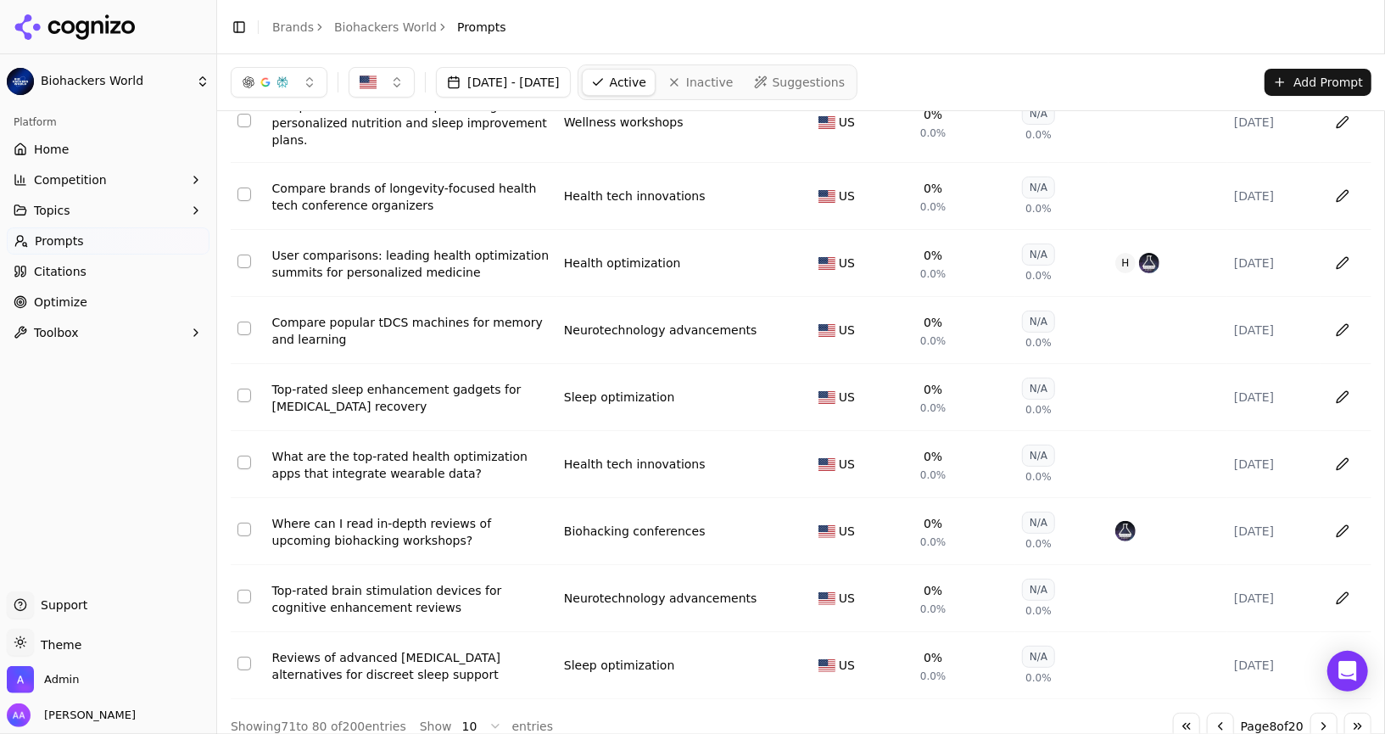
click at [1325, 712] on button "Go to next page" at bounding box center [1323, 725] width 27 height 27
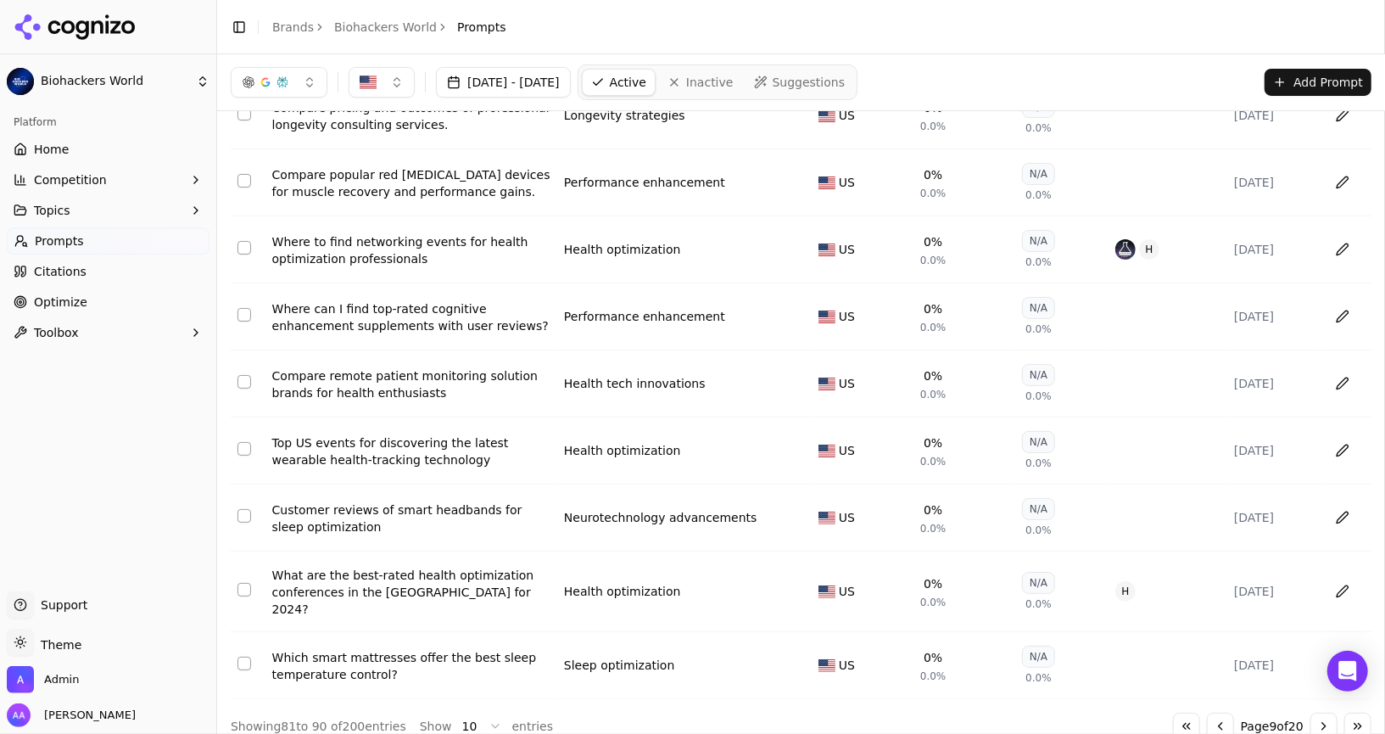
click at [1325, 712] on button "Go to next page" at bounding box center [1323, 725] width 27 height 27
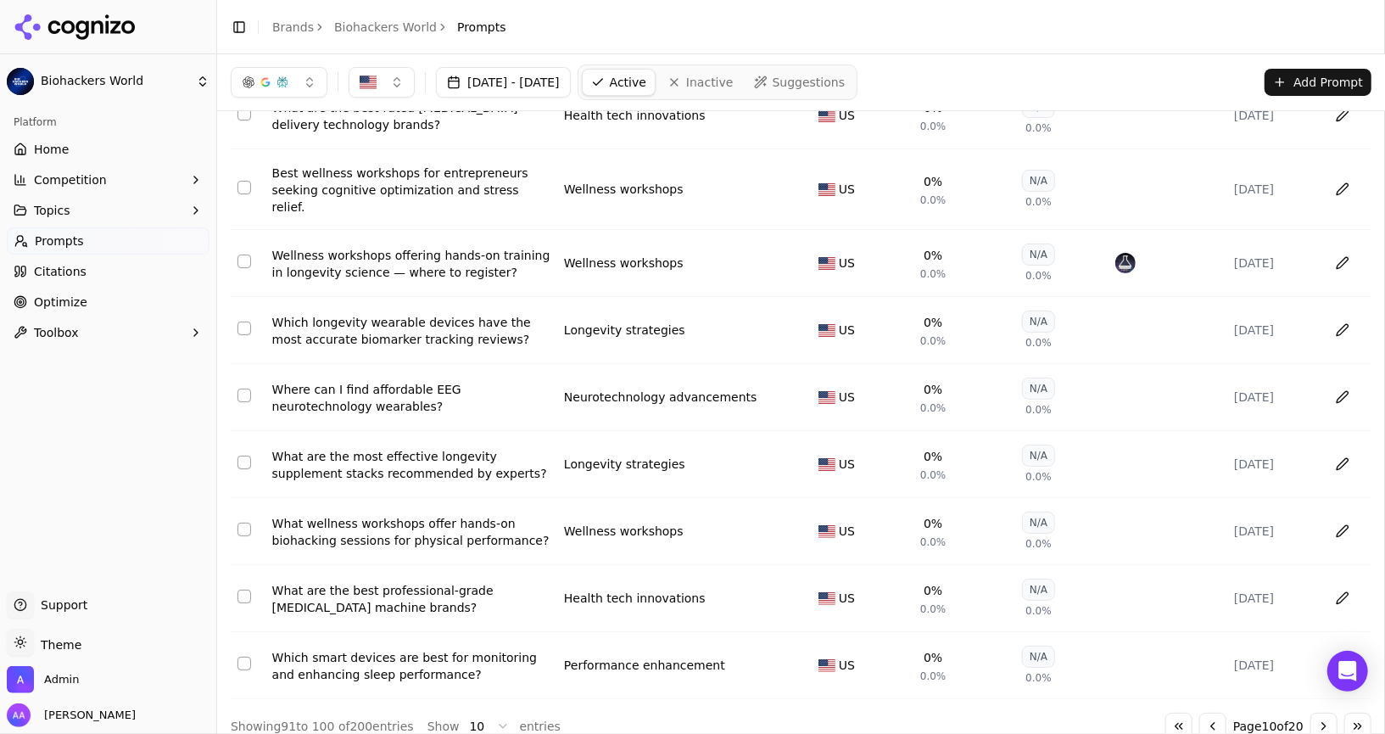
click at [1325, 712] on button "Go to next page" at bounding box center [1323, 725] width 27 height 27
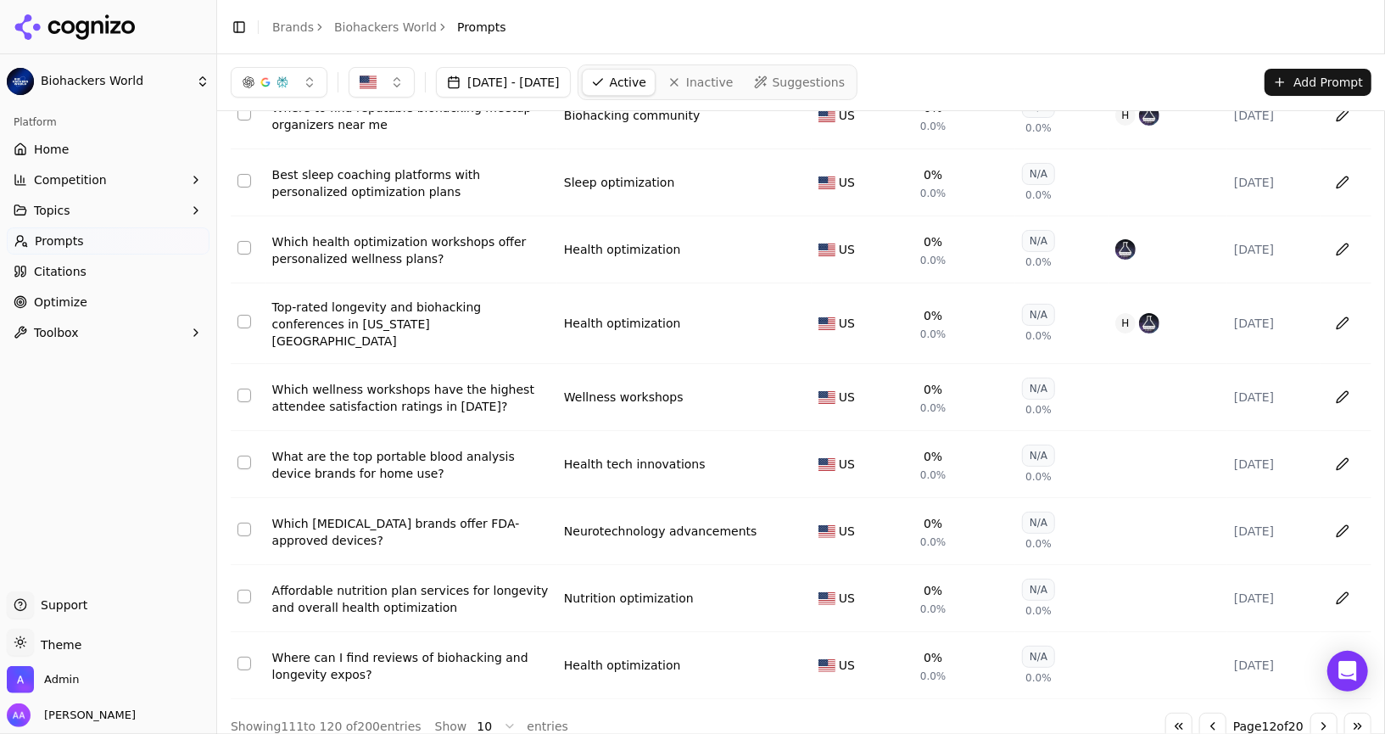
click at [1325, 712] on button "Go to next page" at bounding box center [1323, 725] width 27 height 27
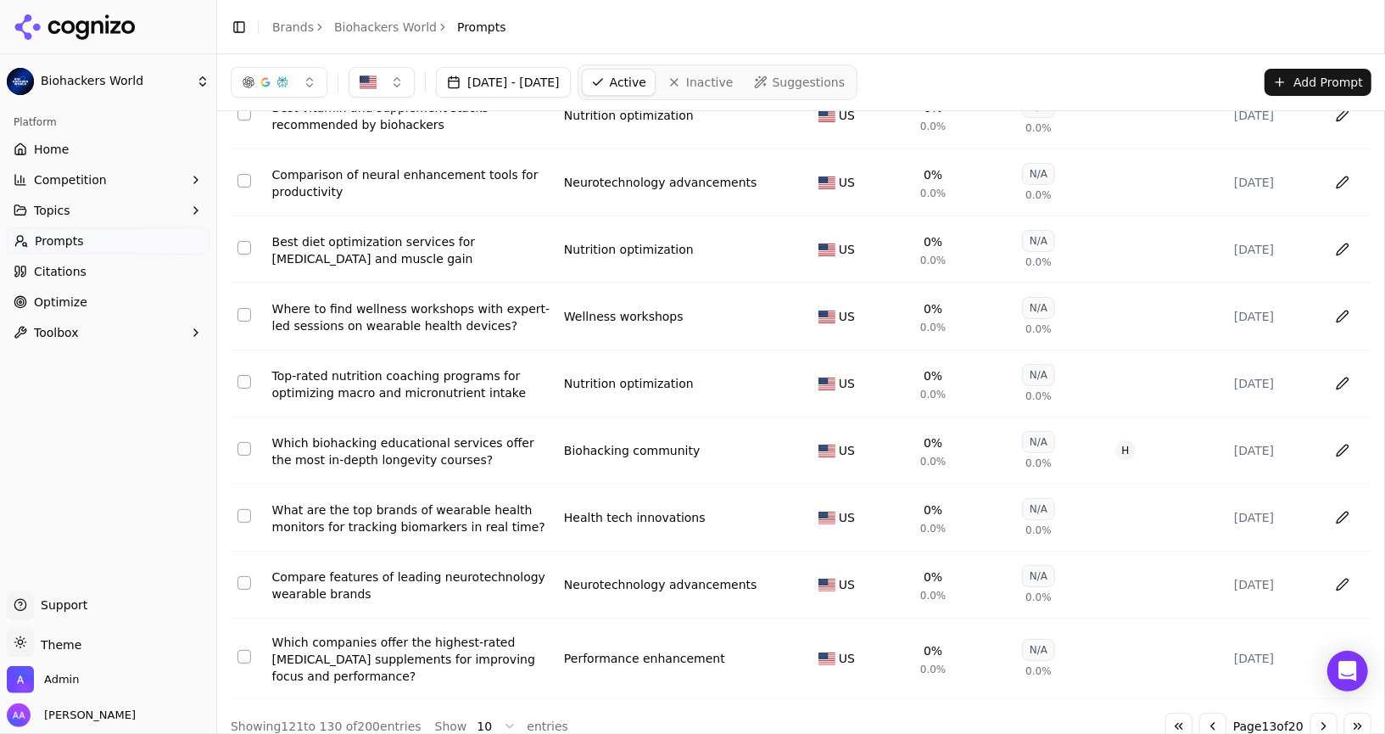
click at [1325, 712] on button "Go to next page" at bounding box center [1323, 725] width 27 height 27
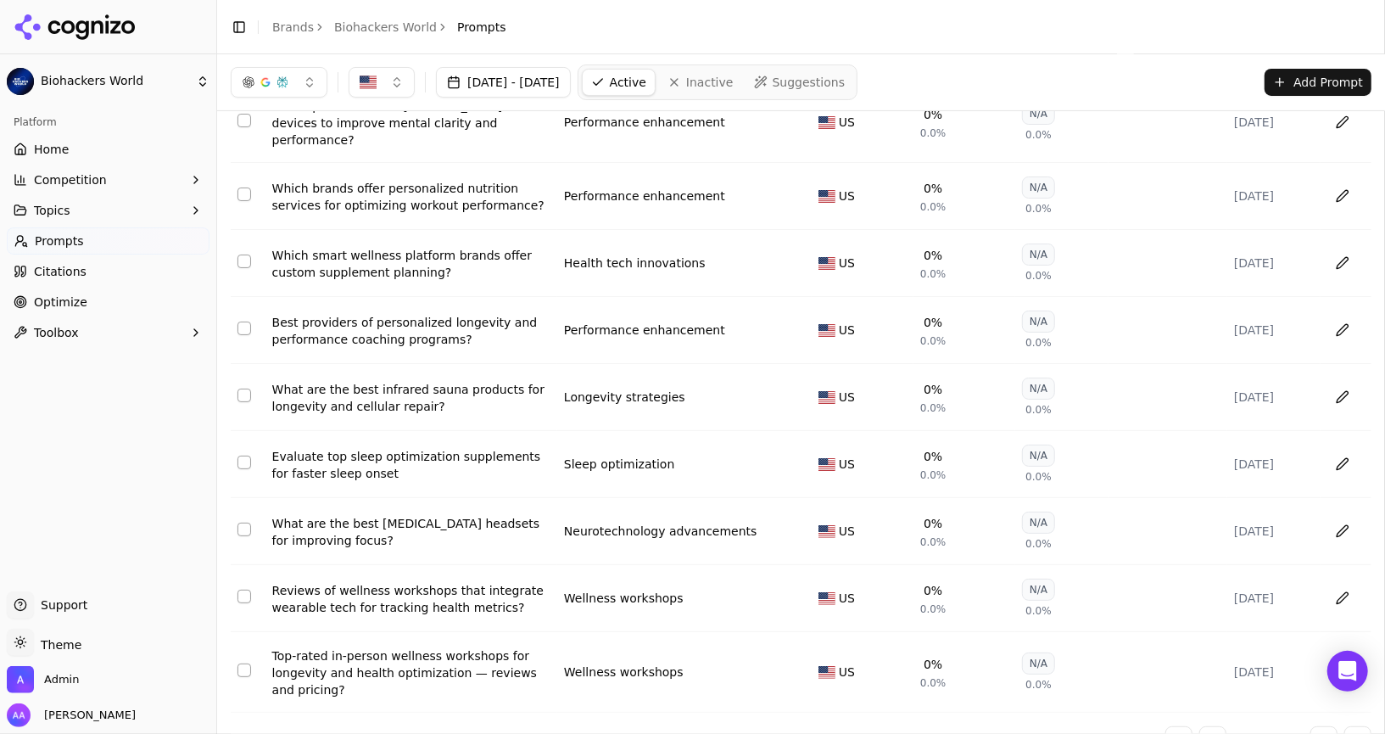
click at [1325, 726] on button "Go to next page" at bounding box center [1323, 739] width 27 height 27
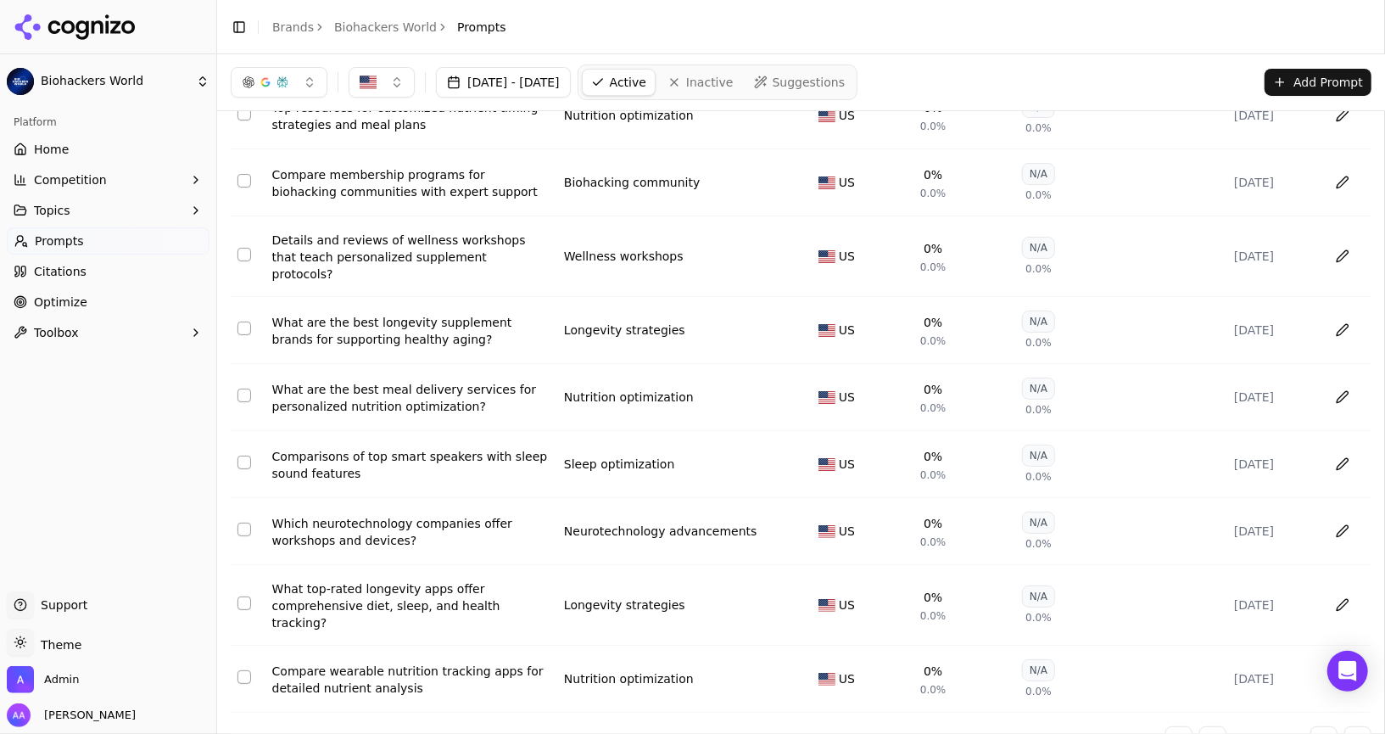
click at [1325, 726] on button "Go to next page" at bounding box center [1323, 739] width 27 height 27
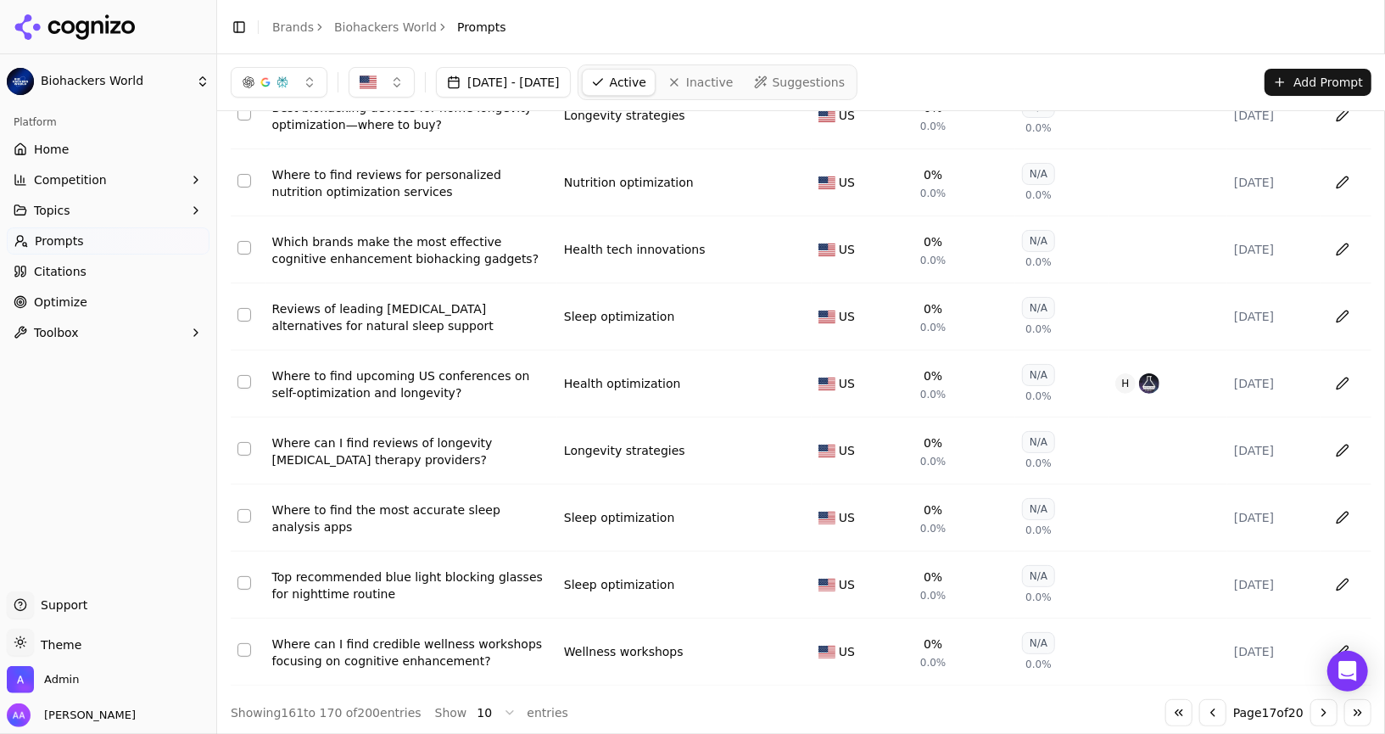
click at [1325, 711] on button "Go to next page" at bounding box center [1323, 712] width 27 height 27
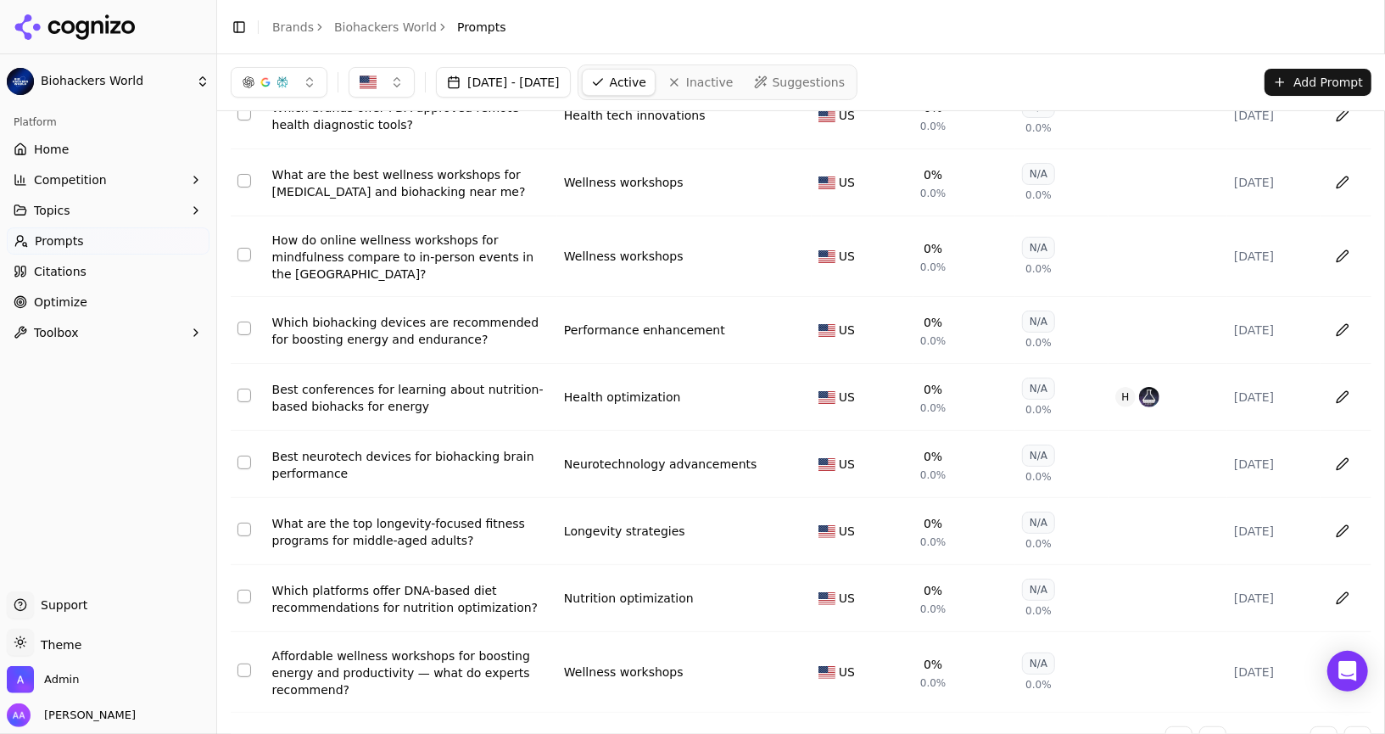
click at [1325, 711] on div "↕ Prompt ↕ Topic ↕ Region ↓ Visibility ↕ Sentiment ↕ Competitors ↕ Last Run Bes…" at bounding box center [801, 365] width 1141 height 776
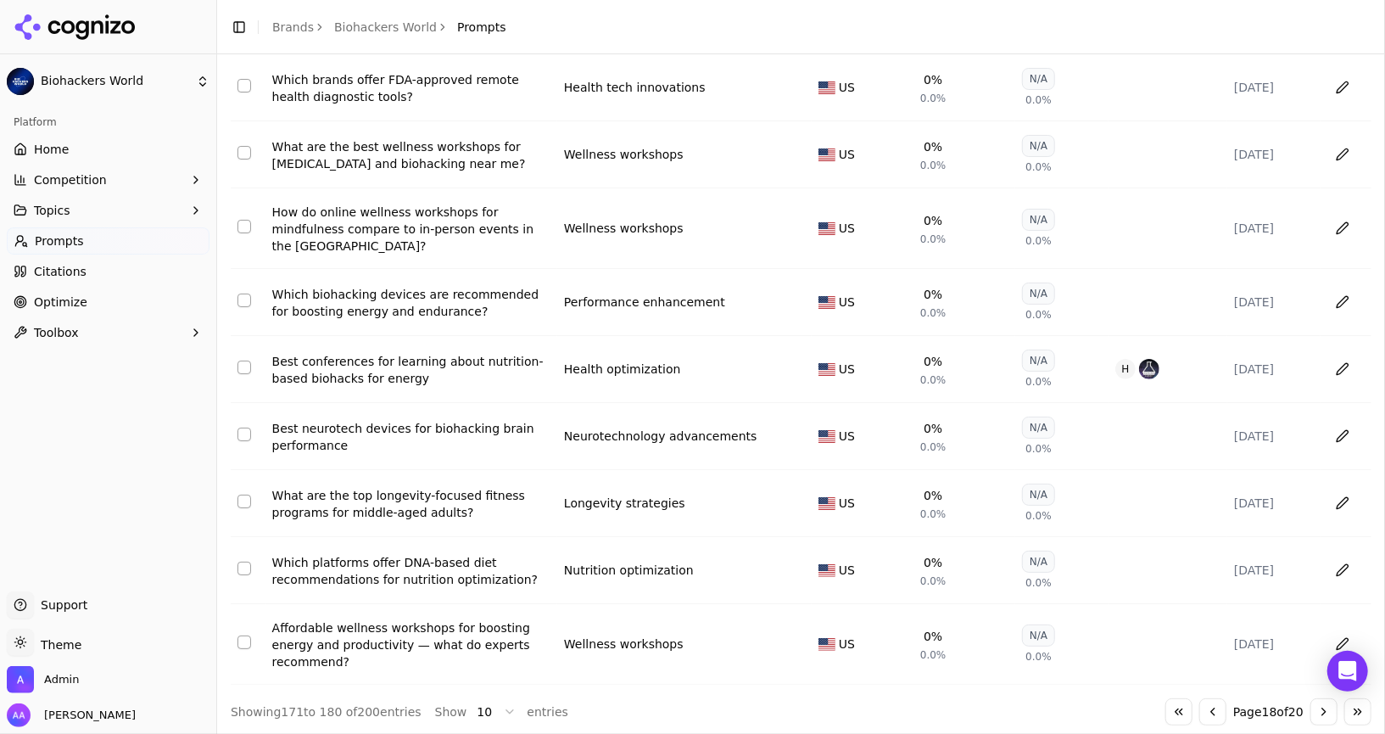
click at [1325, 706] on button "Go to next page" at bounding box center [1323, 711] width 27 height 27
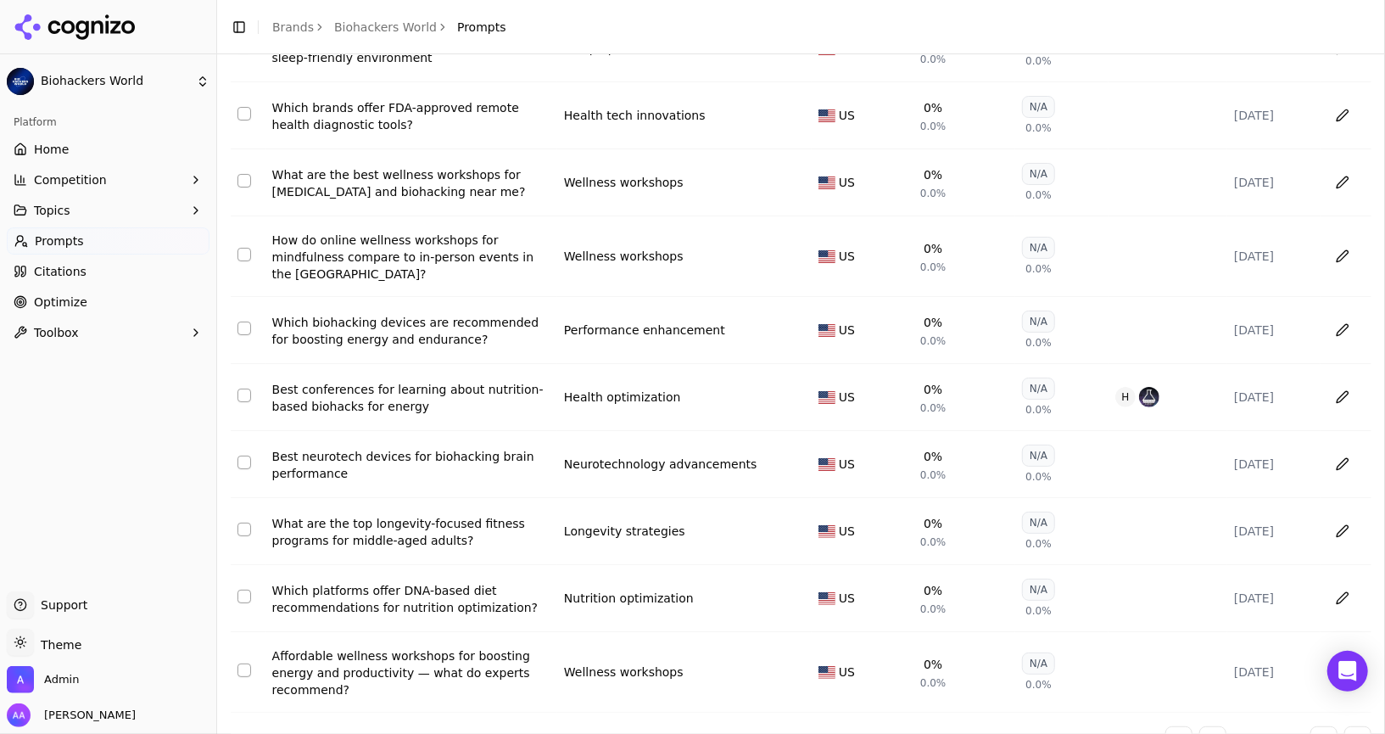
click at [1325, 726] on button "Go to next page" at bounding box center [1323, 739] width 27 height 27
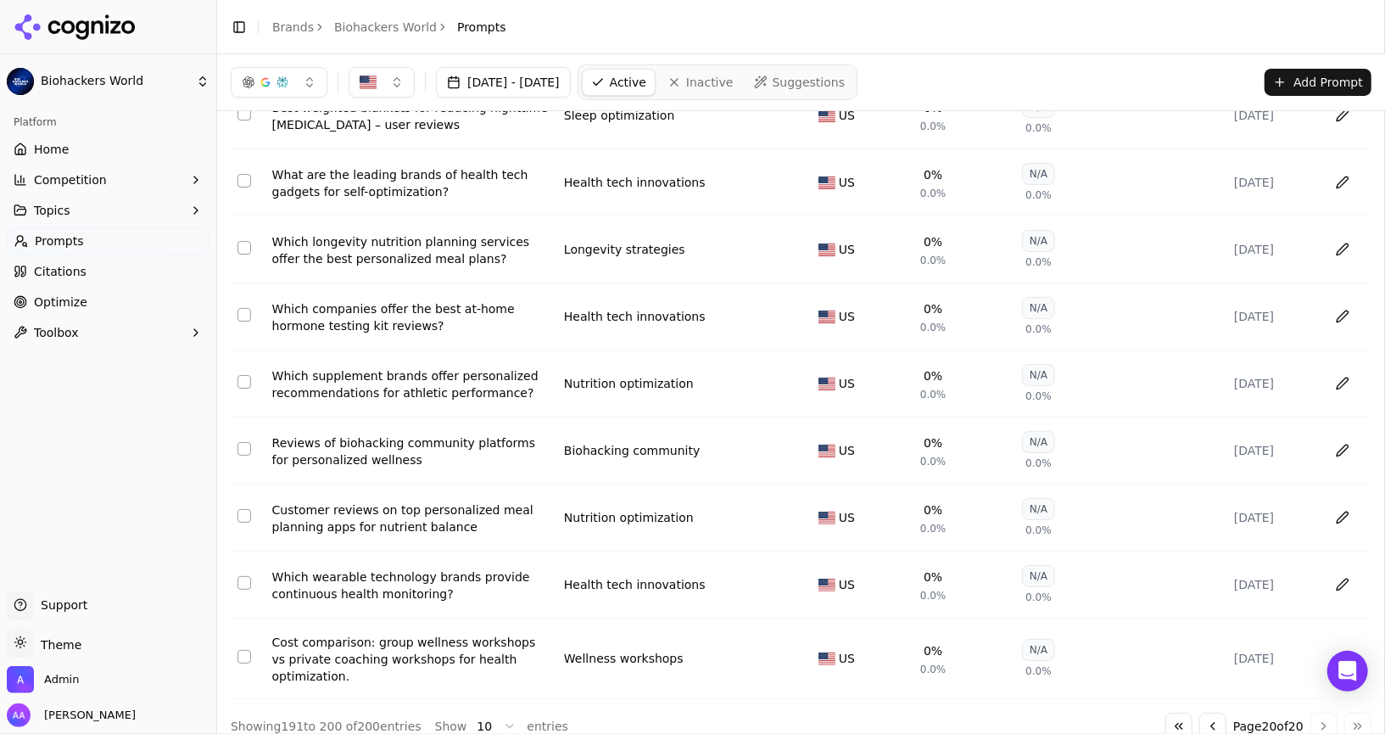
click at [1325, 706] on div "↕ Prompt ↕ Topic ↕ Region ↓ Visibility ↕ Sentiment ↕ Competitors ↕ Last Run Whe…" at bounding box center [801, 358] width 1141 height 762
click at [1321, 719] on div "Go to first page Go to previous page Page 20 of 20 Go to next page Go to last p…" at bounding box center [1268, 725] width 206 height 27
click at [1210, 725] on button "Go to previous page" at bounding box center [1212, 725] width 27 height 27
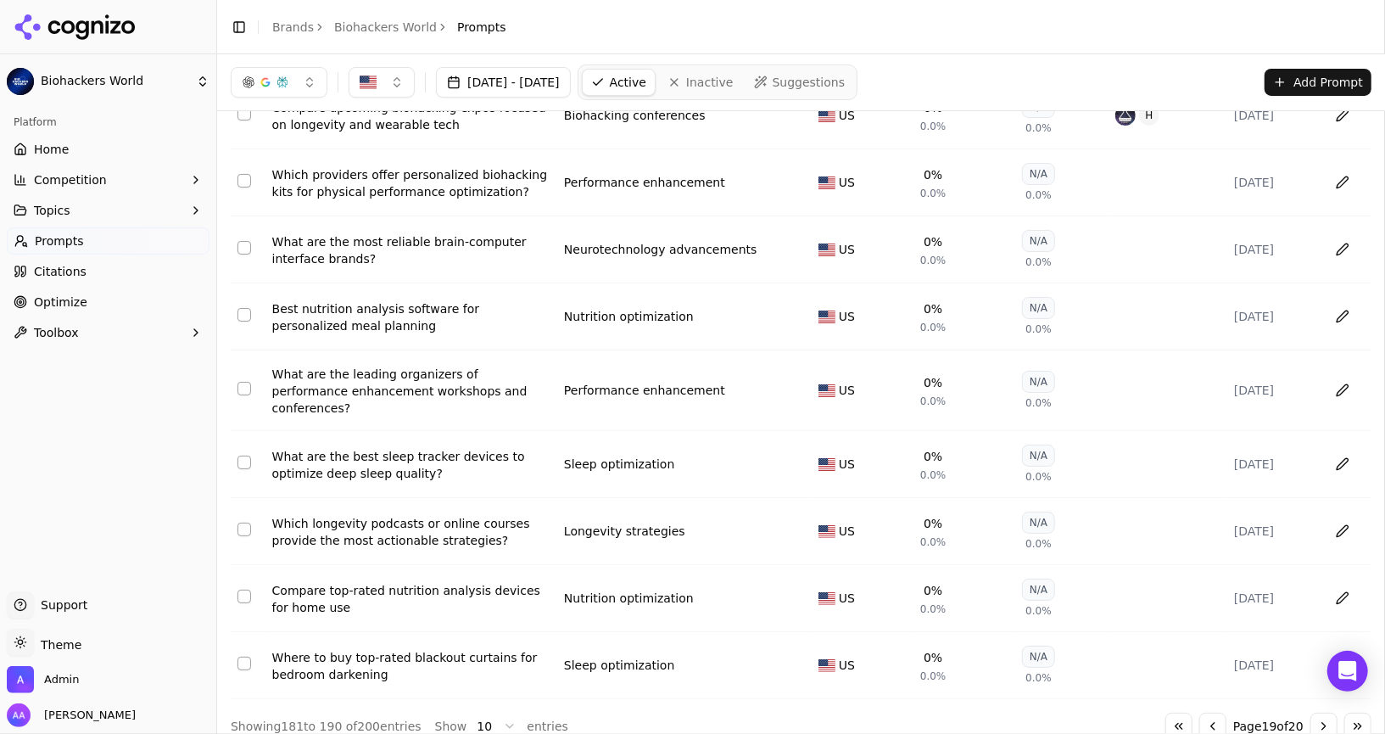
click at [1210, 725] on div "All Topics Import Export ↕ Prompt ↕ Topic ↕ Region ↓ Visibility ↕ Sentiment ↕ C…" at bounding box center [801, 342] width 1168 height 822
click at [1168, 712] on button "Go to first page" at bounding box center [1178, 725] width 27 height 27
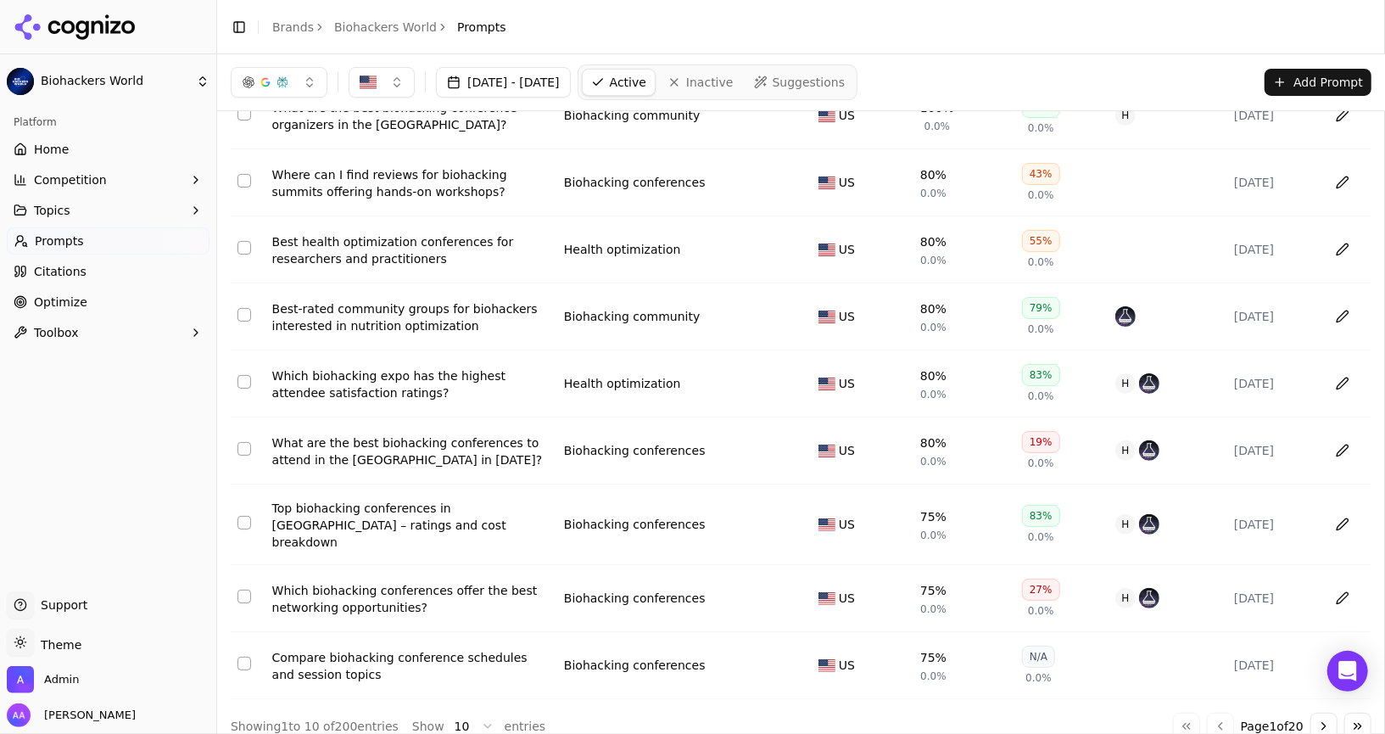
scroll to position [0, 0]
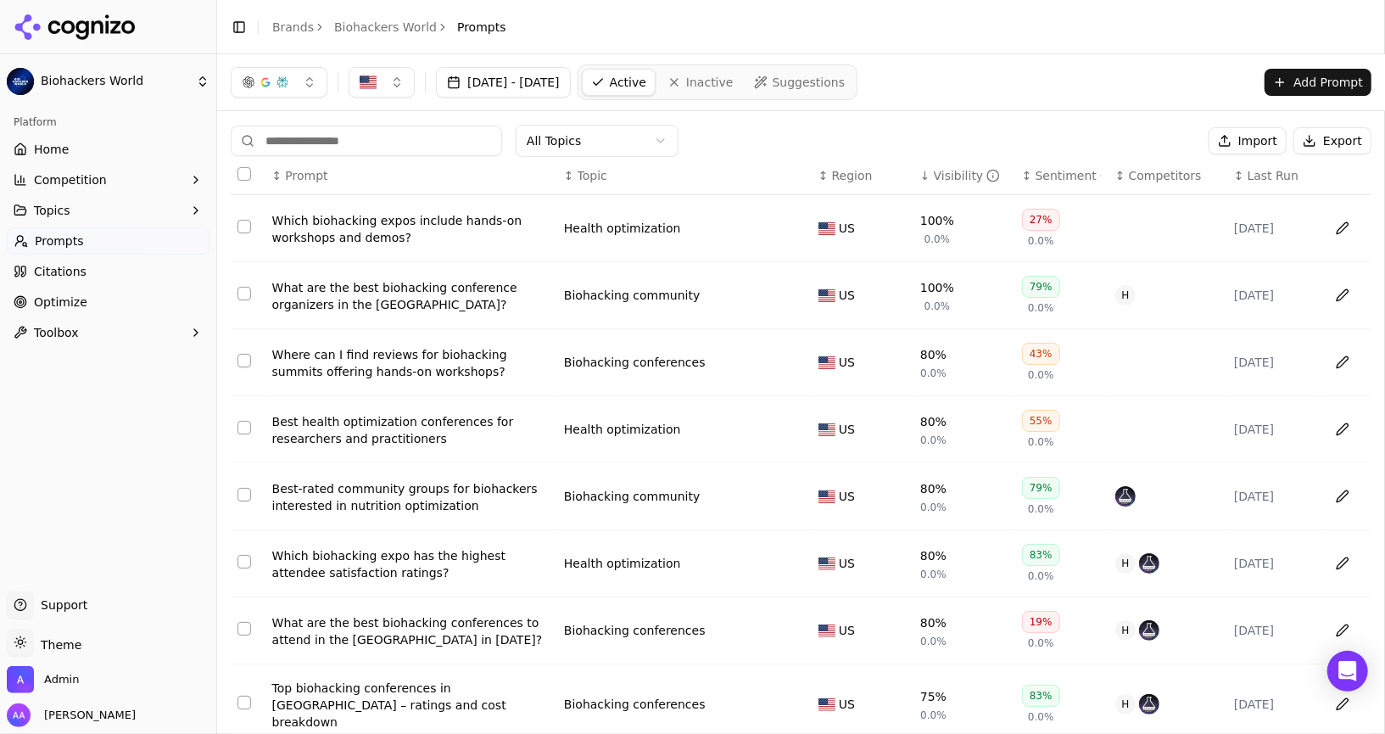
click at [950, 175] on div "Visibility" at bounding box center [967, 175] width 67 height 17
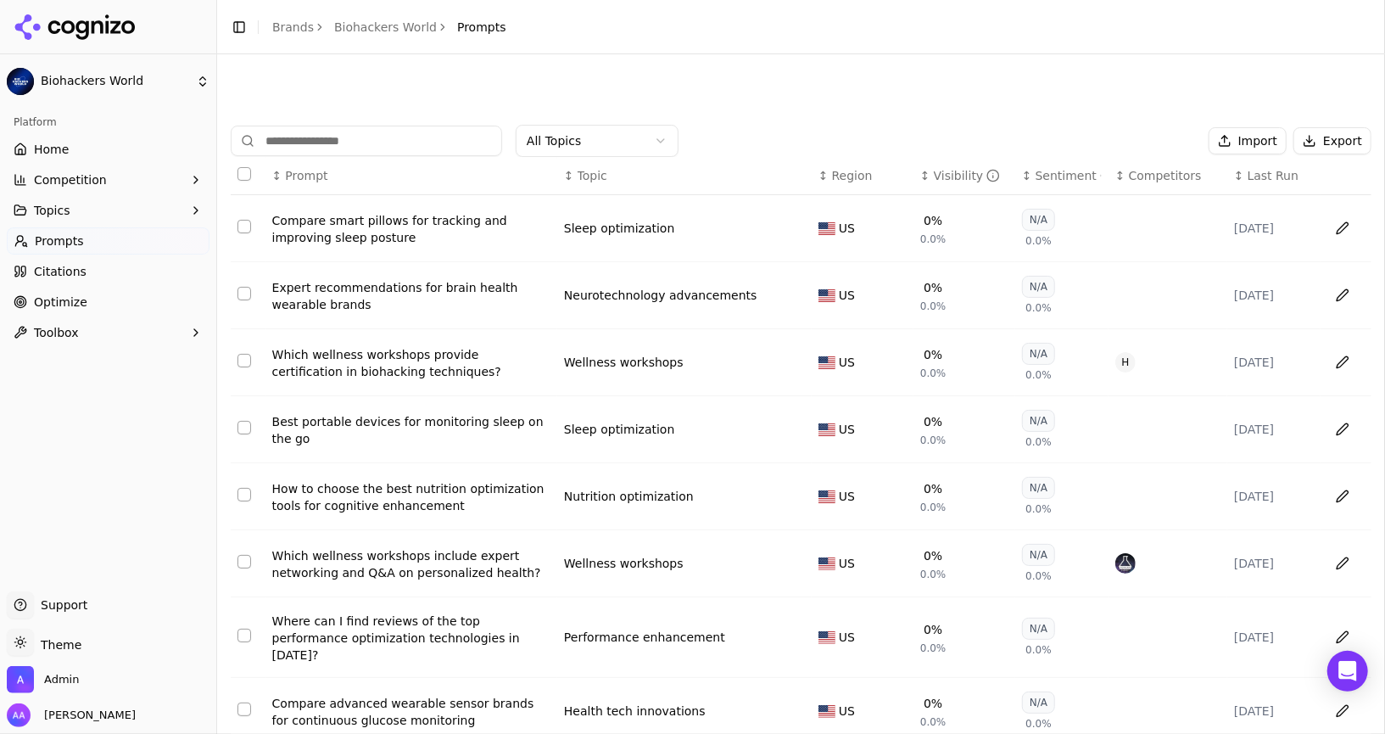
scroll to position [180, 0]
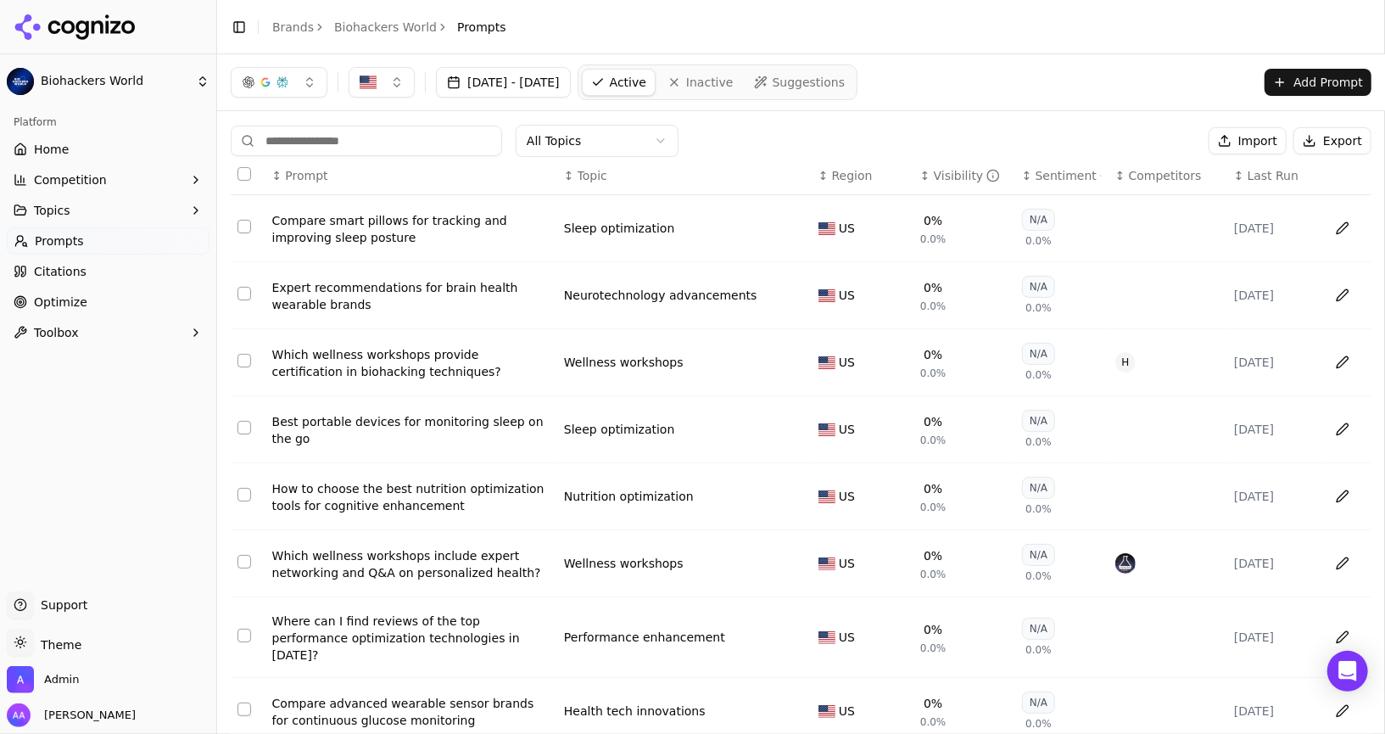
click at [951, 71] on div "[DATE] - [DATE] Active Inactive Suggestions Add Prompt" at bounding box center [801, 82] width 1141 height 36
